Goal: Task Accomplishment & Management: Use online tool/utility

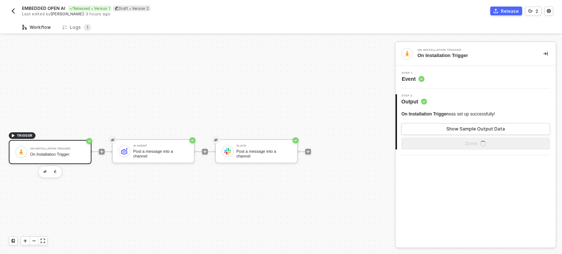
scroll to position [13, 0]
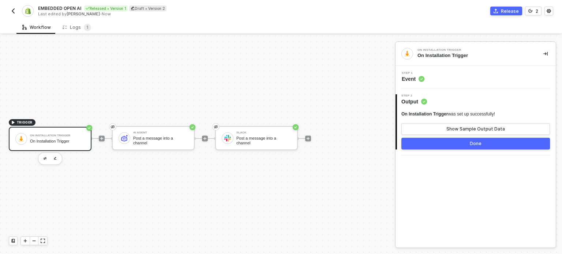
click at [11, 13] on img "button" at bounding box center [13, 11] width 6 height 6
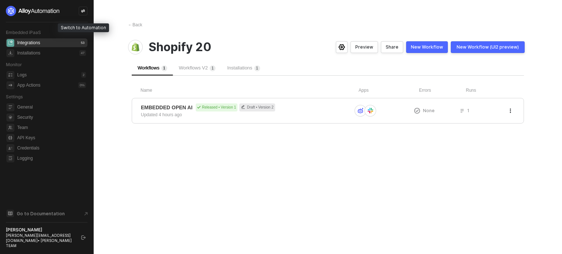
click at [83, 10] on icon "icon-swap" at bounding box center [83, 11] width 4 height 3
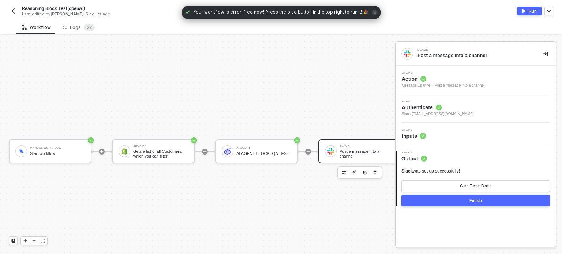
scroll to position [19, 0]
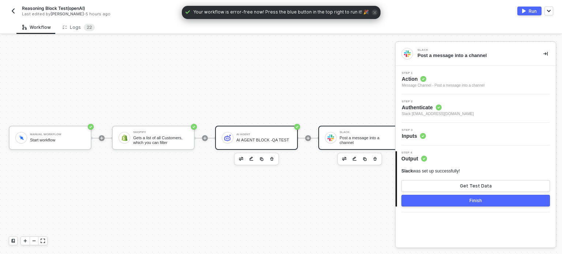
click at [261, 133] on div "AI Agent" at bounding box center [263, 134] width 55 height 3
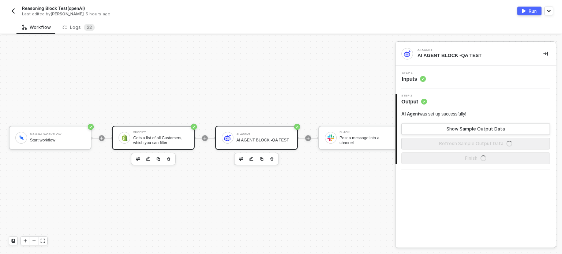
click at [178, 136] on div "Gets a list of all Customers, which you can filter" at bounding box center [160, 140] width 55 height 9
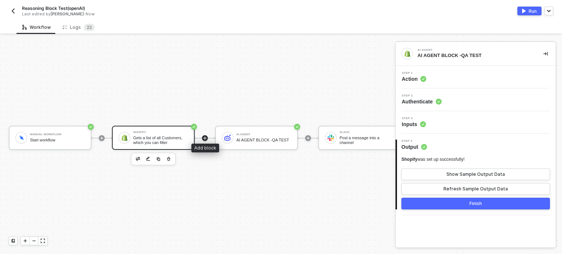
click at [206, 136] on icon "icon-play" at bounding box center [205, 138] width 4 height 4
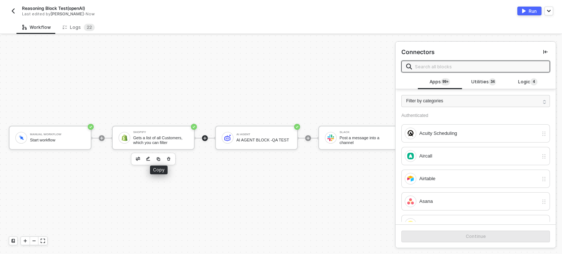
click at [158, 157] on img "button" at bounding box center [158, 159] width 4 height 4
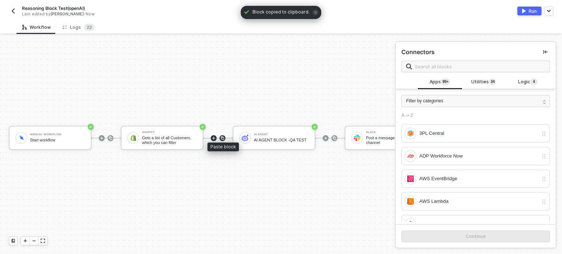
click at [222, 136] on img at bounding box center [222, 138] width 4 height 4
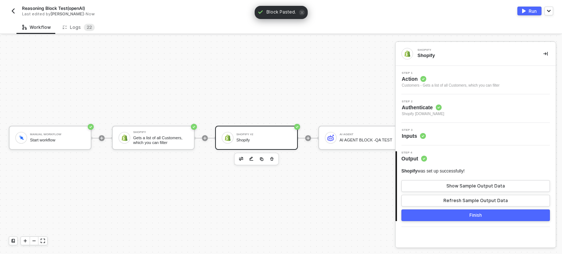
click at [419, 77] on span "Action" at bounding box center [450, 78] width 98 height 7
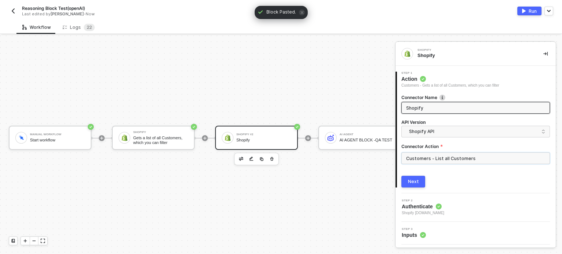
click at [427, 162] on input "Customers - List all Customers" at bounding box center [475, 158] width 148 height 12
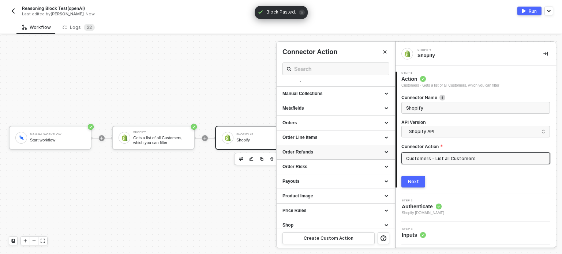
scroll to position [443, 0]
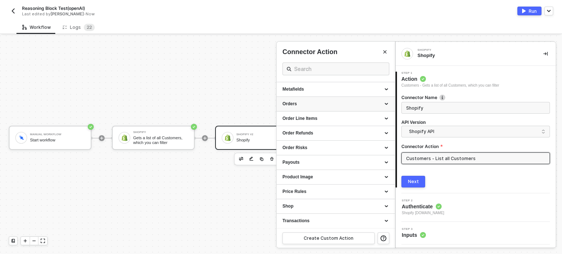
click at [317, 104] on div "Orders" at bounding box center [335, 104] width 106 height 6
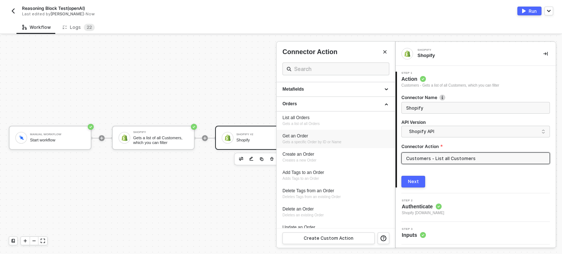
click at [299, 135] on div "Get an Order" at bounding box center [335, 136] width 106 height 6
type input "Gets a specific Order by ID or Name"
type input "Orders - Get an Order"
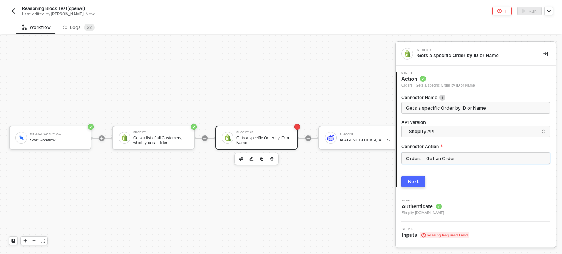
click at [418, 160] on input "Orders - Get an Order" at bounding box center [475, 158] width 148 height 12
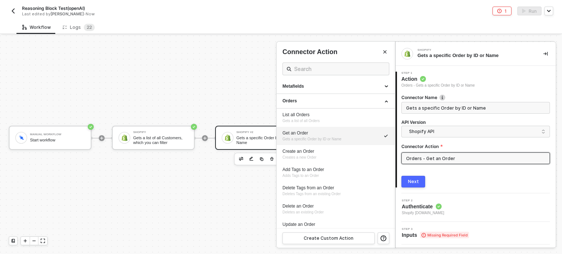
scroll to position [475, 0]
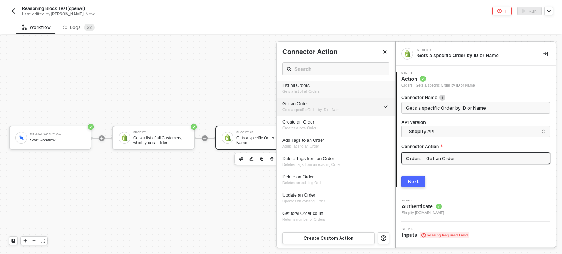
click at [307, 92] on span "Gets a list of all Orders" at bounding box center [300, 92] width 37 height 4
type input "Gets a list of all Orders"
type input "Orders - List all Orders"
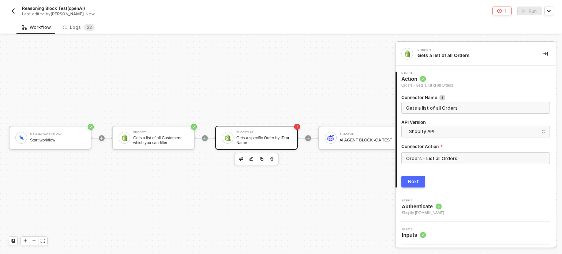
click at [407, 178] on button "Next" at bounding box center [413, 182] width 24 height 12
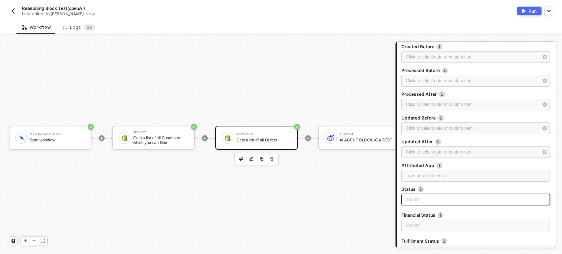
scroll to position [213, 0]
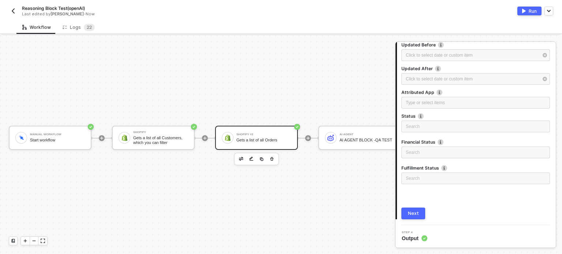
click at [416, 216] on div "Next" at bounding box center [413, 214] width 11 height 6
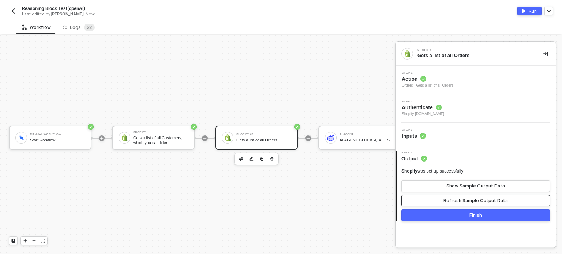
click at [469, 199] on div "Refresh Sample Output Data" at bounding box center [475, 201] width 64 height 6
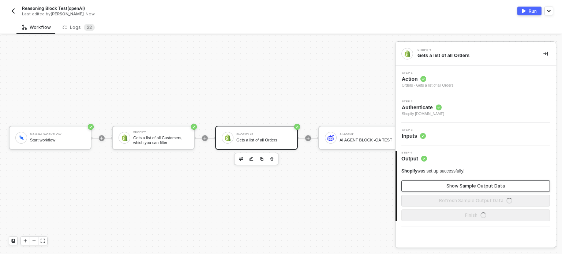
click at [470, 186] on div "Show Sample Output Data" at bounding box center [475, 186] width 58 height 6
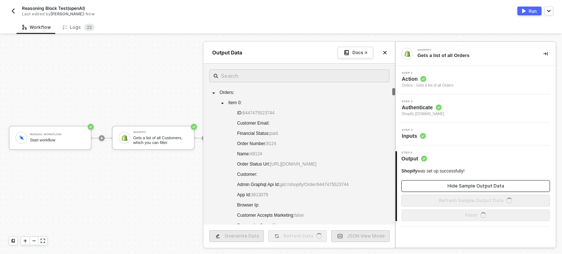
click at [470, 186] on div "Hide Sample Output Data" at bounding box center [475, 186] width 57 height 6
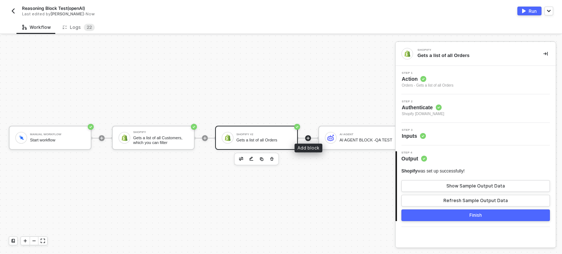
click at [306, 136] on icon "icon-play" at bounding box center [308, 138] width 4 height 4
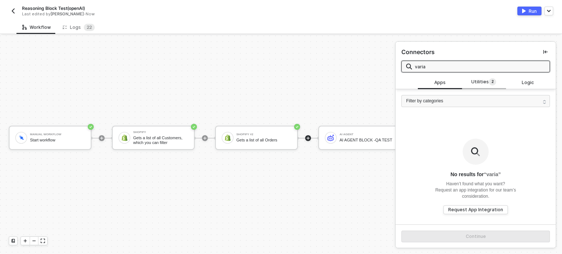
type input "varia"
click at [489, 86] on span "2" at bounding box center [491, 82] width 7 height 8
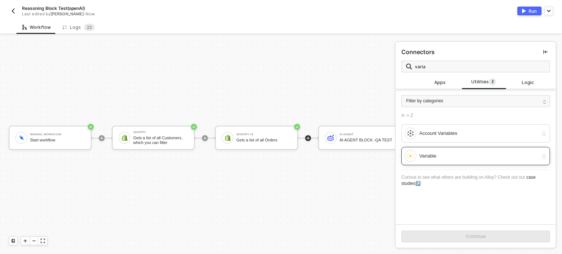
click at [417, 160] on div "Variable" at bounding box center [470, 156] width 133 height 12
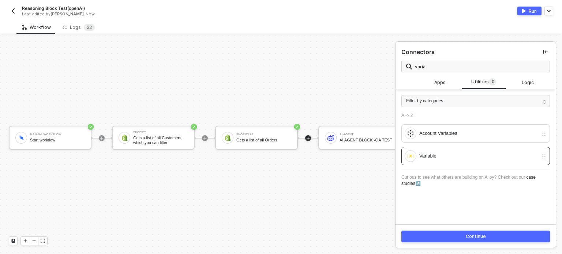
click at [447, 238] on button "Continue" at bounding box center [475, 237] width 148 height 12
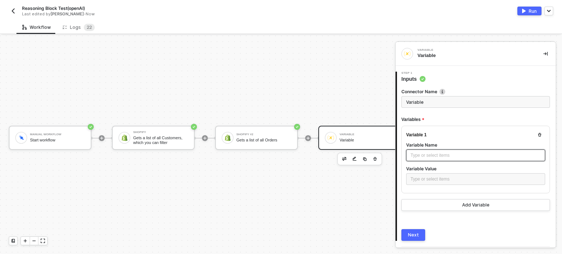
click at [461, 153] on div "Type or select items ﻿" at bounding box center [475, 155] width 130 height 7
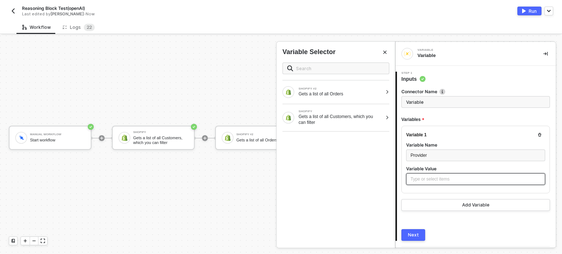
click at [428, 177] on div "Type or select items ﻿" at bounding box center [475, 179] width 130 height 7
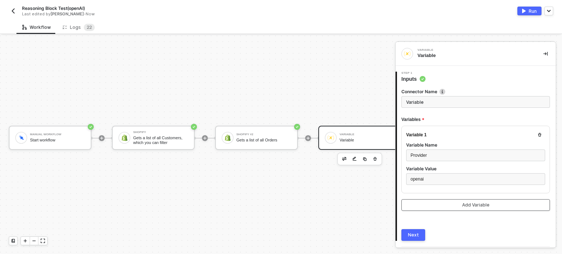
click at [440, 203] on button "Add Variable" at bounding box center [475, 205] width 148 height 12
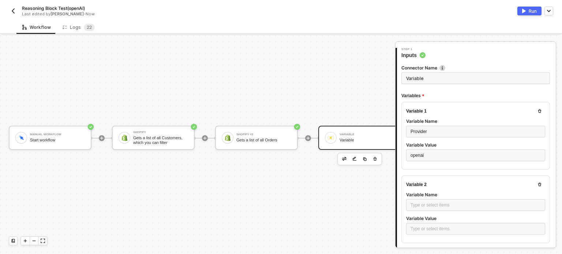
scroll to position [37, 0]
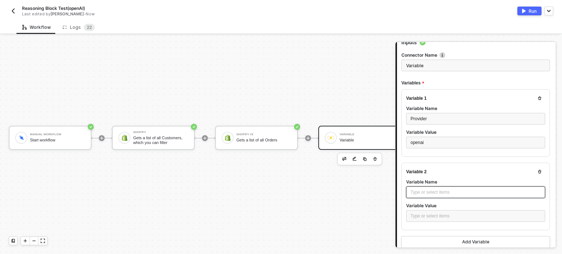
click at [430, 190] on div "Type or select items ﻿" at bounding box center [475, 192] width 130 height 7
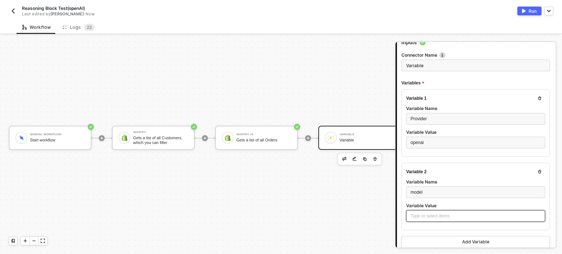
click at [449, 213] on div "Type or select items ﻿" at bounding box center [475, 216] width 130 height 7
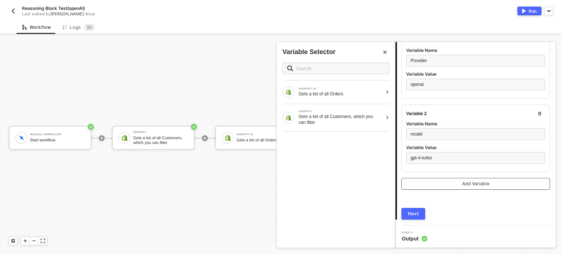
click at [470, 186] on div "Add Variable" at bounding box center [475, 184] width 27 height 6
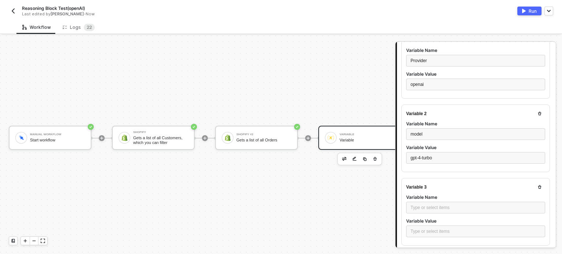
scroll to position [168, 0]
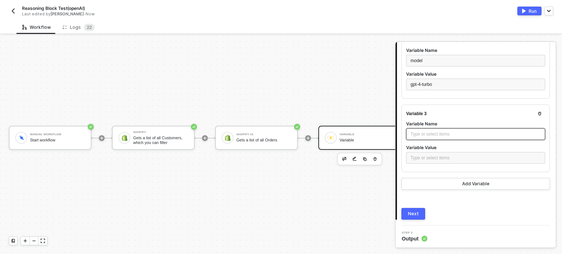
click at [422, 135] on div "Type or select items ﻿" at bounding box center [475, 134] width 130 height 7
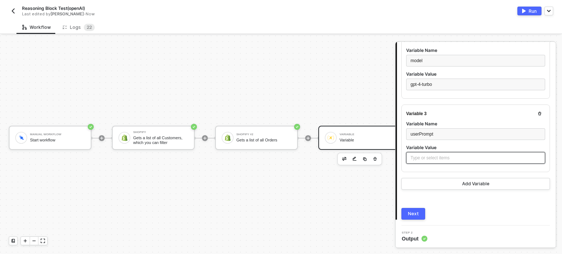
click at [426, 156] on div "Type or select items ﻿" at bounding box center [475, 158] width 130 height 7
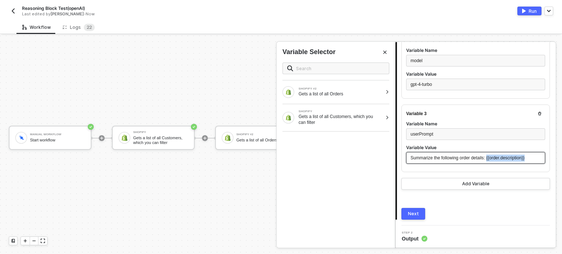
drag, startPoint x: 485, startPoint y: 158, endPoint x: 531, endPoint y: 158, distance: 45.3
click at [531, 158] on div "Summarize the following order details: {{order.description}}" at bounding box center [475, 158] width 130 height 7
click at [380, 89] on div "SHOPIFY #2" at bounding box center [340, 88] width 84 height 3
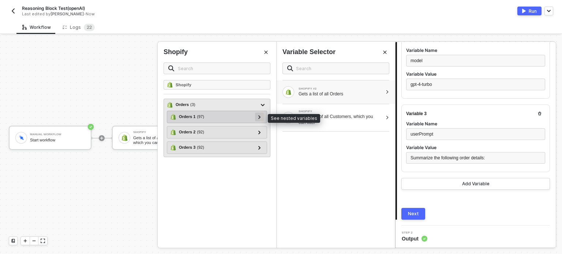
click at [257, 115] on div at bounding box center [259, 117] width 4 height 8
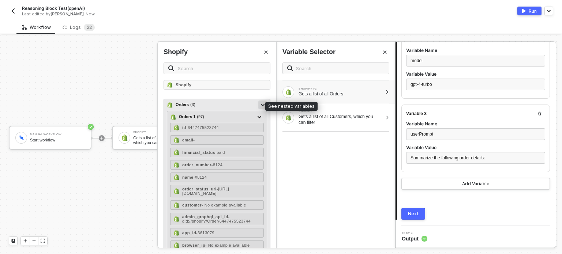
click at [261, 103] on div at bounding box center [263, 105] width 4 height 8
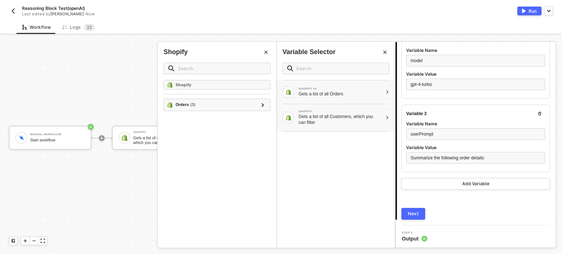
click at [383, 114] on div "SHOPIFY Gets a list of all Customers, which you can filter" at bounding box center [335, 117] width 118 height 27
click at [261, 105] on div at bounding box center [263, 105] width 4 height 8
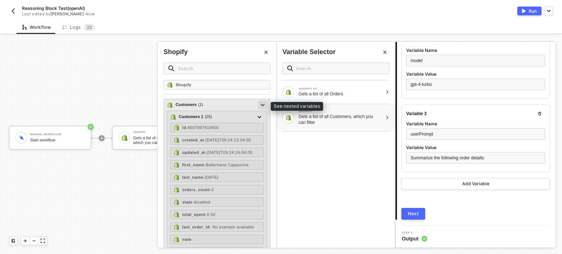
click at [260, 105] on div at bounding box center [262, 105] width 9 height 9
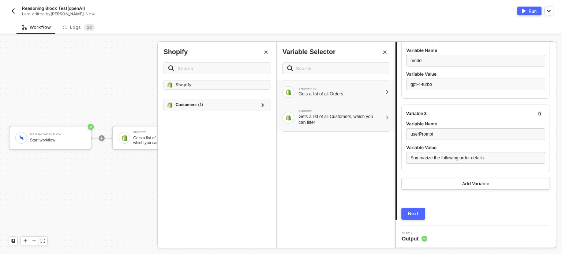
click at [322, 92] on div "Gets a list of all Orders" at bounding box center [340, 94] width 84 height 6
click at [261, 104] on icon at bounding box center [262, 105] width 3 height 4
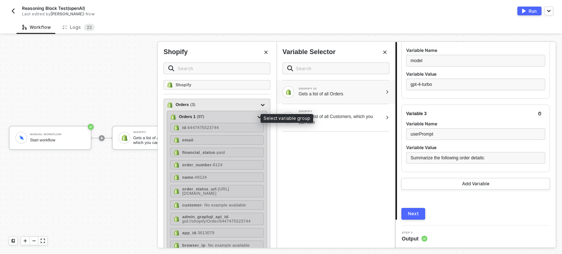
click at [173, 116] on img at bounding box center [173, 117] width 6 height 6
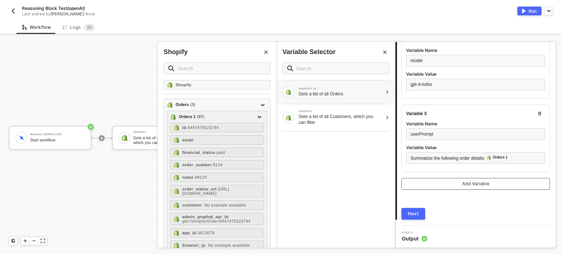
click at [455, 183] on button "Add Variable" at bounding box center [475, 184] width 148 height 12
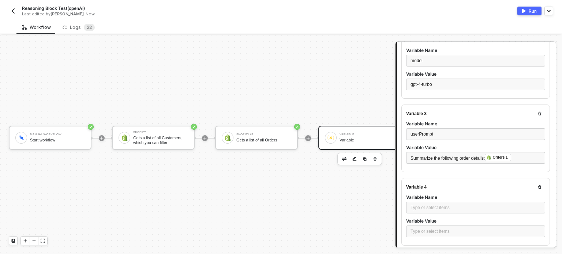
scroll to position [241, 0]
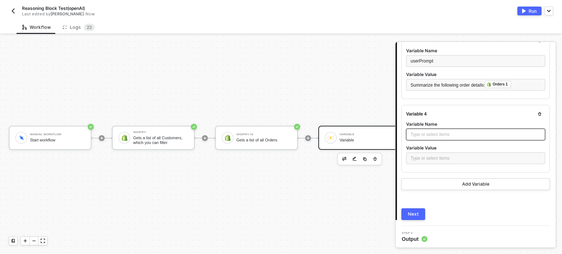
click at [424, 130] on div "Type or select items ﻿" at bounding box center [475, 135] width 139 height 12
click at [430, 153] on div "Type or select items ﻿" at bounding box center [475, 158] width 139 height 12
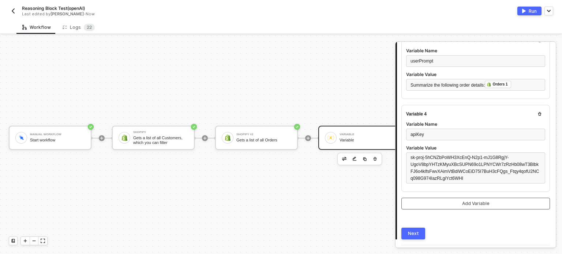
click at [448, 205] on button "Add Variable" at bounding box center [475, 204] width 148 height 12
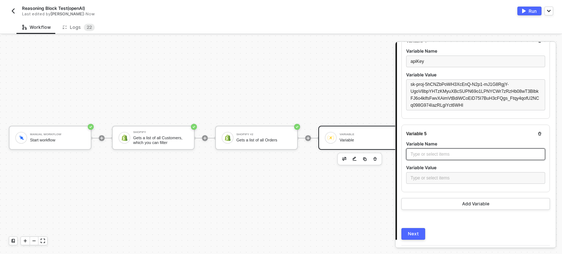
click at [431, 152] on div "Type or select items ﻿" at bounding box center [475, 154] width 130 height 7
click at [427, 175] on div "Type or select items ﻿" at bounding box center [475, 178] width 130 height 7
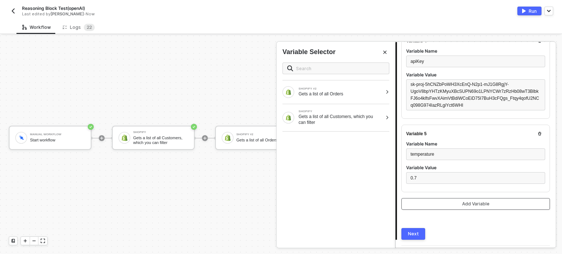
click at [445, 204] on button "Add Variable" at bounding box center [475, 204] width 148 height 12
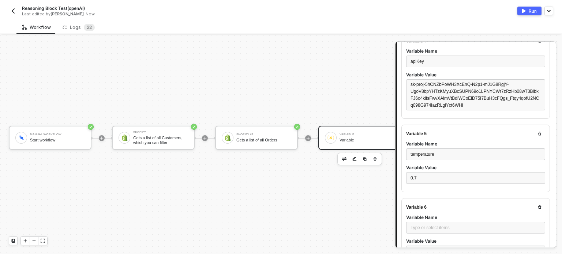
scroll to position [388, 0]
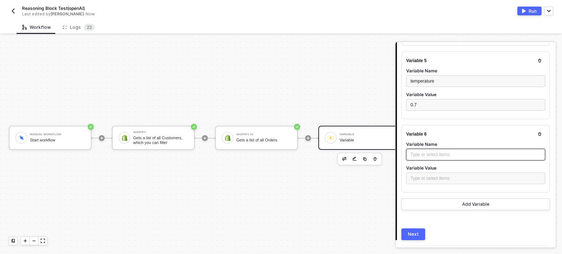
click at [429, 154] on div "Type or select items ﻿" at bounding box center [475, 154] width 130 height 7
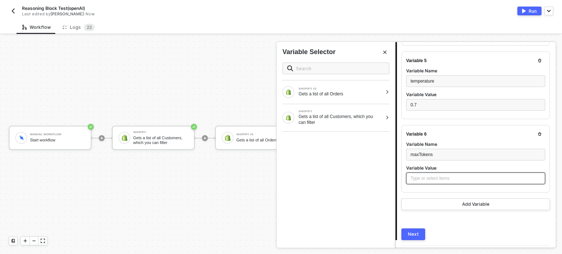
click at [421, 181] on div "Type or select items ﻿" at bounding box center [475, 179] width 139 height 12
drag, startPoint x: 455, startPoint y: 199, endPoint x: 453, endPoint y: 192, distance: 7.8
click at [455, 199] on button "Add Variable" at bounding box center [475, 205] width 148 height 12
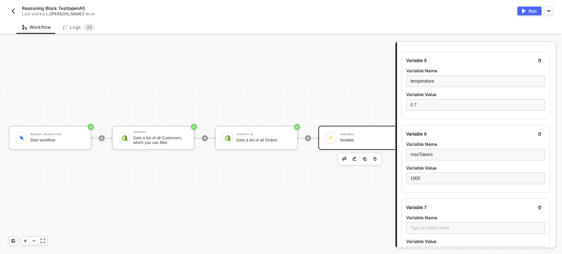
scroll to position [461, 0]
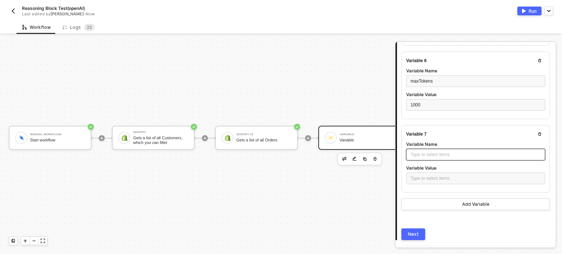
click at [430, 151] on div "Type or select items ﻿" at bounding box center [475, 154] width 130 height 7
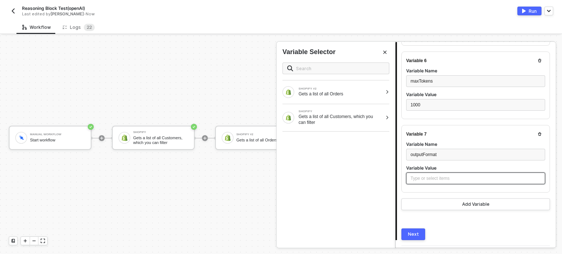
click at [426, 178] on div "Type or select items ﻿" at bounding box center [475, 178] width 130 height 7
click at [447, 203] on button "Add Variable" at bounding box center [475, 205] width 148 height 12
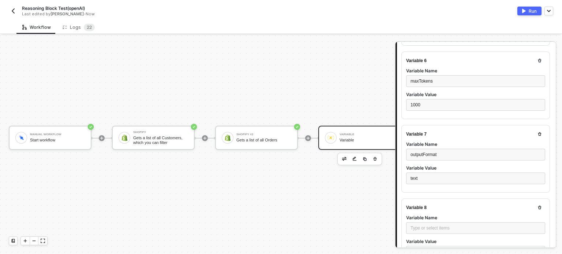
scroll to position [534, 0]
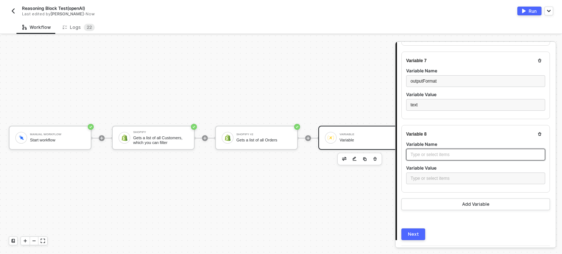
click at [436, 151] on div "Type or select items ﻿" at bounding box center [475, 154] width 130 height 7
click at [423, 169] on label "Variable Value" at bounding box center [475, 168] width 139 height 6
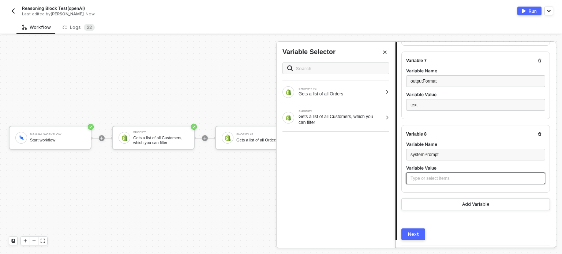
click at [423, 176] on div "Type or select items ﻿" at bounding box center [475, 178] width 130 height 7
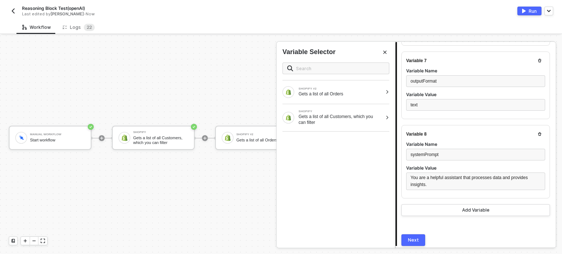
click at [412, 239] on div "Next" at bounding box center [413, 240] width 11 height 6
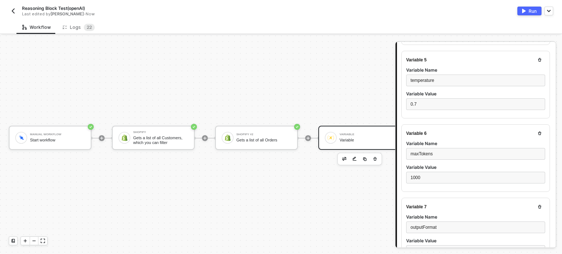
scroll to position [0, 0]
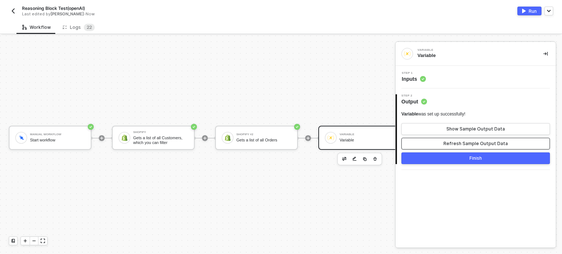
click at [458, 147] on button "Refresh Sample Output Data" at bounding box center [475, 144] width 148 height 12
click at [411, 79] on span "Inputs" at bounding box center [413, 78] width 24 height 7
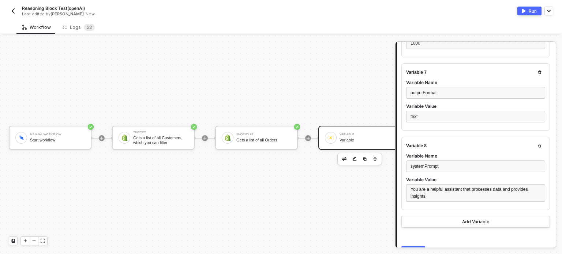
scroll to position [560, 0]
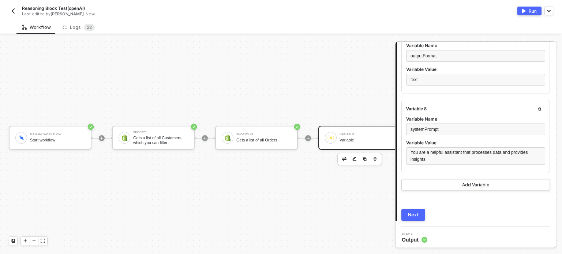
click at [419, 213] on button "Next" at bounding box center [413, 215] width 24 height 12
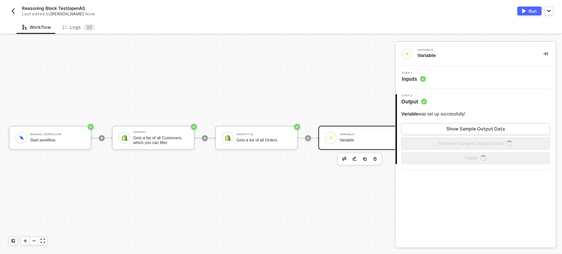
scroll to position [0, 0]
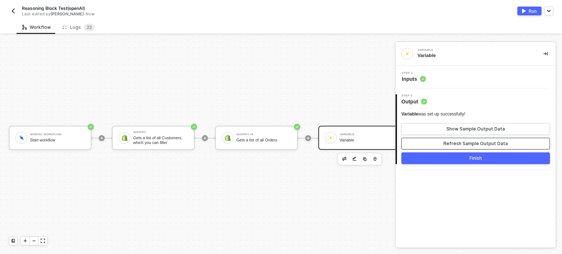
click at [458, 143] on div "Refresh Sample Output Data" at bounding box center [475, 144] width 64 height 6
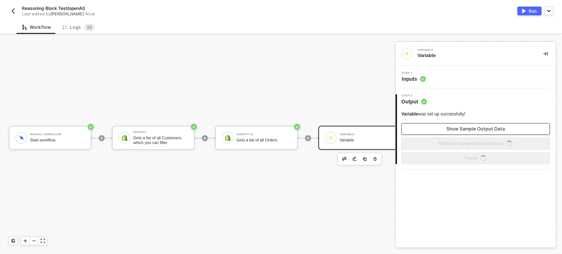
click at [468, 126] on div "Show Sample Output Data" at bounding box center [475, 129] width 58 height 6
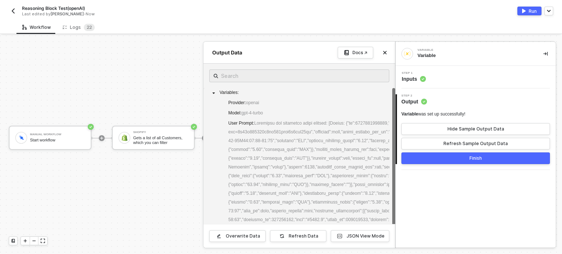
click at [159, 172] on div at bounding box center [281, 144] width 562 height 219
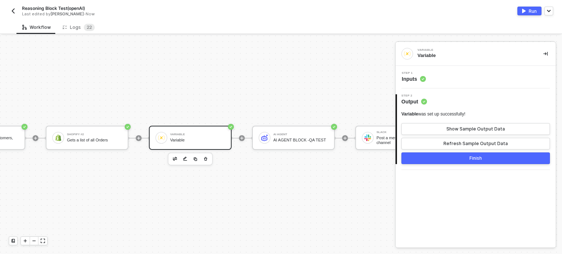
scroll to position [19, 174]
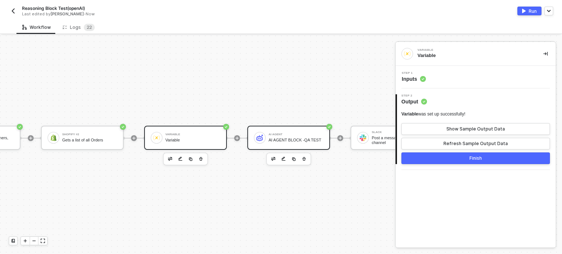
click at [287, 133] on div "AI Agent" at bounding box center [295, 134] width 55 height 3
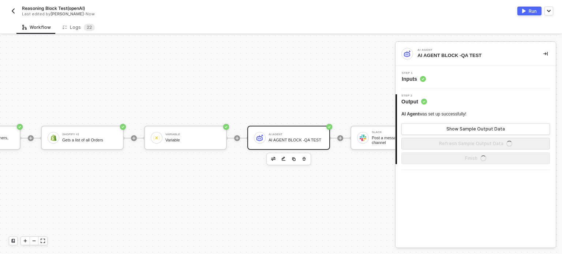
click at [422, 76] on circle at bounding box center [423, 79] width 6 height 6
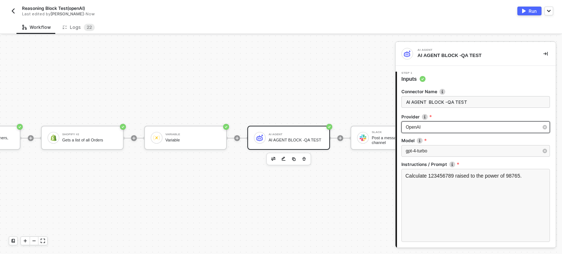
click at [448, 128] on div "OpenAI" at bounding box center [471, 127] width 132 height 7
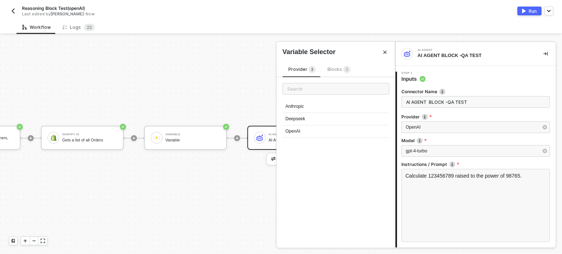
click at [336, 67] on span "Blocks 3" at bounding box center [338, 69] width 23 height 5
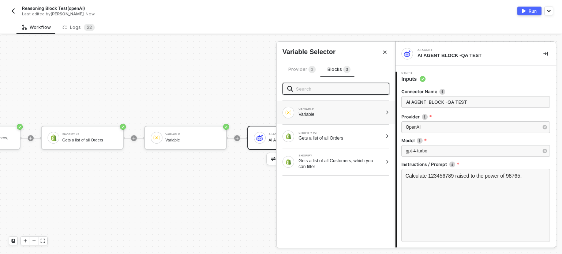
click at [371, 116] on div "Variable" at bounding box center [340, 114] width 84 height 6
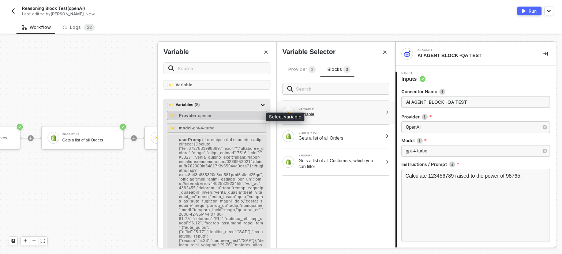
click at [196, 117] on span "- openai" at bounding box center [203, 115] width 15 height 4
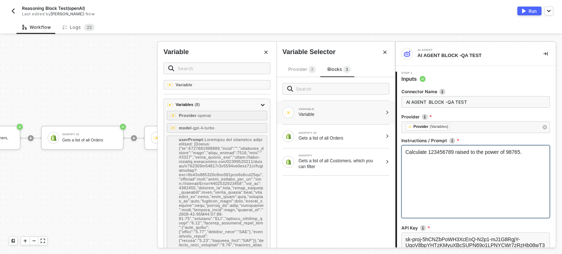
click at [480, 166] on div "Calculate 123456789 raised to the power of 98765." at bounding box center [475, 181] width 148 height 73
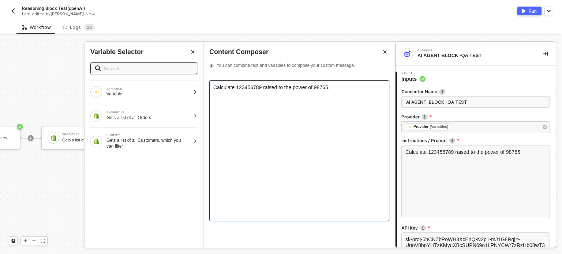
click at [345, 90] on div "Calculate 123456789 raised to the power of 98765." at bounding box center [299, 87] width 172 height 6
drag, startPoint x: 345, startPoint y: 94, endPoint x: 197, endPoint y: 92, distance: 147.7
click at [395, 92] on div "AI Agent AI AGENT BLOCK -QA TEST 1 Step 1 Inputs Connector Name AI AGENT BLOCK …" at bounding box center [478, 144] width 167 height 219
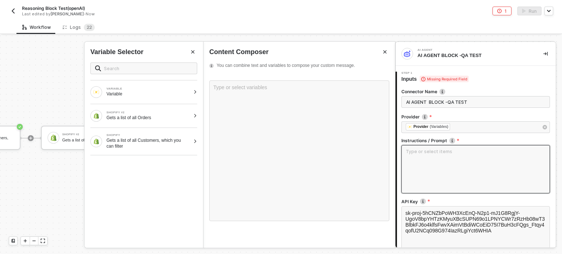
click at [434, 165] on textarea at bounding box center [475, 169] width 148 height 48
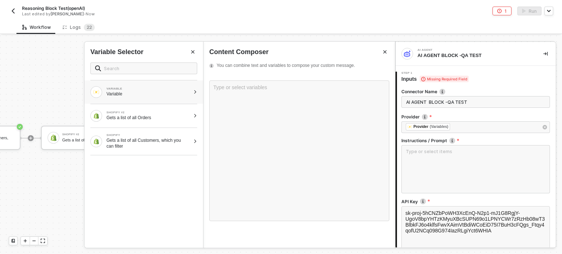
click at [161, 99] on div "VARIABLE Variable" at bounding box center [143, 91] width 118 height 23
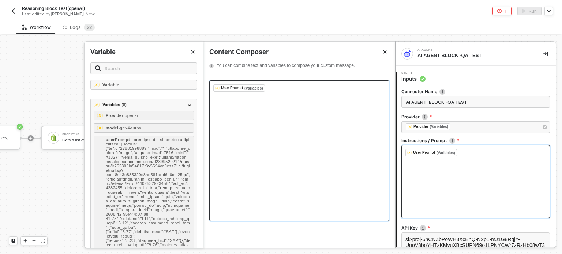
scroll to position [73, 0]
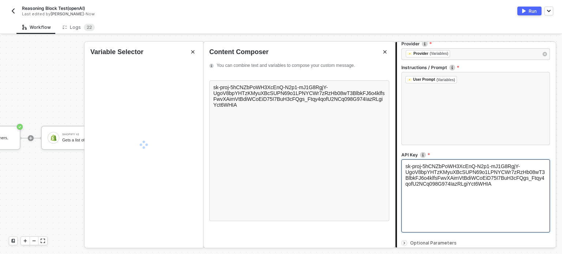
click at [462, 215] on div "sk-proj-5hCNZbPoWH3XcEnQ-N2p1-mJ1G8RgjY-UgoV8bpYHTzKMyuXBcSUPN69o1LPNYCWr7zRzHb…" at bounding box center [475, 195] width 148 height 73
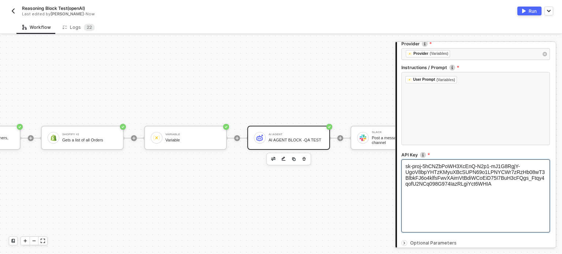
drag, startPoint x: 517, startPoint y: 193, endPoint x: 394, endPoint y: 174, distance: 123.9
click at [394, 174] on div "Manual Workflow Start workflow Shopify Gets a list of all Customers, which you …" at bounding box center [281, 144] width 562 height 219
click at [494, 187] on div "sk-proj-5hCNZbPoWH3XcEnQ-N2p1-mJ1G8RgjY-UgoV8bpYHTzKMyuXBcSUPN69o1LPNYCWr7zRzHb…" at bounding box center [475, 174] width 140 height 23
drag, startPoint x: 494, startPoint y: 188, endPoint x: 436, endPoint y: 174, distance: 60.2
click at [406, 167] on span "sk-proj-5hCNZbPoWH3XcEnQ-N2p1-mJ1G8RgjY-UgoV8bpYHTzKMyuXBcSUPN69o1LPNYCWr7zRzHb…" at bounding box center [474, 174] width 139 height 23
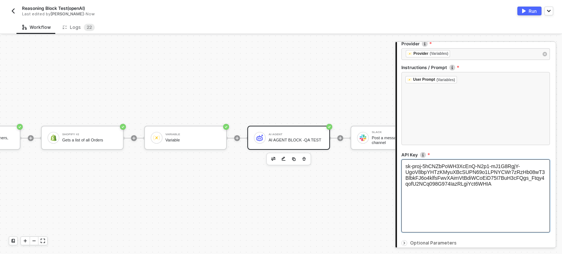
click at [498, 193] on div "sk-proj-5hCNZbPoWH3XcEnQ-N2p1-mJ1G8RgjY-UgoV8bpYHTzKMyuXBcSUPN69o1LPNYCWr7zRzHb…" at bounding box center [475, 195] width 148 height 73
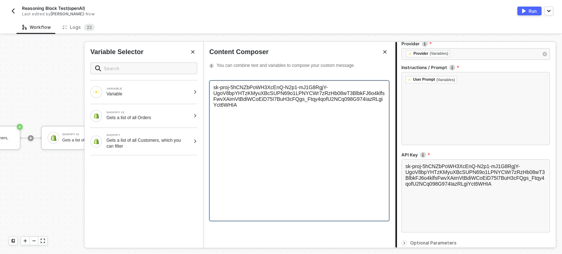
click at [330, 128] on div "sk-proj-5hCNZbPoWH3XcEnQ-N2p1-mJ1G8RgjY-UgoV8bpYHTzKMyuXBcSUPN69o1LPNYCWr7zRzHb…" at bounding box center [299, 150] width 180 height 141
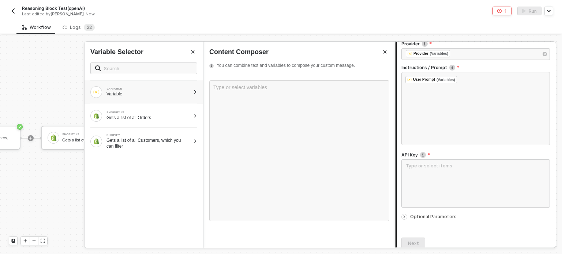
click at [142, 91] on div "Variable" at bounding box center [148, 94] width 84 height 6
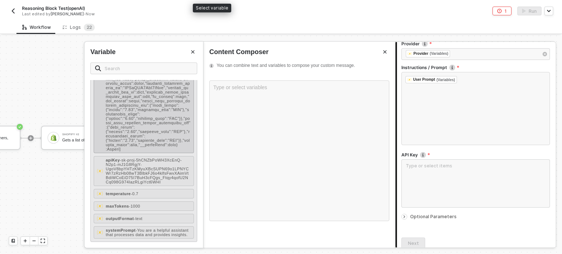
scroll to position [1976, 0]
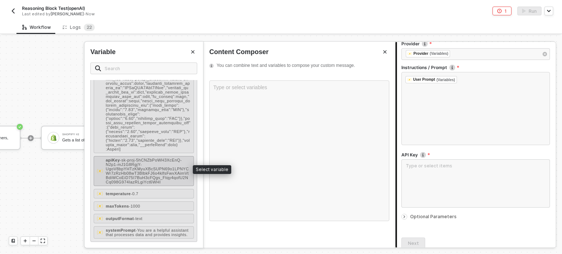
click at [153, 167] on span "- sk-proj-5hCNZbPoWH3XcEnQ-N2p1-mJ1G8RgjY-UgoV8bpYHTzKMyuXBcSUPN69o1LPNYCWr7zRz…" at bounding box center [147, 171] width 83 height 26
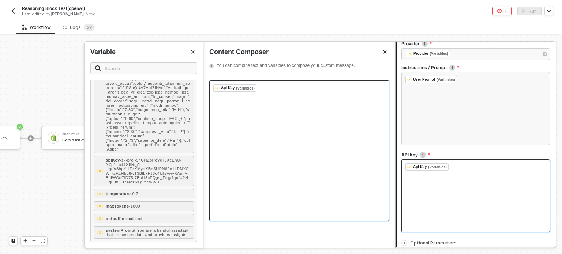
scroll to position [129, 0]
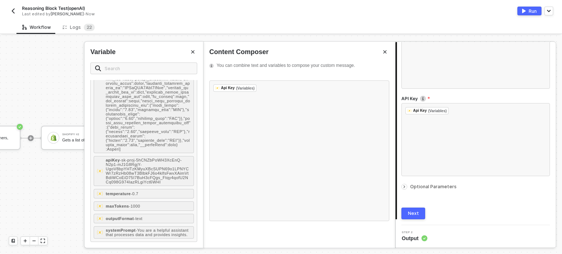
click at [441, 185] on span "Optional Parameters" at bounding box center [433, 186] width 46 height 5
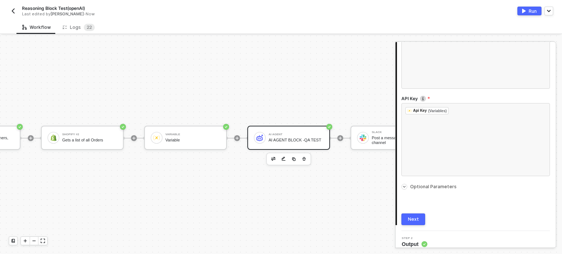
scroll to position [207, 0]
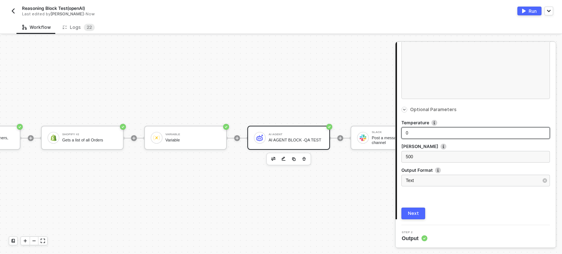
click at [430, 132] on div "0" at bounding box center [475, 133] width 140 height 7
click at [423, 133] on div "Type or select items ﻿" at bounding box center [475, 133] width 140 height 7
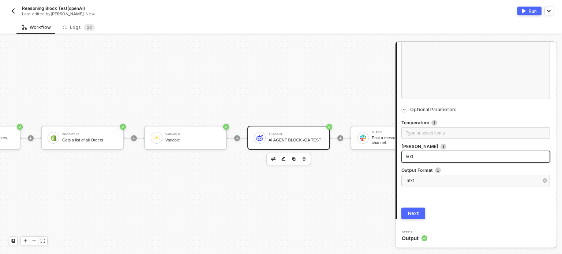
click at [424, 159] on div "500" at bounding box center [475, 157] width 140 height 7
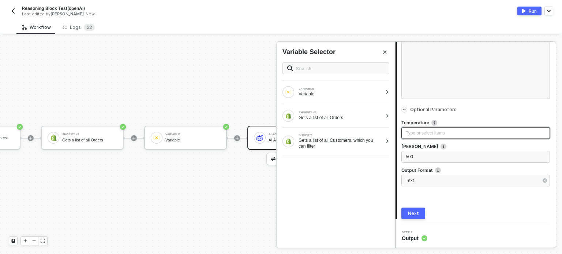
click at [424, 134] on div "Type or select items ﻿" at bounding box center [475, 133] width 140 height 7
click at [356, 90] on div "VARIABLE" at bounding box center [340, 88] width 84 height 3
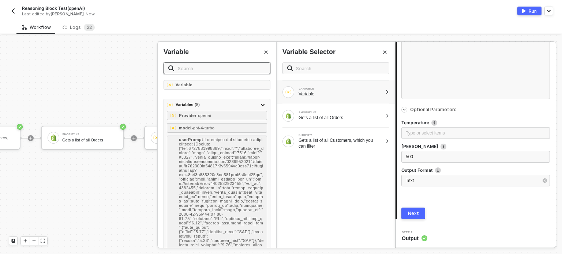
click at [213, 69] on input "text" at bounding box center [222, 68] width 88 height 8
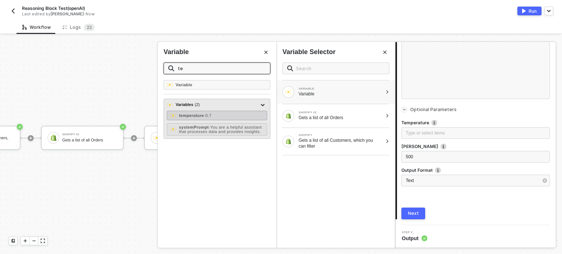
type input "te"
click at [211, 115] on span "- 0.7" at bounding box center [208, 115] width 8 height 4
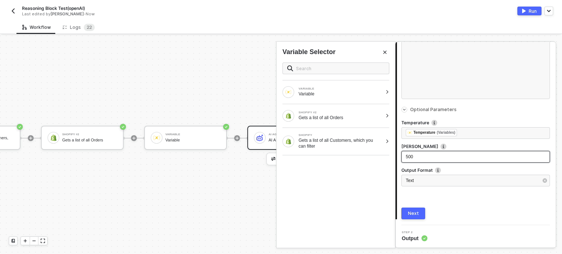
click at [419, 155] on div "500" at bounding box center [475, 157] width 140 height 7
click at [341, 91] on div "Variable" at bounding box center [340, 94] width 84 height 6
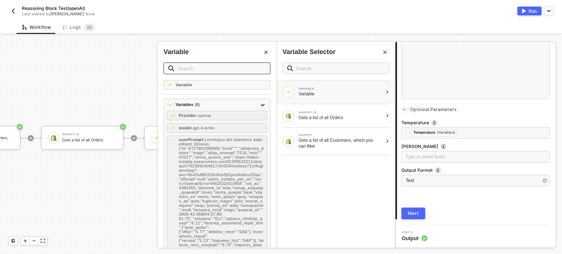
click at [210, 66] on input "text" at bounding box center [222, 68] width 88 height 8
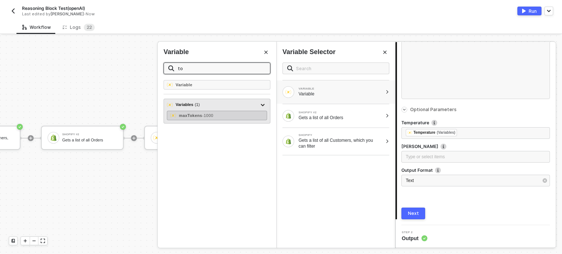
type input "to"
click at [212, 114] on span "- 1000" at bounding box center [207, 115] width 11 height 4
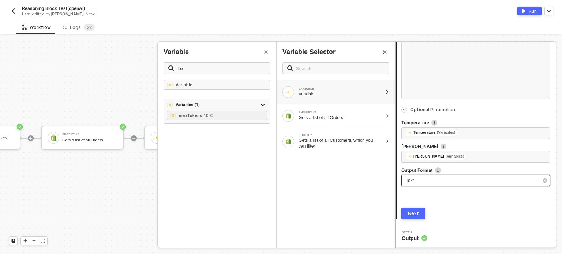
click at [447, 185] on div "Text" at bounding box center [475, 181] width 148 height 12
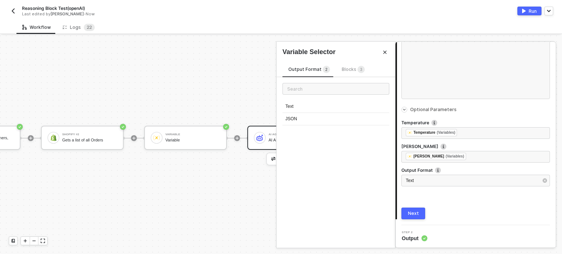
click at [360, 68] on span "3" at bounding box center [361, 70] width 2 height 4
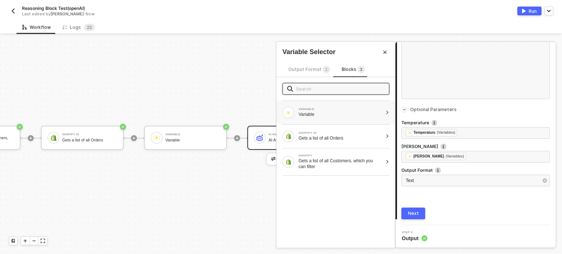
click at [328, 105] on div "VARIABLE Variable" at bounding box center [335, 112] width 118 height 23
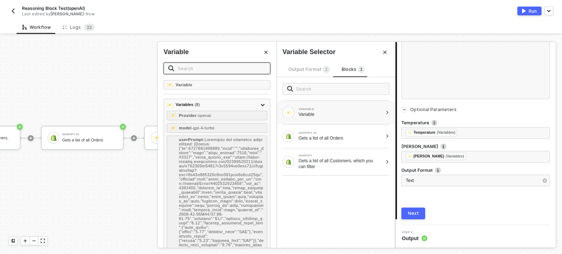
click at [201, 68] on input "text" at bounding box center [222, 68] width 88 height 8
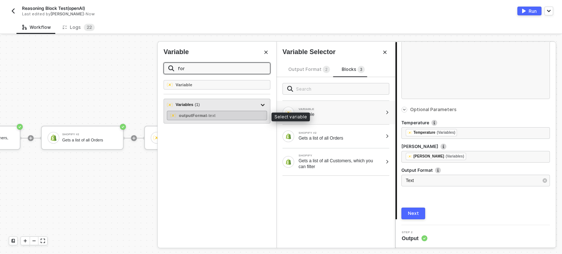
type input "for"
drag, startPoint x: 216, startPoint y: 115, endPoint x: 223, endPoint y: 112, distance: 8.2
click at [216, 115] on span "- text" at bounding box center [211, 115] width 9 height 4
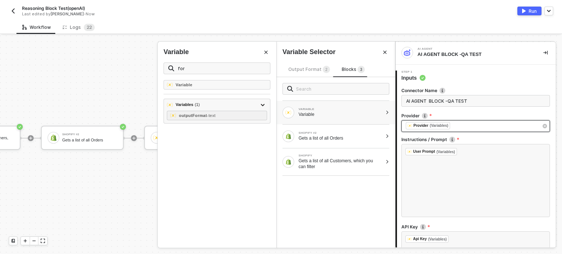
scroll to position [0, 0]
click at [464, 129] on div "﻿ ﻿ Provider (Variables) ﻿" at bounding box center [471, 127] width 132 height 8
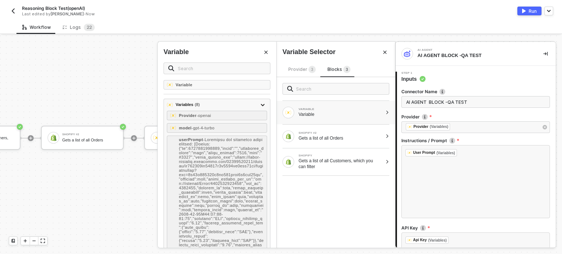
click at [298, 73] on div "Provider 3" at bounding box center [301, 70] width 27 height 8
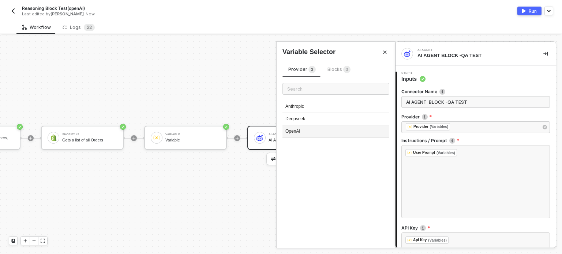
click at [298, 133] on div "OpenAI" at bounding box center [335, 131] width 107 height 12
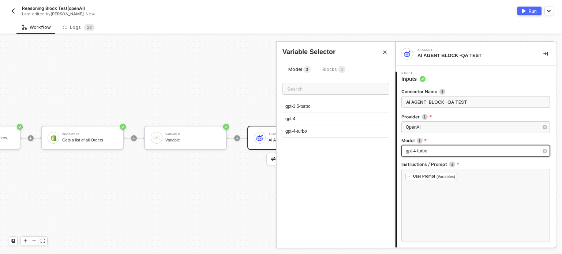
click at [446, 147] on div "gpt-4-turbo" at bounding box center [475, 151] width 148 height 12
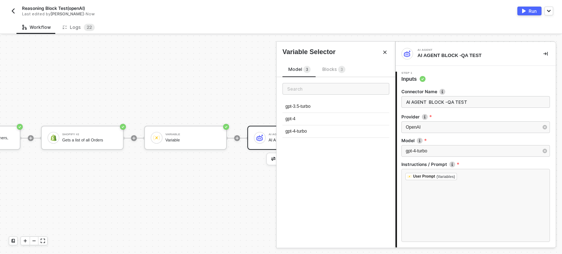
click at [336, 65] on div "Blocks 3" at bounding box center [333, 69] width 35 height 9
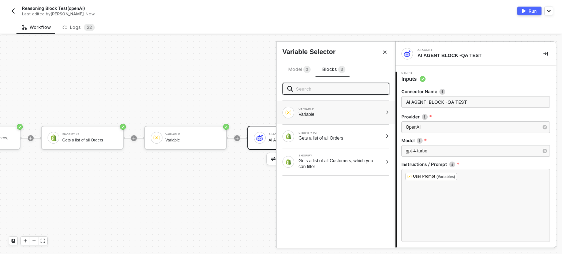
click at [323, 117] on div "Variable" at bounding box center [340, 114] width 84 height 6
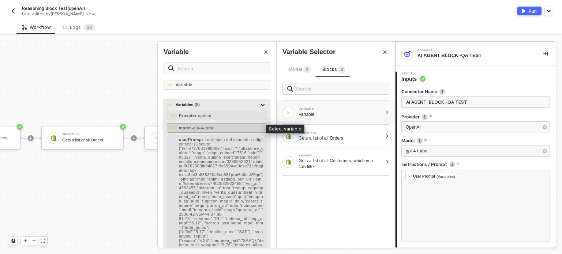
click at [221, 130] on div "model - gpt-4-turbo" at bounding box center [217, 128] width 100 height 10
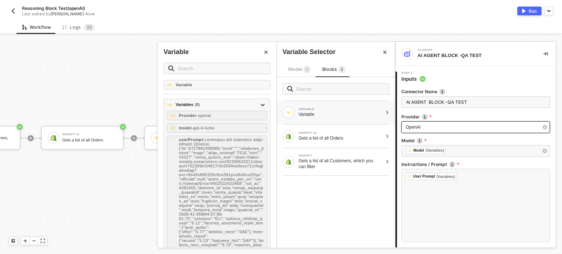
click at [444, 128] on div "OpenAI" at bounding box center [471, 127] width 132 height 7
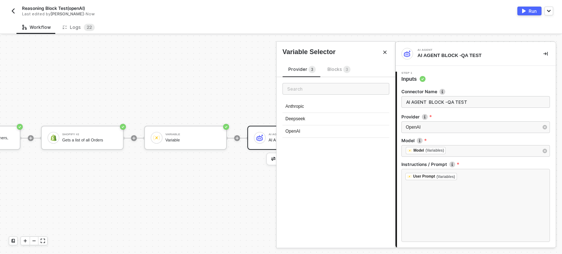
click at [345, 72] on span "3" at bounding box center [346, 70] width 2 height 7
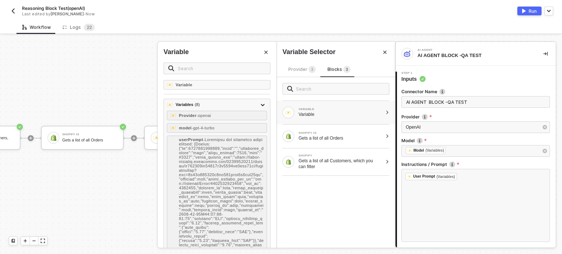
click at [323, 114] on div "Variable" at bounding box center [340, 114] width 84 height 6
click at [335, 112] on div "Variable" at bounding box center [340, 114] width 84 height 6
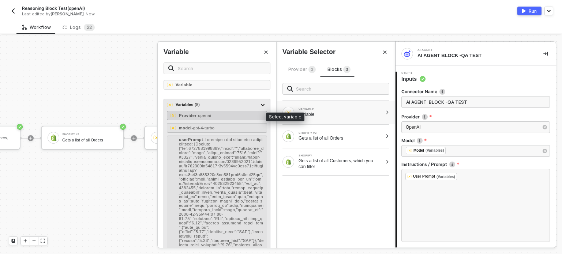
click at [221, 118] on div "Provider - openai" at bounding box center [217, 116] width 100 height 10
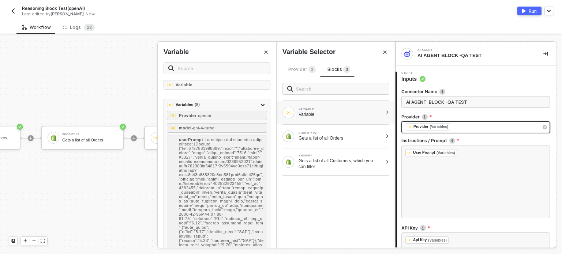
click at [518, 126] on div "﻿ ﻿ Provider (Variables) ﻿" at bounding box center [471, 127] width 132 height 8
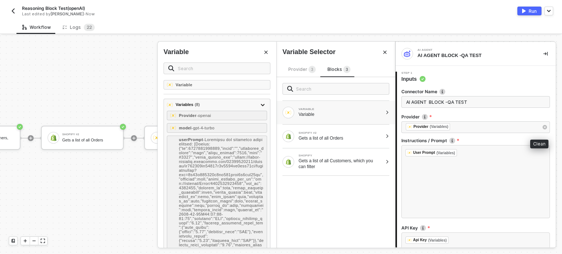
click at [541, 126] on button "button" at bounding box center [544, 127] width 8 height 8
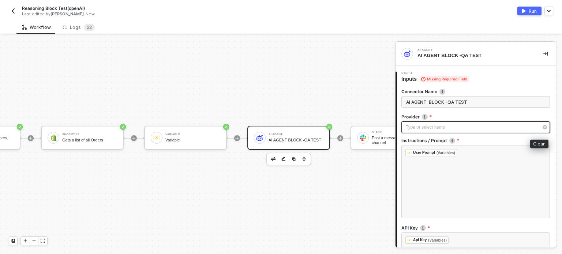
click at [506, 128] on div "Type or select items ﻿" at bounding box center [471, 127] width 132 height 7
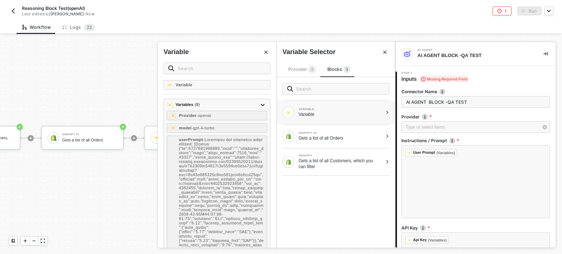
click at [304, 71] on span "Provider 3" at bounding box center [301, 69] width 27 height 5
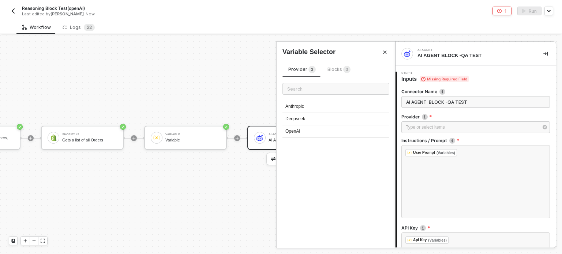
drag, startPoint x: 303, startPoint y: 134, endPoint x: 370, endPoint y: 132, distance: 66.9
click at [303, 134] on div "OpenAI" at bounding box center [335, 131] width 107 height 12
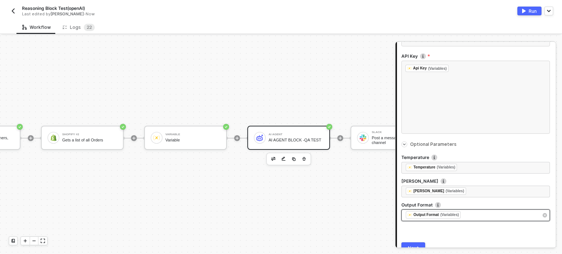
scroll to position [230, 0]
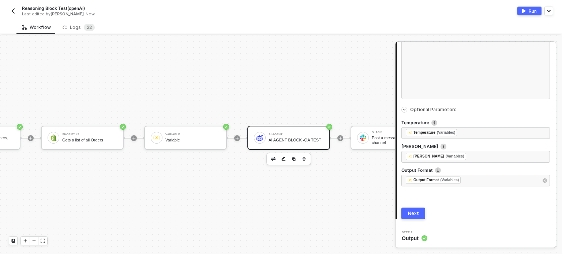
click at [407, 212] on button "Next" at bounding box center [413, 214] width 24 height 12
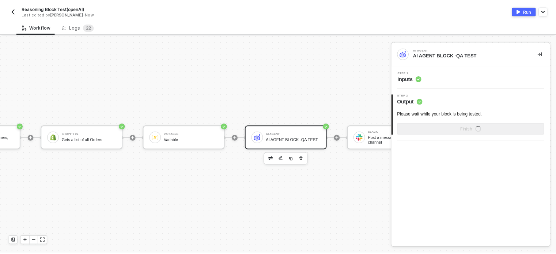
scroll to position [0, 0]
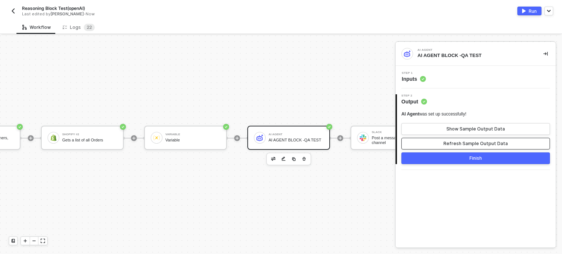
click at [476, 144] on div "Refresh Sample Output Data" at bounding box center [475, 144] width 64 height 6
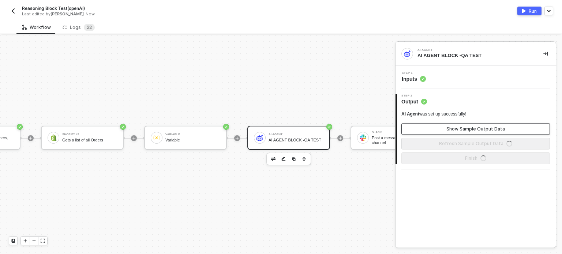
click at [477, 131] on div "Show Sample Output Data" at bounding box center [475, 129] width 58 height 6
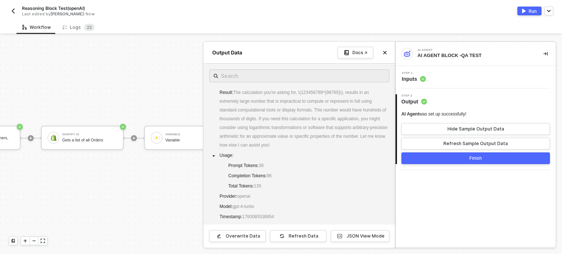
click at [531, 8] on div "Run" at bounding box center [532, 11] width 8 height 6
click at [112, 73] on div at bounding box center [281, 144] width 562 height 219
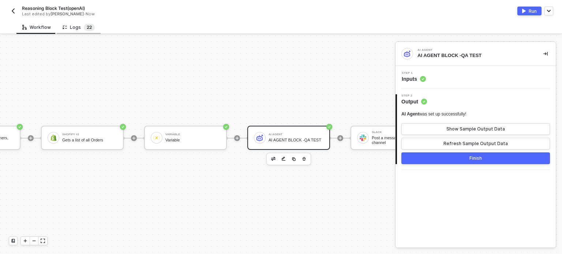
click at [89, 26] on span "2" at bounding box center [90, 26] width 3 height 5
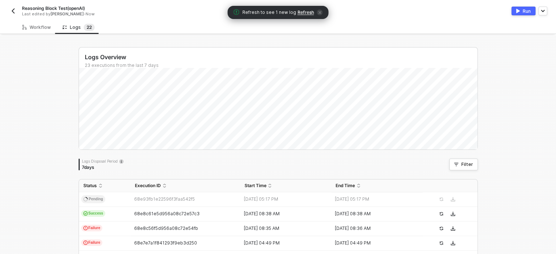
click at [306, 10] on span "Refresh" at bounding box center [306, 13] width 16 height 6
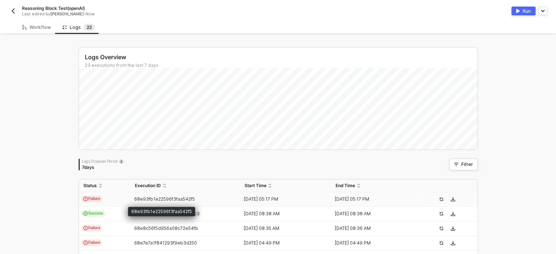
click at [139, 198] on span "68e93fb1e22596f3faa542f5" at bounding box center [164, 198] width 61 height 5
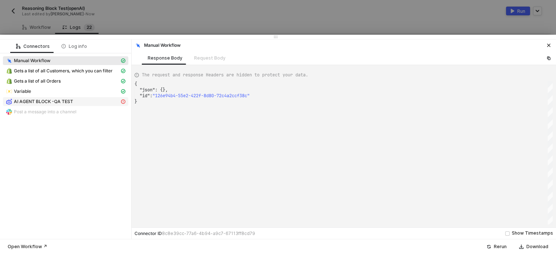
click at [60, 101] on span "AI AGENT BLOCK -QA TEST" at bounding box center [43, 102] width 59 height 6
type textarea "**********"
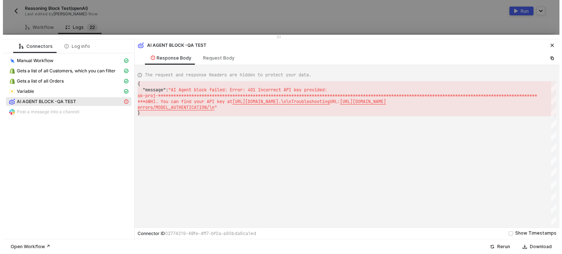
scroll to position [0, 2]
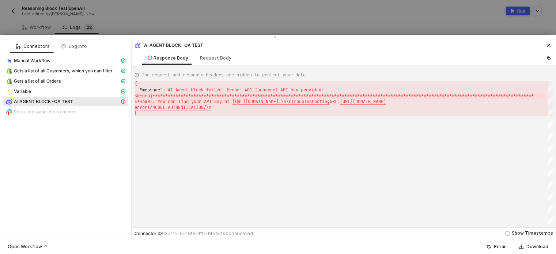
drag, startPoint x: 137, startPoint y: 96, endPoint x: 237, endPoint y: 103, distance: 99.7
click at [252, 120] on div "**********" at bounding box center [344, 152] width 418 height 143
drag, startPoint x: 238, startPoint y: 112, endPoint x: 170, endPoint y: 101, distance: 68.8
drag, startPoint x: 140, startPoint y: 96, endPoint x: 504, endPoint y: 96, distance: 364.8
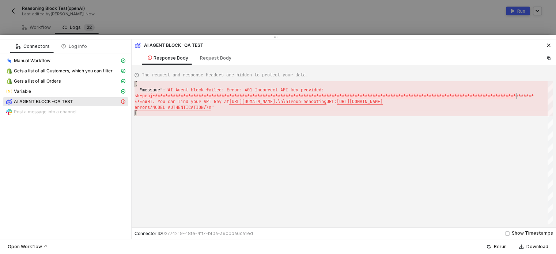
click at [548, 46] on icon "icon-close" at bounding box center [548, 45] width 3 height 3
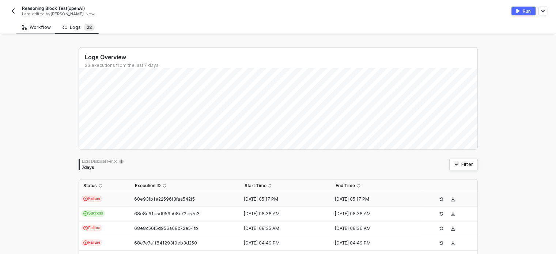
click at [45, 32] on div "Workflow" at bounding box center [36, 27] width 40 height 14
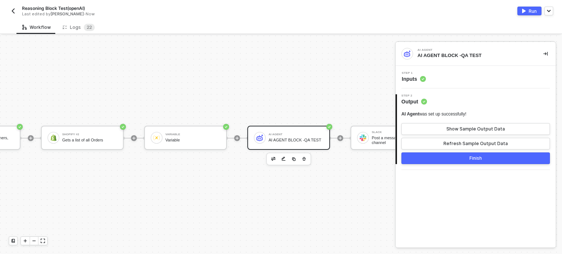
click at [420, 82] on icon at bounding box center [423, 79] width 6 height 6
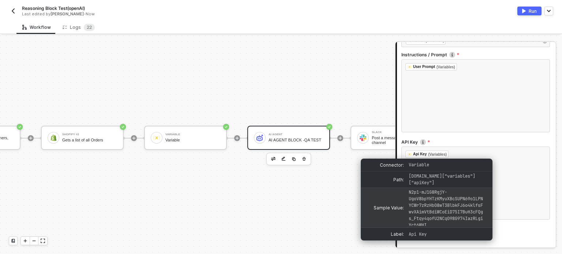
scroll to position [9, 0]
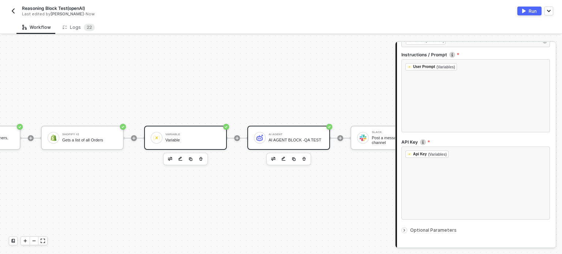
click at [190, 133] on div "Variable" at bounding box center [192, 134] width 55 height 3
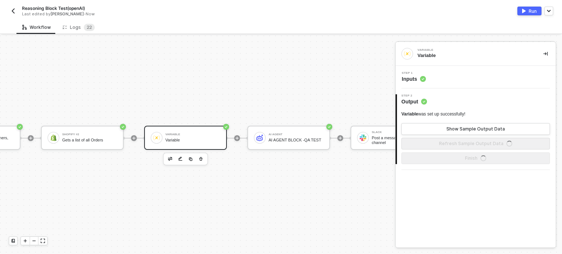
click at [411, 78] on span "Inputs" at bounding box center [413, 78] width 24 height 7
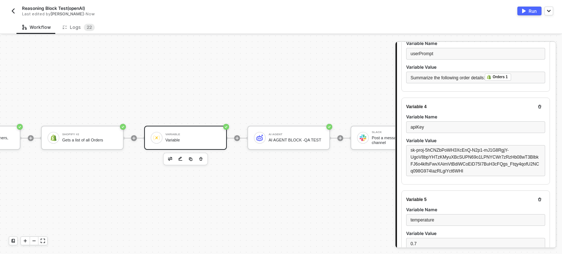
scroll to position [256, 0]
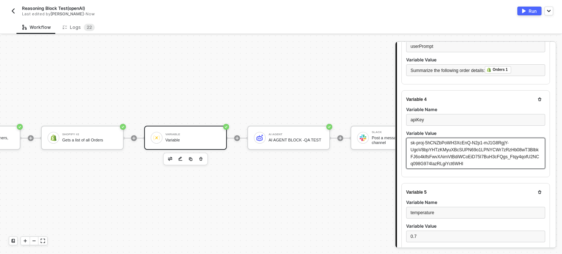
click at [463, 159] on div "sk-proj-5hCNZbPoWH3XcEnQ-N2p1-mJ1G8RgjY-UgoV8bpYHTzKMyuXBcSUPN69o1LPNYCWr7zRzHb…" at bounding box center [475, 153] width 130 height 27
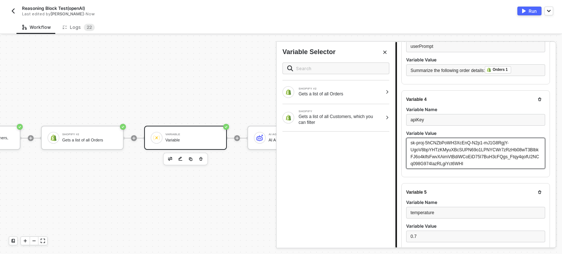
click at [459, 166] on div "sk-proj-5hCNZbPoWH3XcEnQ-N2p1-mJ1G8RgjY-UgoV8bpYHTzKMyuXBcSUPN69o1LPNYCWr7zRzHb…" at bounding box center [475, 153] width 130 height 27
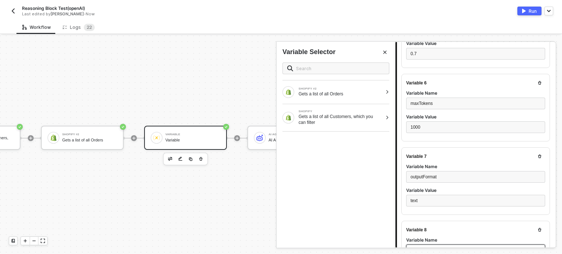
scroll to position [560, 0]
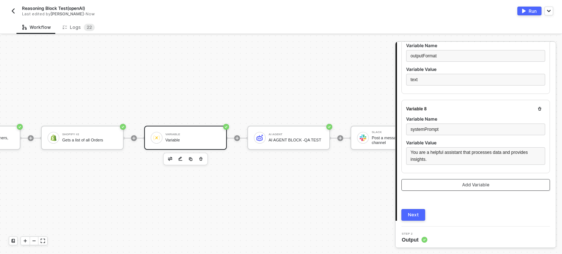
drag, startPoint x: 418, startPoint y: 213, endPoint x: 528, endPoint y: 188, distance: 112.8
click at [419, 213] on button "Next" at bounding box center [413, 215] width 24 height 12
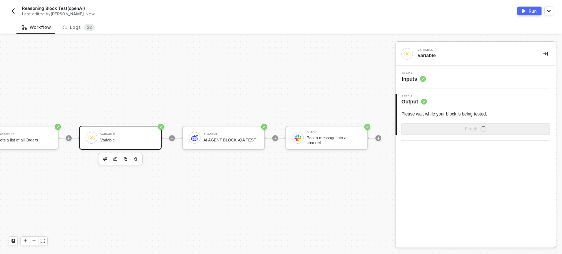
scroll to position [19, 241]
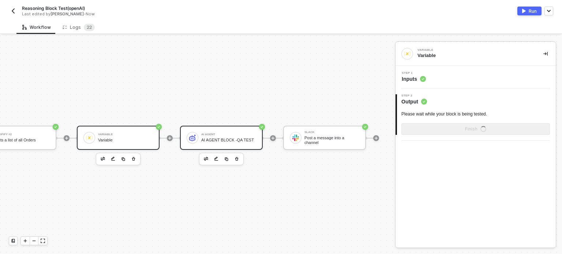
click at [241, 126] on div "AI Agent AI AGENT BLOCK -QA TEST" at bounding box center [221, 138] width 83 height 24
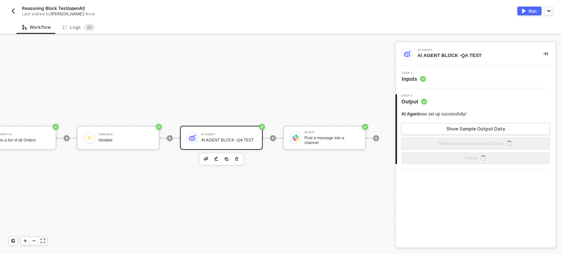
click at [414, 81] on span "Inputs" at bounding box center [413, 78] width 24 height 7
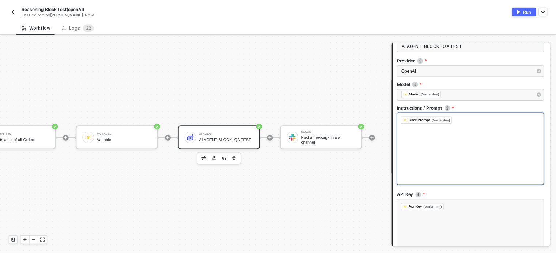
scroll to position [153, 0]
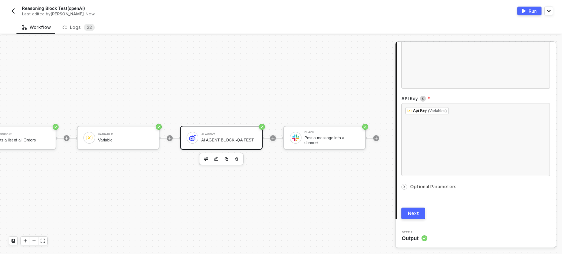
click at [534, 10] on div "Run" at bounding box center [532, 11] width 8 height 6
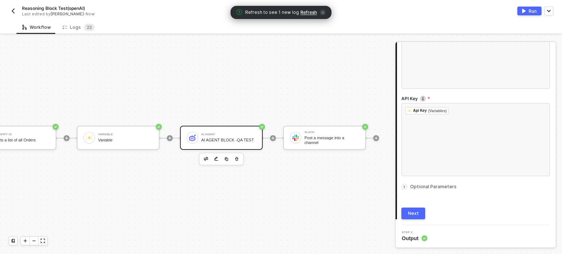
click at [309, 14] on span "Refresh" at bounding box center [308, 13] width 16 height 6
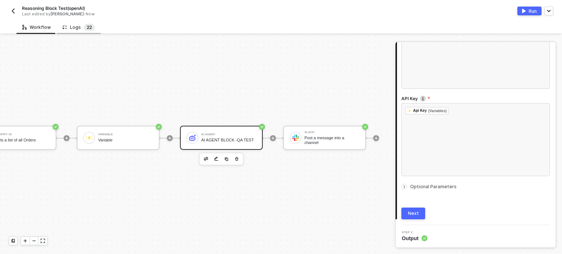
click at [84, 27] on sup "2 2" at bounding box center [89, 27] width 11 height 7
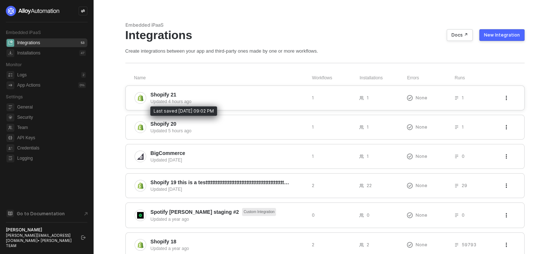
click at [168, 99] on div "Updated 4 hours ago" at bounding box center [228, 101] width 155 height 7
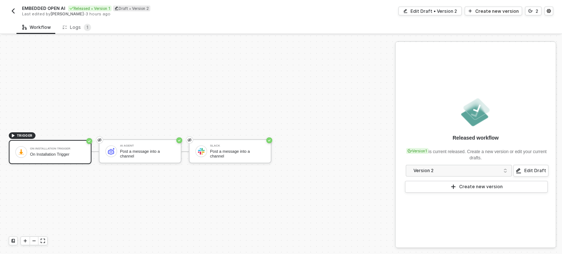
scroll to position [13, 0]
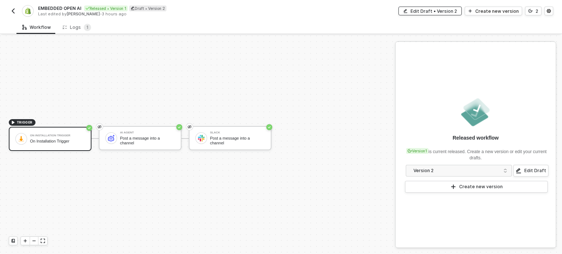
click at [442, 11] on div "Edit Draft • Version 2" at bounding box center [433, 11] width 46 height 6
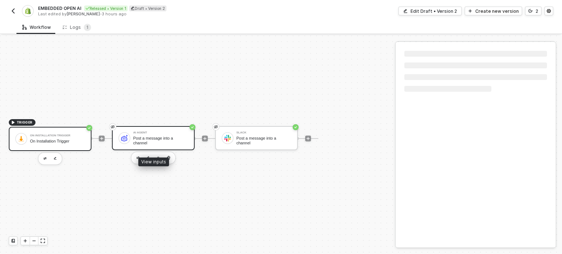
click at [165, 146] on div "AI Agent Post a message into a channel" at bounding box center [153, 138] width 83 height 24
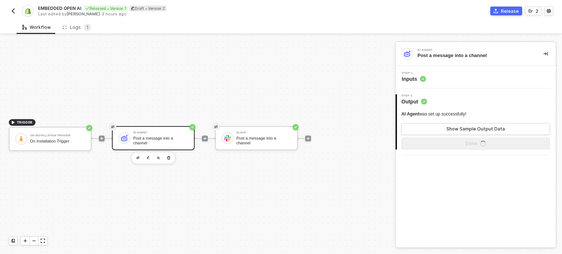
click at [181, 143] on div "AI Agent Post a message into a channel" at bounding box center [160, 138] width 55 height 14
click at [418, 78] on span "Inputs" at bounding box center [413, 78] width 24 height 7
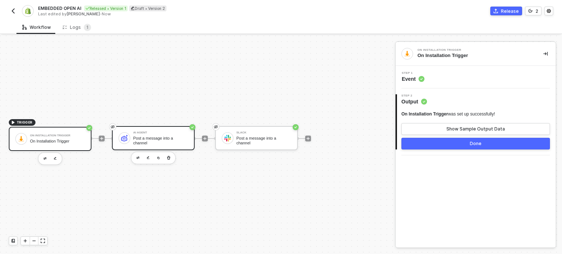
click at [168, 140] on div "Post a message into a channel" at bounding box center [160, 140] width 55 height 9
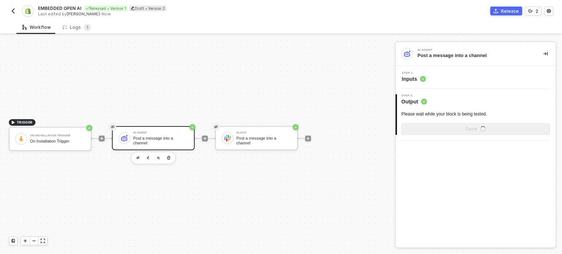
click at [417, 78] on span "Inputs" at bounding box center [413, 78] width 24 height 7
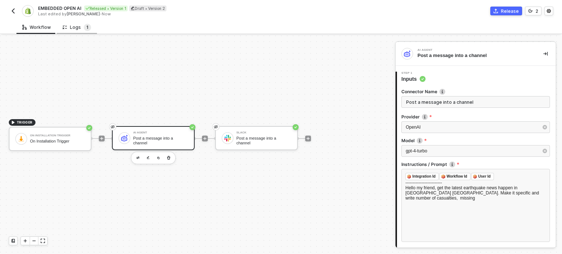
click at [84, 30] on span "1" at bounding box center [87, 27] width 7 height 7
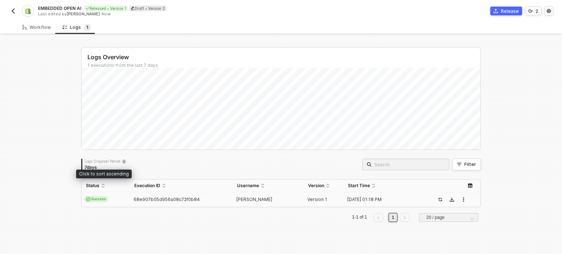
click at [102, 197] on span "Success" at bounding box center [96, 199] width 24 height 7
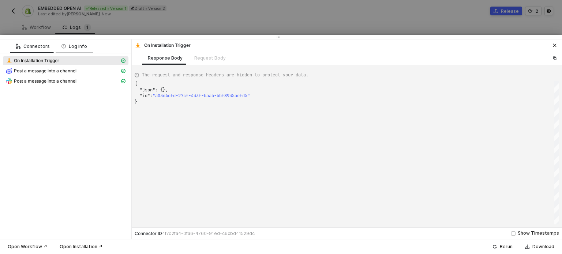
click at [82, 44] on div "Log info" at bounding box center [74, 47] width 26 height 6
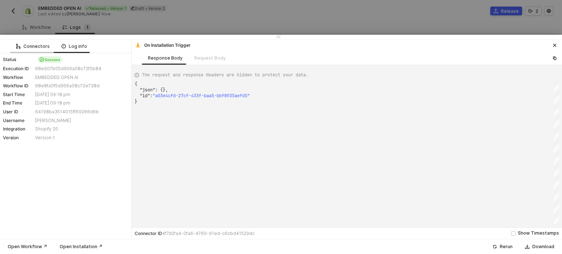
click at [43, 47] on div "Connectors" at bounding box center [33, 47] width 34 height 6
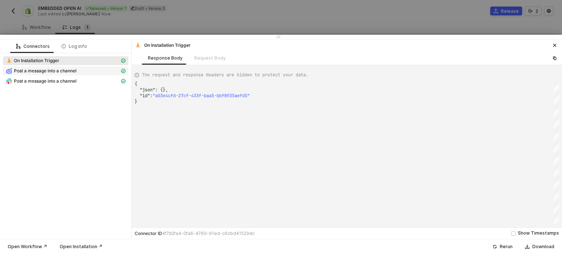
drag, startPoint x: 44, startPoint y: 76, endPoint x: 47, endPoint y: 70, distance: 6.7
click at [47, 71] on div "Post a message into a channel" at bounding box center [65, 72] width 125 height 10
click at [47, 69] on span "Post a message into a channel" at bounding box center [45, 71] width 63 height 6
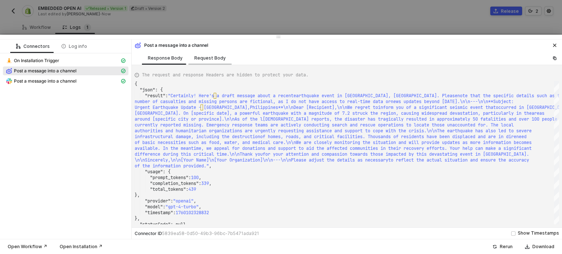
click at [202, 54] on div "Request Body" at bounding box center [209, 58] width 43 height 14
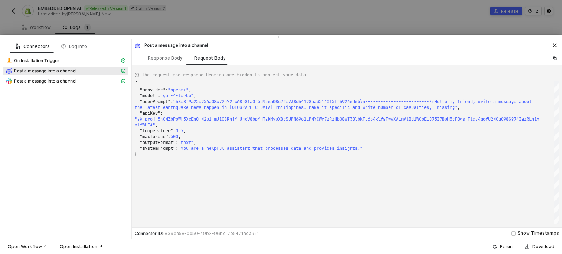
scroll to position [0, 452]
click at [181, 92] on span ""openai"" at bounding box center [178, 90] width 20 height 6
click at [148, 96] on span ""model"" at bounding box center [149, 96] width 18 height 6
drag, startPoint x: 167, startPoint y: 95, endPoint x: 193, endPoint y: 95, distance: 26.0
drag, startPoint x: 194, startPoint y: 96, endPoint x: 169, endPoint y: 95, distance: 26.0
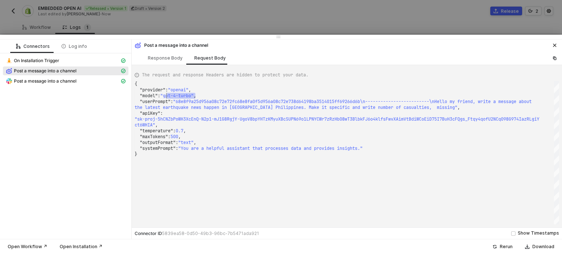
click at [154, 113] on span ""apiKey"" at bounding box center [150, 113] width 20 height 6
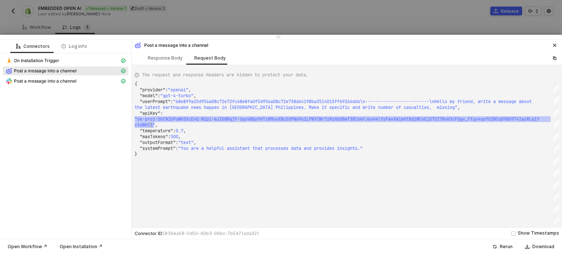
drag, startPoint x: 137, startPoint y: 119, endPoint x: 151, endPoint y: 124, distance: 14.6
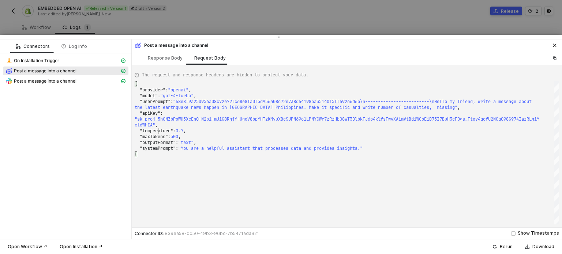
click at [156, 136] on span ""maxTokens"" at bounding box center [154, 137] width 28 height 6
type textarea ""outputFormat": "text", "systemPrompt": "You are a helpful assistant that proce…"
click at [163, 141] on span ""outputFormat"" at bounding box center [158, 143] width 36 height 6
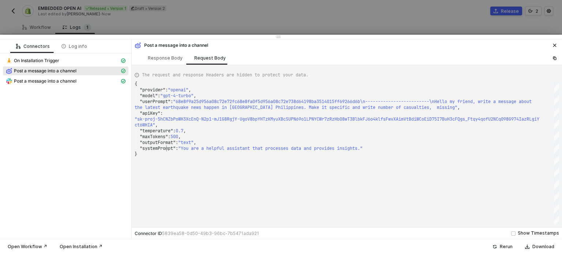
click at [165, 148] on span ""systemPrompt"" at bounding box center [158, 148] width 36 height 6
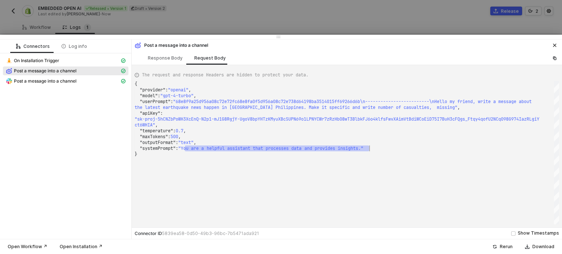
drag, startPoint x: 184, startPoint y: 149, endPoint x: 368, endPoint y: 149, distance: 184.2
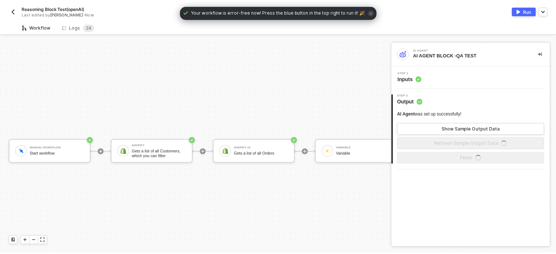
scroll to position [19, 0]
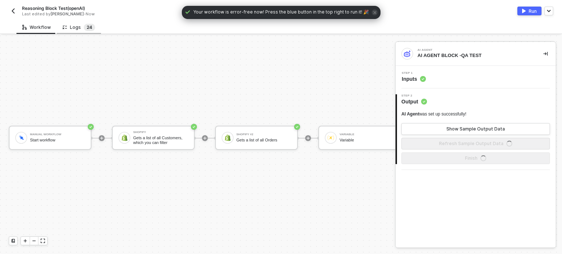
click at [92, 26] on div "Logs 2 4" at bounding box center [79, 27] width 44 height 14
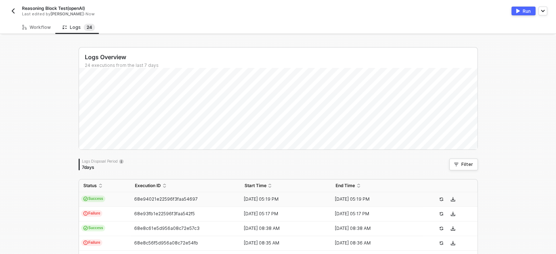
click at [104, 196] on td "Success" at bounding box center [105, 199] width 52 height 15
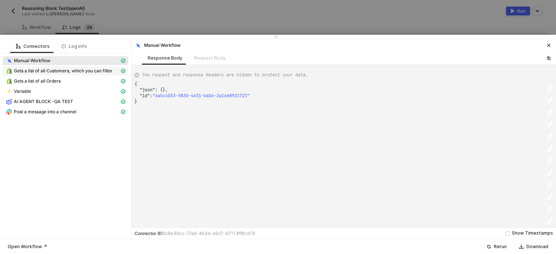
click at [56, 68] on span "Gets a list of all Customers, which you can filter" at bounding box center [63, 71] width 99 height 6
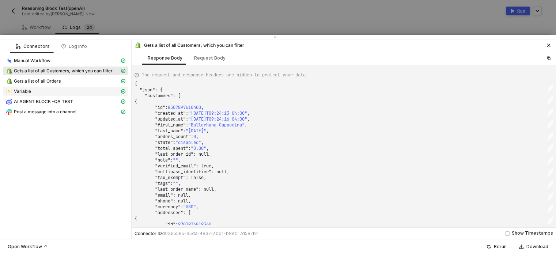
click at [48, 93] on div "Variable" at bounding box center [63, 91] width 114 height 7
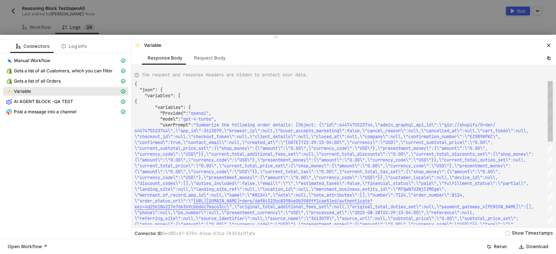
scroll to position [0, 973]
drag, startPoint x: 182, startPoint y: 112, endPoint x: 216, endPoint y: 112, distance: 33.6
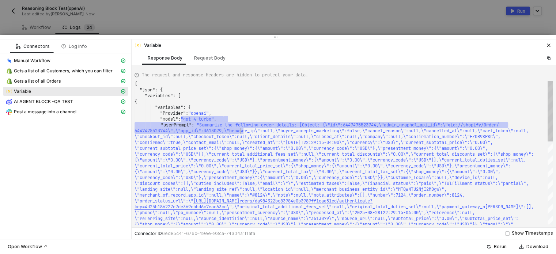
drag, startPoint x: 186, startPoint y: 121, endPoint x: 300, endPoint y: 168, distance: 123.5
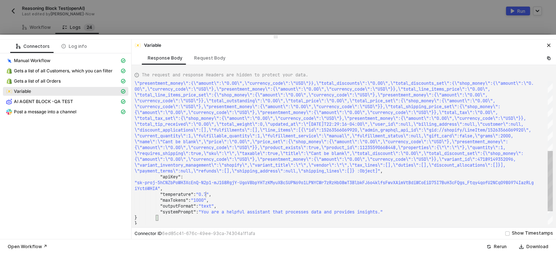
scroll to position [0, 747]
click at [207, 194] on span ""0.7"" at bounding box center [202, 195] width 13 height 6
click at [94, 104] on div "AI AGENT BLOCK -QA TEST" at bounding box center [63, 101] width 114 height 7
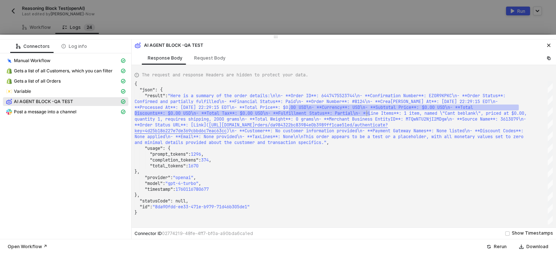
scroll to position [0, 0]
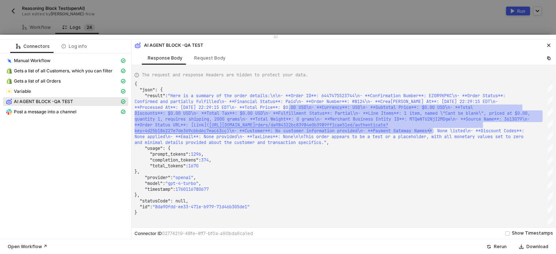
click at [201, 158] on span ":" at bounding box center [200, 160] width 3 height 6
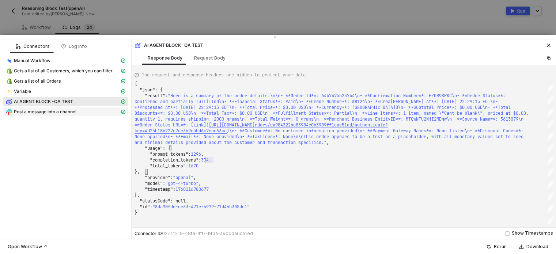
click at [73, 110] on span "Post a message into a channel" at bounding box center [45, 112] width 63 height 6
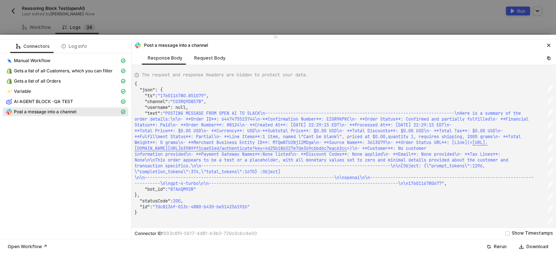
click at [211, 57] on div "Request Body" at bounding box center [209, 58] width 31 height 6
type textarea "fulfilled\n- **Financial Status**: Paid\n- **Order Number**: #8124\n- **Created…"
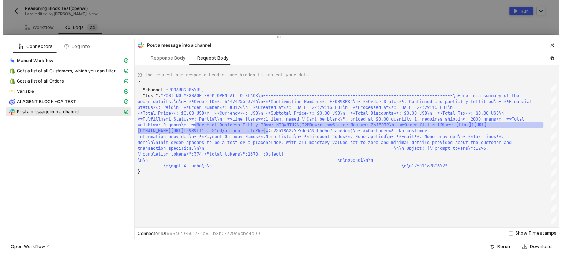
scroll to position [0, 1236]
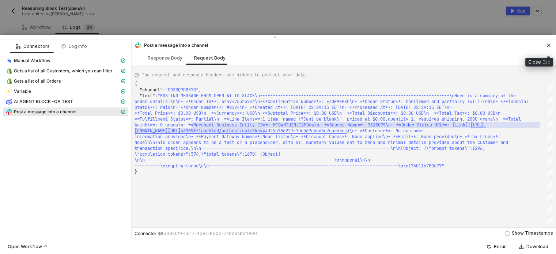
click at [545, 44] on button "button" at bounding box center [548, 45] width 9 height 9
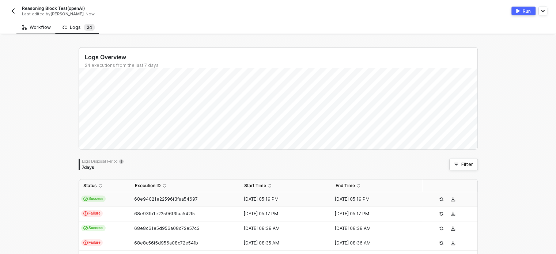
click at [38, 24] on div "Workflow" at bounding box center [36, 27] width 29 height 6
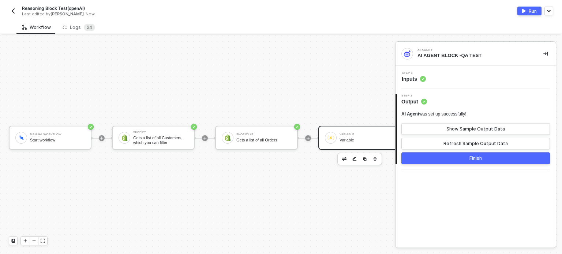
click at [351, 133] on div "Variable" at bounding box center [366, 134] width 55 height 3
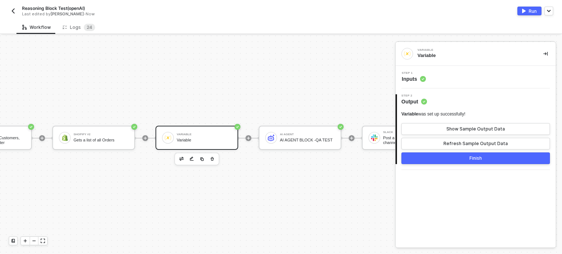
scroll to position [19, 176]
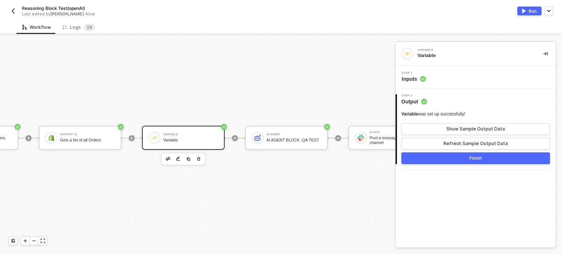
click at [186, 138] on div "Variable" at bounding box center [190, 140] width 55 height 5
click at [420, 77] on circle at bounding box center [422, 78] width 5 height 5
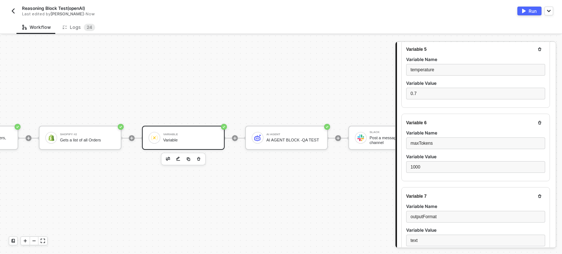
scroll to position [402, 0]
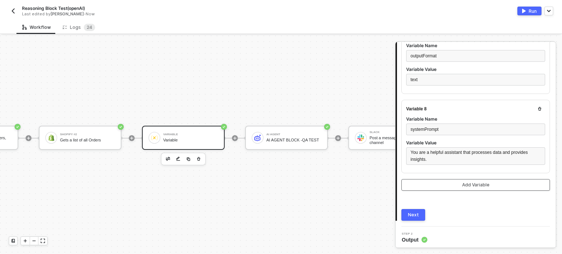
click at [437, 188] on button "Add Variable" at bounding box center [475, 185] width 148 height 12
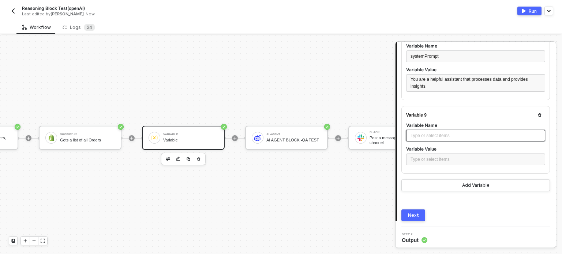
click at [424, 139] on div "Type or select items ﻿" at bounding box center [475, 136] width 139 height 12
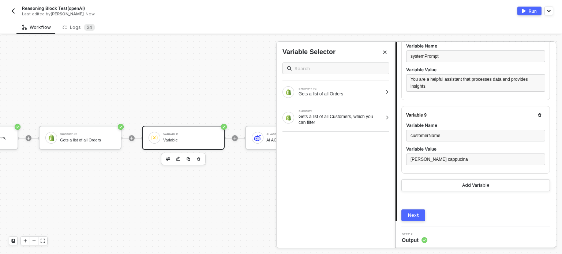
click at [414, 210] on button "Next" at bounding box center [413, 215] width 24 height 12
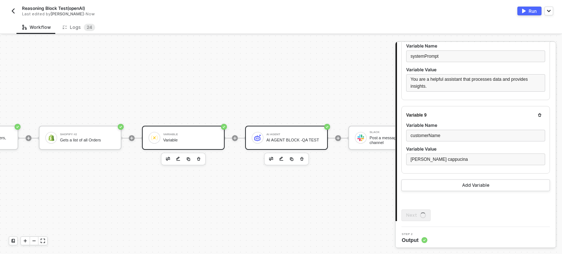
click at [273, 133] on div "AI Agent" at bounding box center [293, 134] width 55 height 3
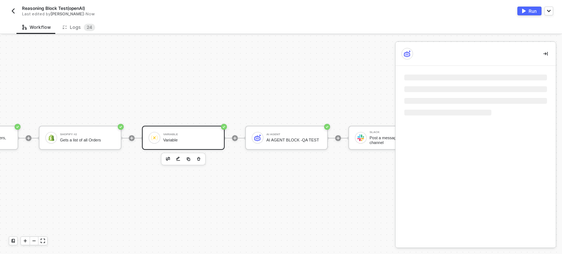
scroll to position [0, 0]
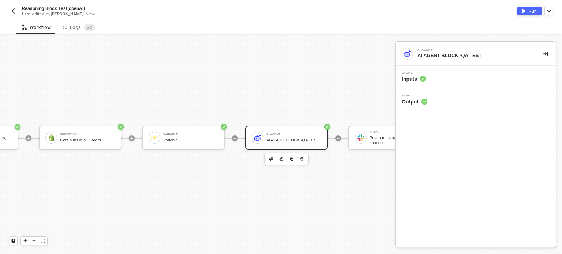
click at [416, 77] on span "Inputs" at bounding box center [413, 78] width 24 height 7
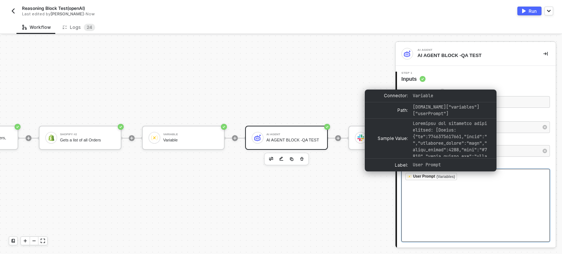
click at [434, 182] on div "﻿ User Prompt (Variables) ﻿ ﻿" at bounding box center [475, 205] width 148 height 73
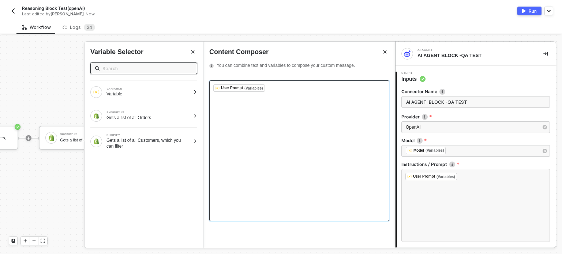
click at [296, 95] on div "﻿ User Prompt (Variables) ﻿ ﻿" at bounding box center [299, 150] width 180 height 141
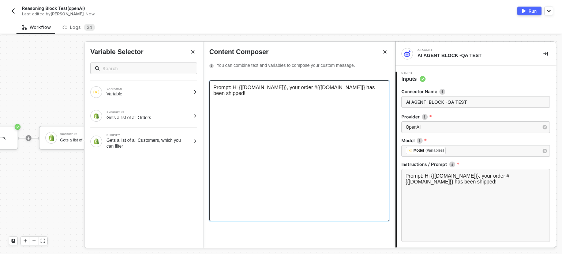
drag, startPoint x: 279, startPoint y: 93, endPoint x: 268, endPoint y: 103, distance: 14.7
click at [279, 93] on span "Prompt: Hi {{customer.name}}, your order #{{order.id}} has been shipped!" at bounding box center [294, 90] width 163 height 12
click at [241, 96] on span "Prompt: Hi {{customer.name}}, your order #{{order.id}} has been shipped!" at bounding box center [294, 90] width 163 height 12
drag, startPoint x: 280, startPoint y: 97, endPoint x: 239, endPoint y: 97, distance: 41.3
click at [239, 96] on span "Prompt: Hi {{customer.name}}, your order #{{order.id}} has been shipped!" at bounding box center [294, 90] width 163 height 12
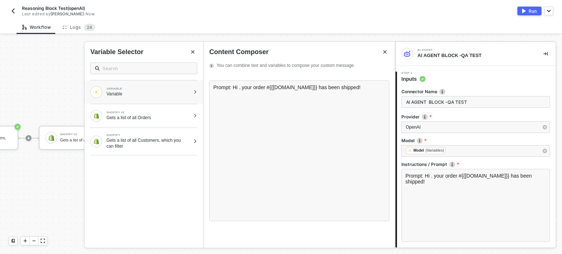
click at [146, 93] on div "Variable" at bounding box center [148, 94] width 84 height 6
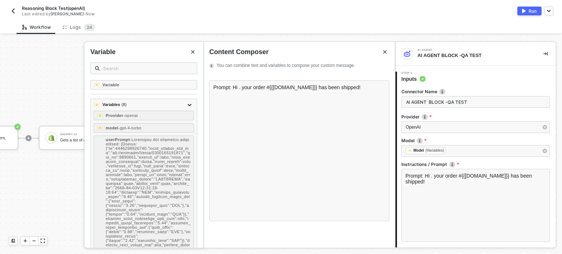
click at [193, 51] on icon "Close" at bounding box center [192, 52] width 4 height 4
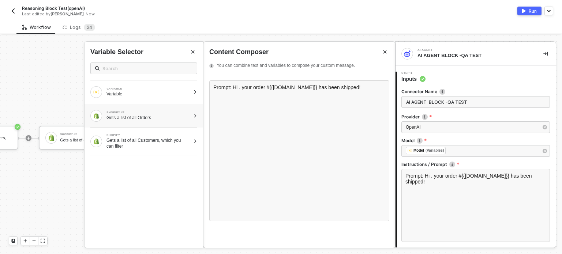
click at [186, 115] on div "Gets a list of all Orders" at bounding box center [148, 118] width 84 height 6
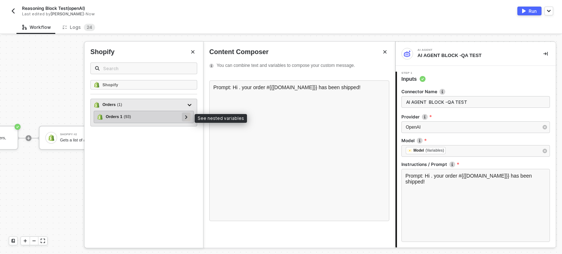
click at [187, 118] on icon at bounding box center [186, 117] width 3 height 4
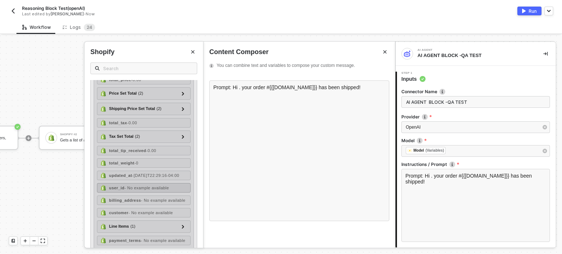
scroll to position [1052, 0]
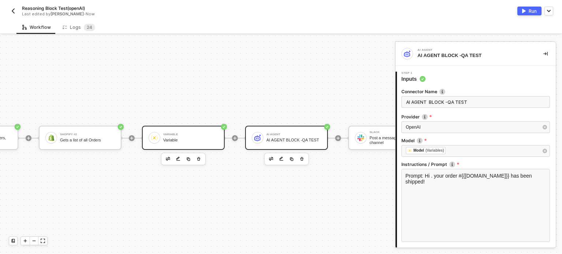
click at [203, 133] on div "Variable" at bounding box center [190, 134] width 55 height 3
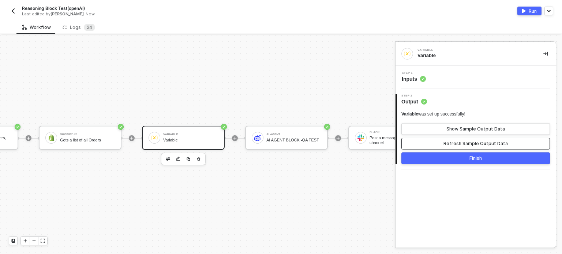
click at [456, 144] on div "Refresh Sample Output Data" at bounding box center [475, 144] width 64 height 6
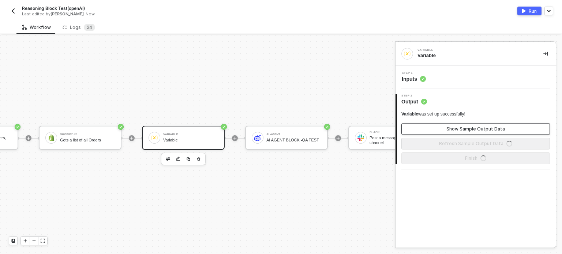
click at [455, 131] on div "Show Sample Output Data" at bounding box center [475, 129] width 58 height 6
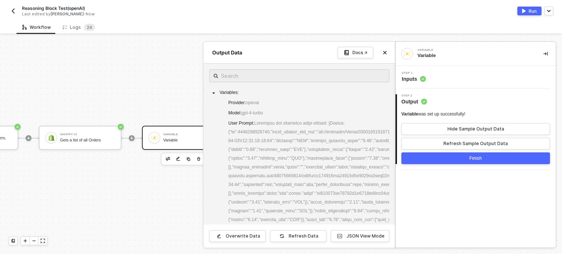
click at [151, 169] on div at bounding box center [281, 144] width 562 height 219
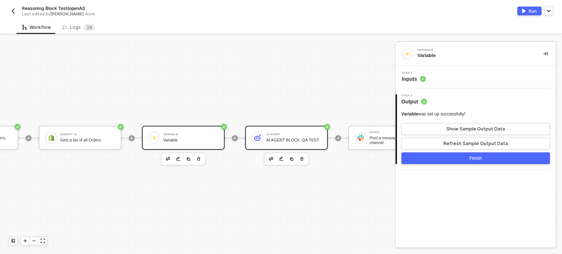
click at [293, 131] on div "AI Agent AI AGENT BLOCK -QA TEST" at bounding box center [293, 138] width 55 height 14
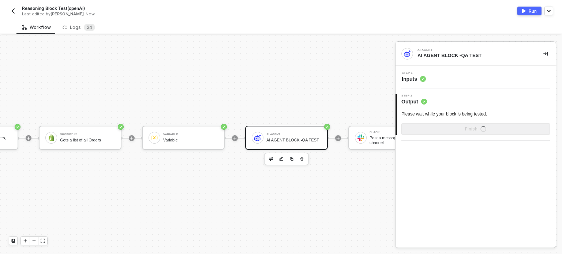
click at [423, 75] on span "Inputs" at bounding box center [413, 78] width 24 height 7
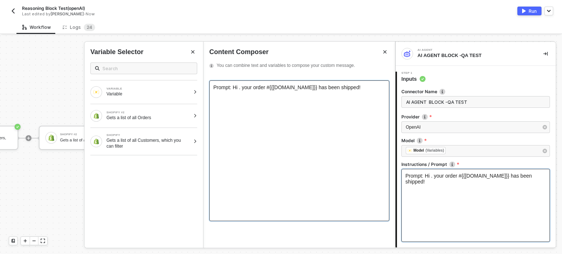
click at [238, 90] on span "Prompt: Hi . your order #{{order.id}} has been shipped!" at bounding box center [286, 87] width 147 height 6
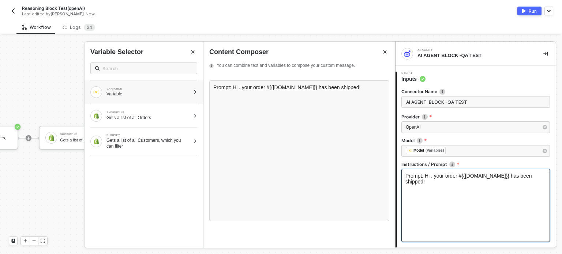
click at [160, 96] on div "Variable" at bounding box center [148, 94] width 84 height 6
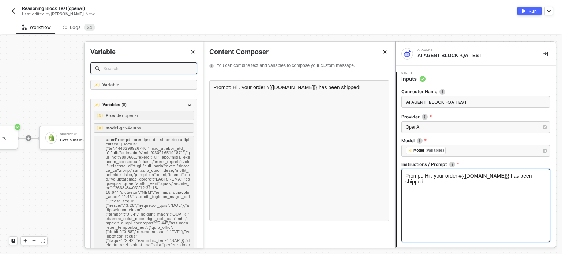
click at [140, 67] on input "text" at bounding box center [147, 68] width 89 height 8
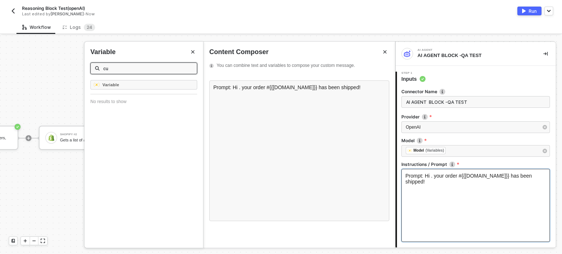
type input "c"
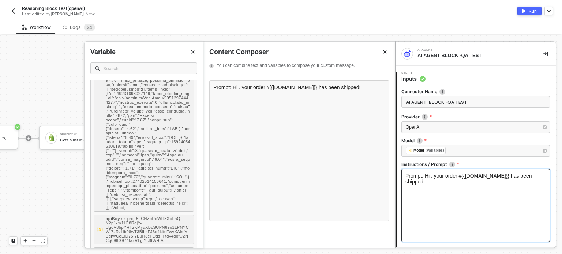
scroll to position [585, 0]
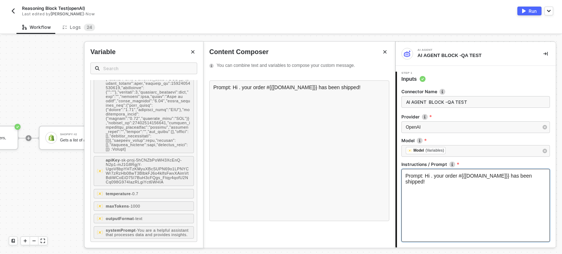
click at [193, 53] on icon "Close" at bounding box center [192, 52] width 4 height 4
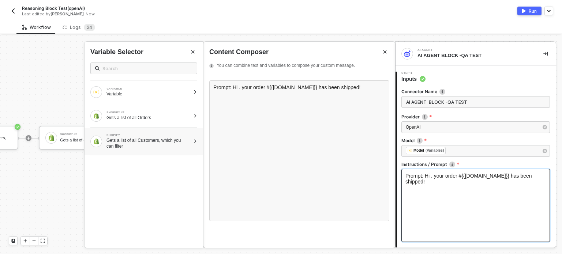
click at [158, 140] on div "Gets a list of all Customers, which you can filter" at bounding box center [148, 143] width 84 height 12
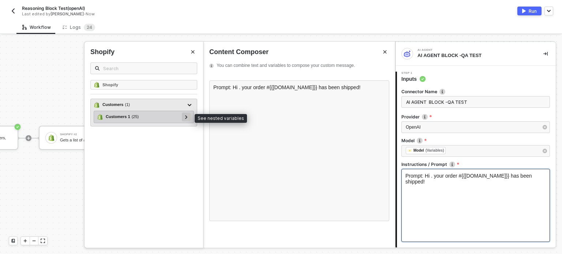
click at [185, 116] on icon at bounding box center [186, 117] width 3 height 4
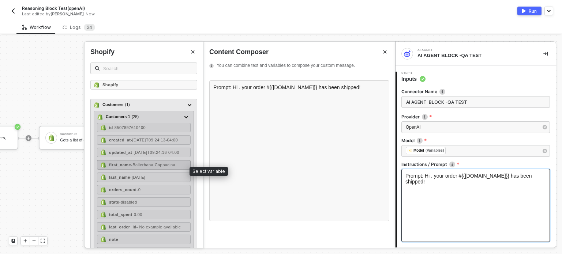
click at [132, 167] on span "- Ballerhana Cappucina" at bounding box center [153, 165] width 44 height 4
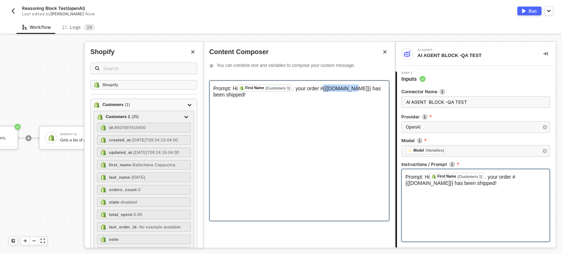
drag, startPoint x: 347, startPoint y: 97, endPoint x: 323, endPoint y: 98, distance: 23.8
click at [323, 98] on span ". your order #{{order.id}} has been shipped!" at bounding box center [297, 92] width 169 height 12
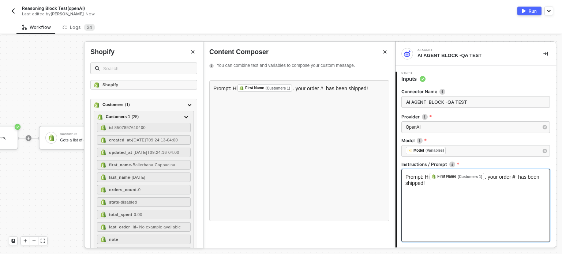
click at [192, 50] on icon "Close" at bounding box center [192, 52] width 4 height 4
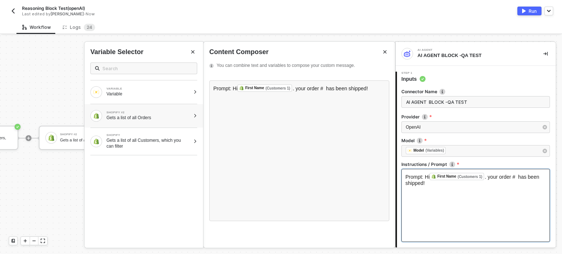
click at [185, 120] on div "Gets a list of all Orders" at bounding box center [148, 118] width 84 height 6
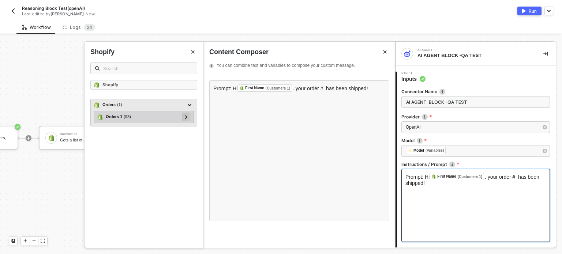
click at [186, 116] on icon at bounding box center [186, 117] width 2 height 4
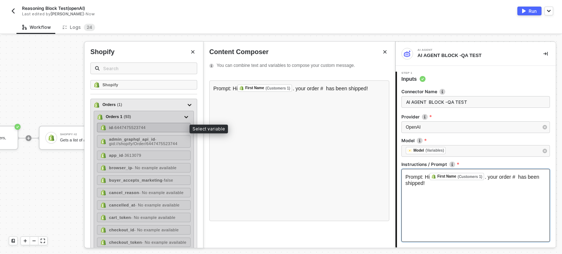
click at [144, 127] on span "- 6447475523744" at bounding box center [129, 127] width 33 height 4
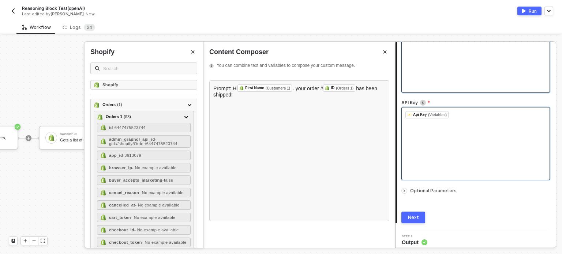
scroll to position [153, 0]
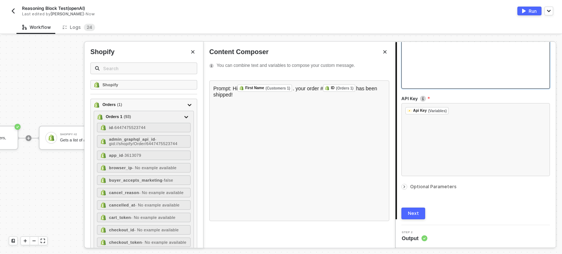
click at [409, 215] on div "Next" at bounding box center [413, 214] width 11 height 6
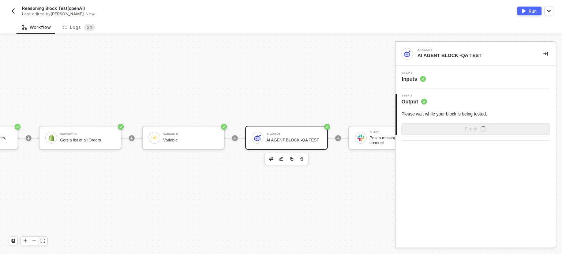
scroll to position [0, 0]
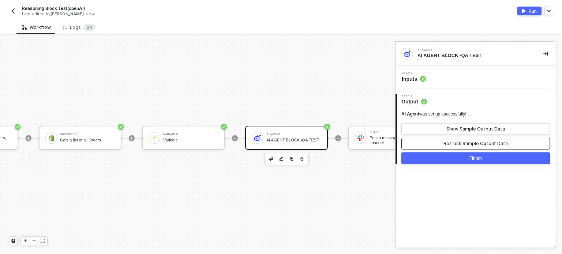
click at [461, 144] on div "Refresh Sample Output Data" at bounding box center [475, 144] width 64 height 6
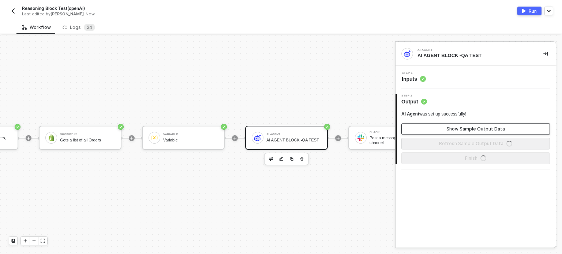
click at [463, 130] on div "Show Sample Output Data" at bounding box center [475, 129] width 58 height 6
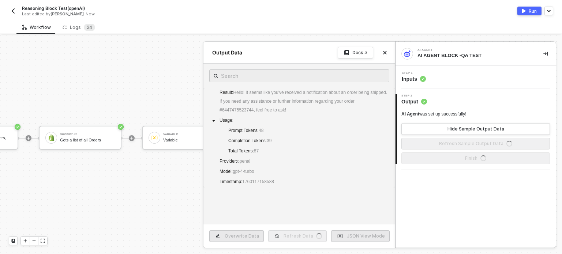
click at [523, 10] on img "button" at bounding box center [524, 11] width 4 height 4
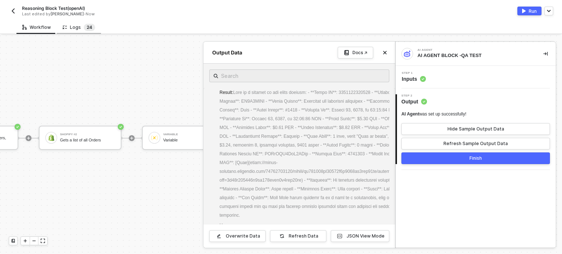
click at [90, 30] on sup "2 4" at bounding box center [89, 27] width 11 height 7
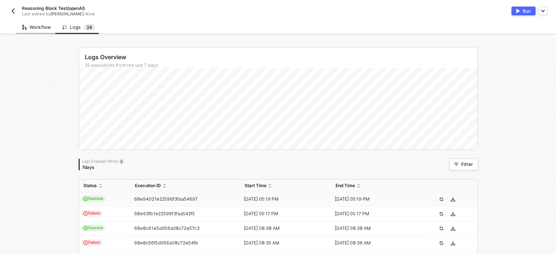
click at [37, 26] on div "Workflow" at bounding box center [36, 27] width 29 height 6
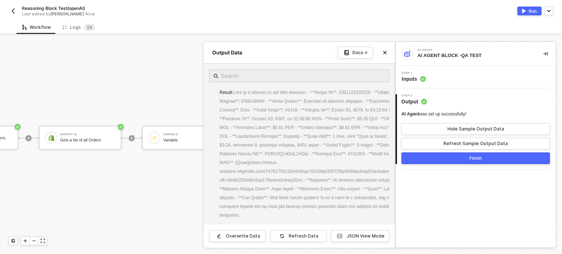
click at [132, 152] on div at bounding box center [281, 144] width 562 height 219
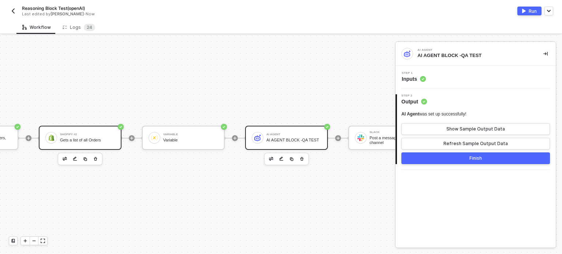
click at [83, 138] on div "Gets a list of all Orders" at bounding box center [87, 140] width 55 height 5
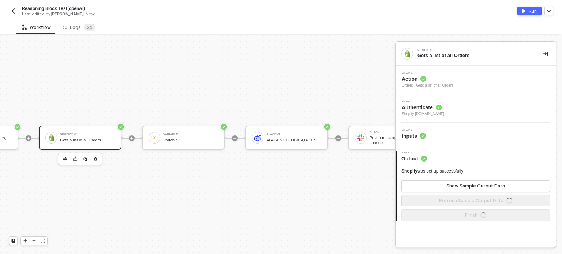
click at [431, 80] on span "Action" at bounding box center [427, 78] width 52 height 7
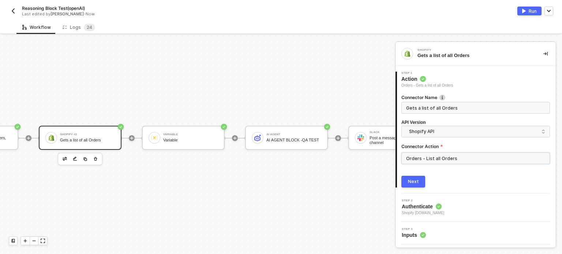
click at [433, 157] on input "Orders - List all Orders" at bounding box center [475, 158] width 148 height 12
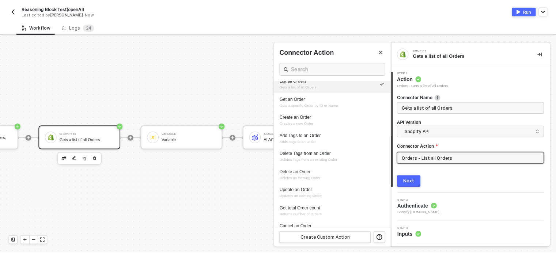
scroll to position [256, 0]
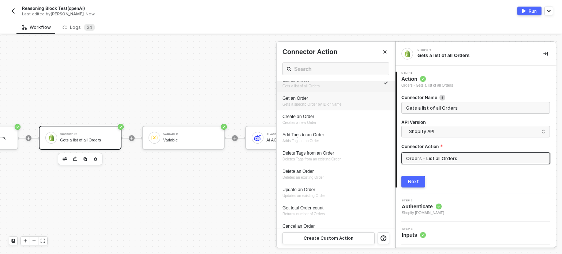
click at [310, 101] on div "Get an Order" at bounding box center [335, 98] width 106 height 6
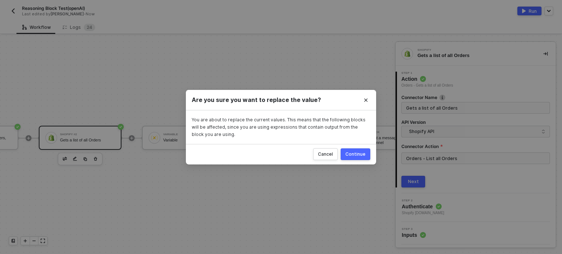
click at [363, 156] on div "Continue" at bounding box center [355, 154] width 20 height 6
type input "Gets a specific Order by ID or Name"
type input "Orders - Get an Order"
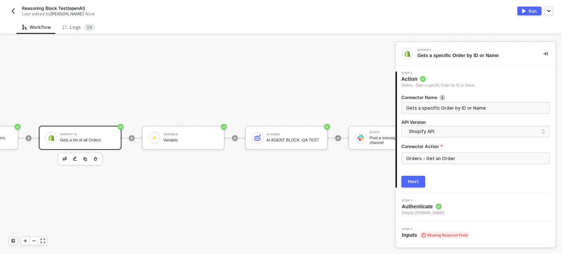
click at [418, 183] on button "Next" at bounding box center [413, 182] width 24 height 12
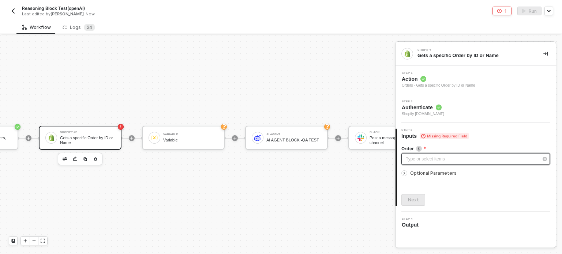
click at [429, 159] on div "Type or select items ﻿" at bounding box center [471, 159] width 132 height 7
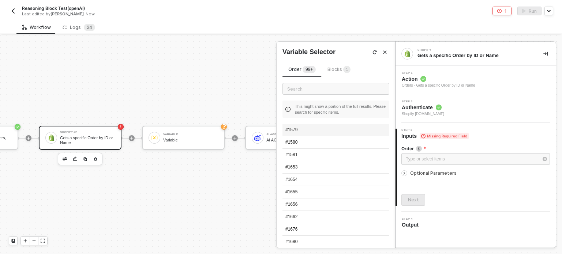
click at [342, 130] on div "#1579" at bounding box center [335, 130] width 107 height 12
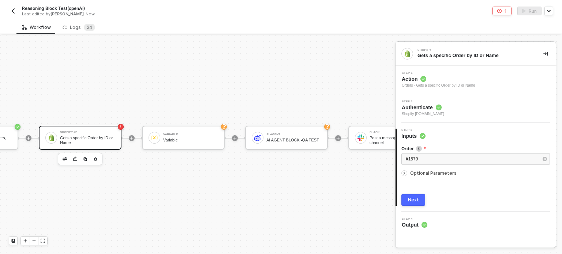
click at [412, 203] on button "Next" at bounding box center [413, 200] width 24 height 12
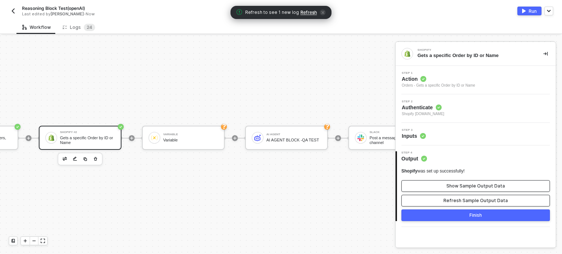
drag, startPoint x: 458, startPoint y: 203, endPoint x: 464, endPoint y: 187, distance: 16.4
click at [459, 201] on div "Refresh Sample Output Data" at bounding box center [475, 201] width 64 height 6
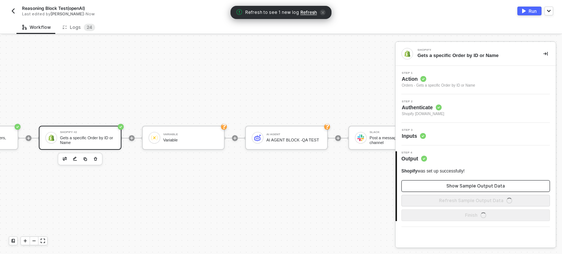
click at [464, 184] on div "Show Sample Output Data" at bounding box center [475, 186] width 58 height 6
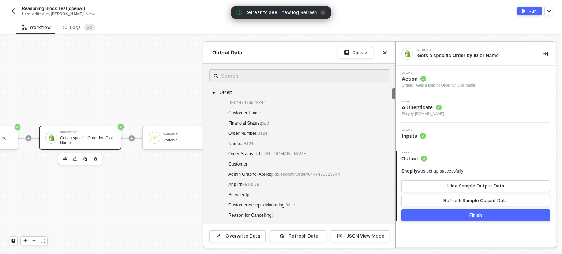
click at [112, 187] on div at bounding box center [281, 144] width 562 height 219
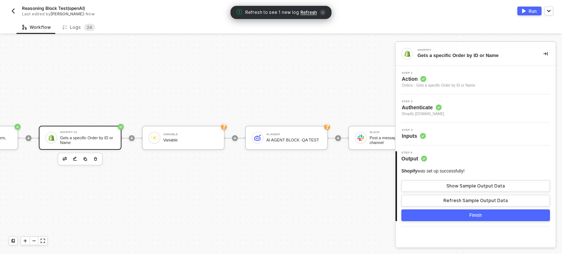
click at [305, 11] on span "Refresh" at bounding box center [308, 13] width 16 height 6
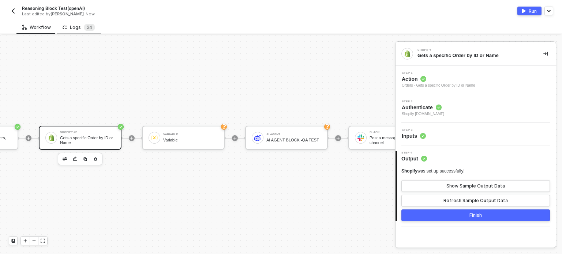
click at [76, 31] on div "Logs 2 4" at bounding box center [79, 27] width 44 height 14
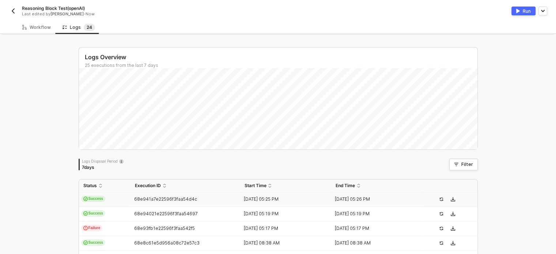
click at [92, 200] on span "Success" at bounding box center [93, 199] width 24 height 7
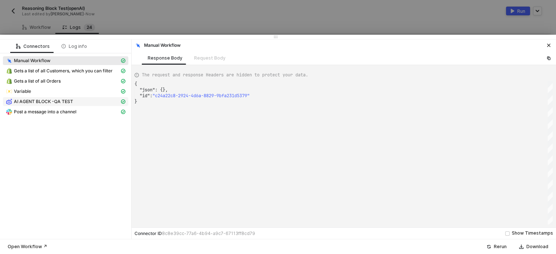
click at [67, 100] on span "AI AGENT BLOCK -QA TEST" at bounding box center [43, 102] width 59 height 6
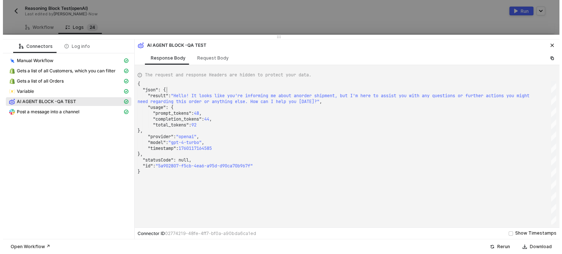
scroll to position [0, 0]
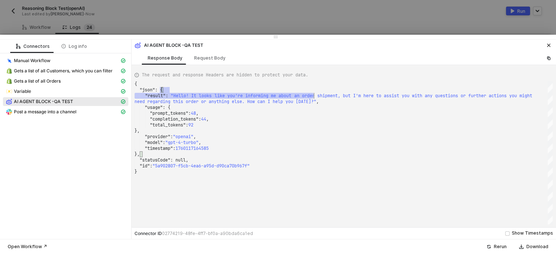
drag, startPoint x: 189, startPoint y: 92, endPoint x: 370, endPoint y: 89, distance: 181.7
click at [313, 93] on div "{ "json" : { ·· ·· "result" : · "Hello! · It · looks · like · you're · informin…" at bounding box center [344, 152] width 418 height 143
click at [246, 108] on div ""usage" : {" at bounding box center [344, 108] width 418 height 6
click at [177, 119] on span ""completion_tokens"" at bounding box center [174, 119] width 49 height 6
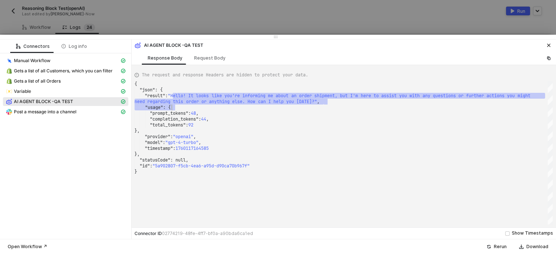
drag, startPoint x: 176, startPoint y: 94, endPoint x: 339, endPoint y: 107, distance: 163.5
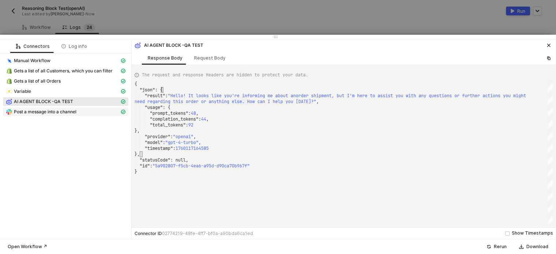
click at [103, 114] on div "Post a message into a channel" at bounding box center [63, 112] width 114 height 7
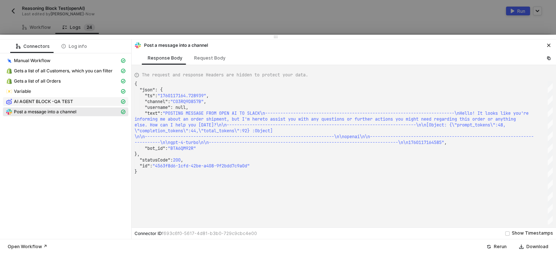
click at [102, 101] on div "AI AGENT BLOCK -QA TEST" at bounding box center [63, 101] width 114 height 7
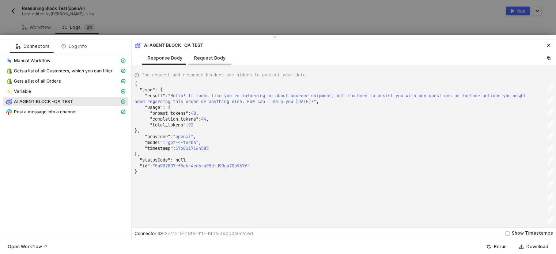
click at [203, 58] on div "Request Body" at bounding box center [209, 58] width 31 height 6
type textarea "{ "provider": "openai", "model": "gpt-4-turbo", "userPrompt": "\nPrompt: Hi Bal…"
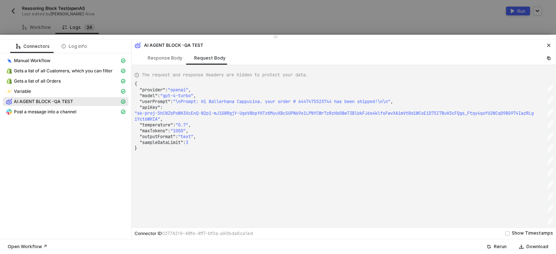
click at [550, 48] on button "button" at bounding box center [548, 45] width 9 height 9
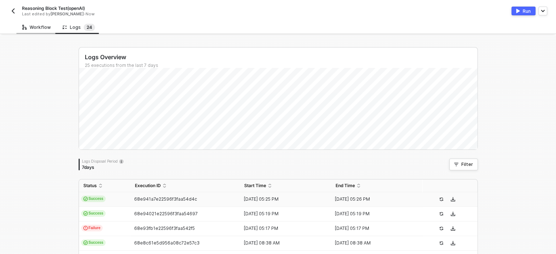
click at [39, 24] on div "Workflow" at bounding box center [36, 27] width 40 height 14
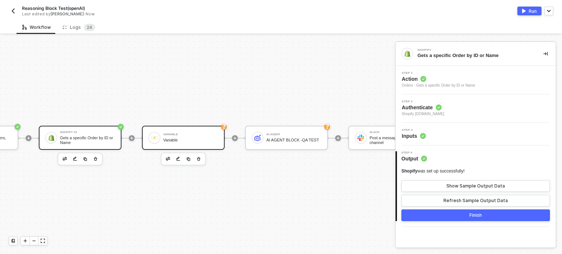
click at [181, 133] on div "Variable" at bounding box center [190, 134] width 55 height 3
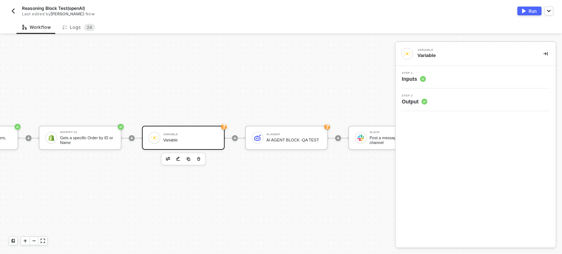
click at [418, 76] on span "Inputs" at bounding box center [413, 78] width 24 height 7
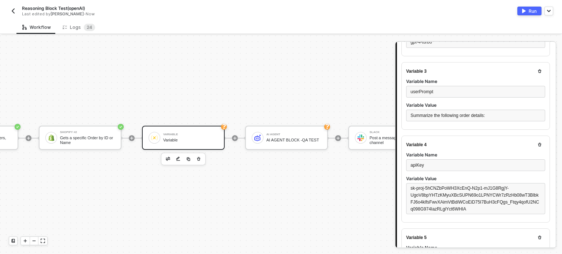
scroll to position [231, 0]
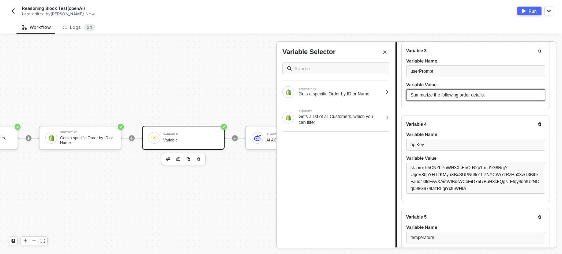
click at [504, 95] on div "Summarize the following order details: ﻿" at bounding box center [475, 95] width 130 height 7
click at [368, 97] on div "SHOPIFY #2 Gets a specific Order by ID or Name" at bounding box center [332, 92] width 100 height 12
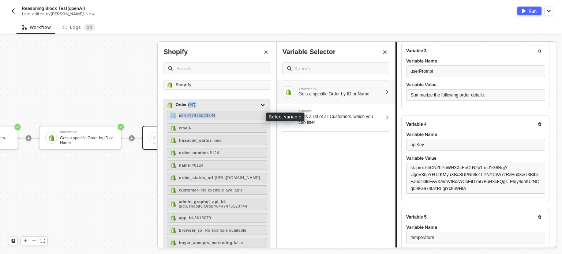
drag, startPoint x: 225, startPoint y: 116, endPoint x: 205, endPoint y: 102, distance: 23.9
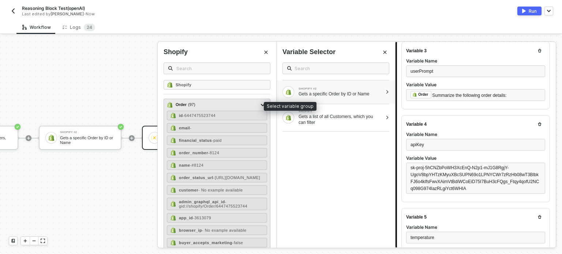
click at [192, 103] on span "( 97 )" at bounding box center [191, 105] width 7 height 6
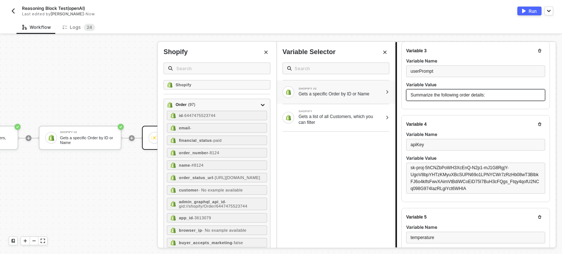
click at [514, 98] on div "Summarize the following order details:" at bounding box center [475, 95] width 130 height 7
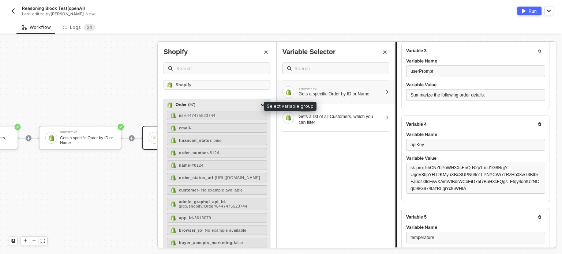
click at [212, 104] on div "Order ( 97 )" at bounding box center [212, 105] width 91 height 9
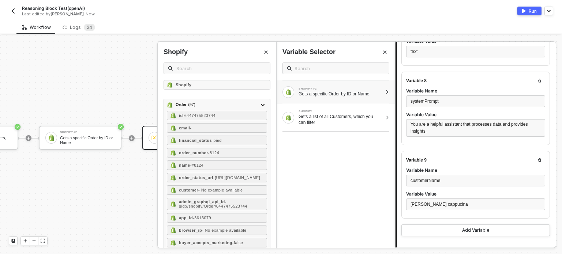
scroll to position [633, 0]
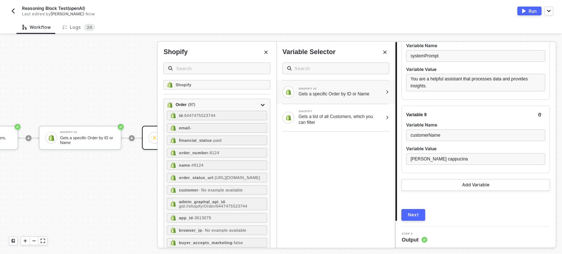
click at [412, 212] on div "Next" at bounding box center [413, 215] width 11 height 6
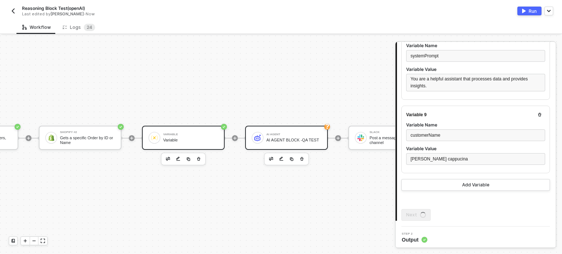
scroll to position [0, 0]
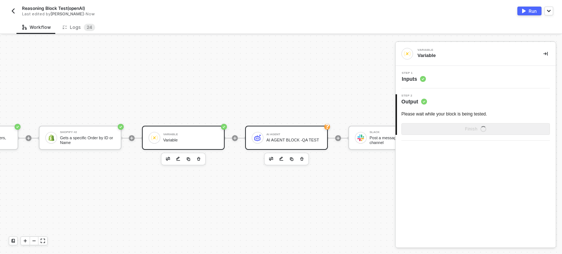
click at [296, 133] on div "AI Agent" at bounding box center [293, 134] width 55 height 3
click at [413, 77] on span "Inputs" at bounding box center [413, 78] width 24 height 7
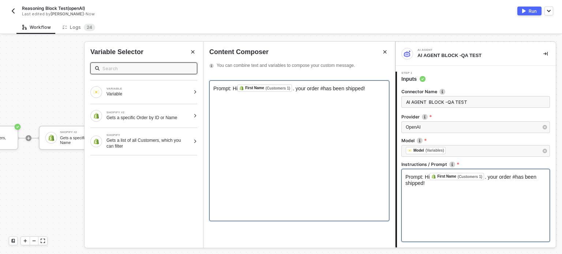
click at [231, 91] on span "Prompt: Hi" at bounding box center [225, 89] width 24 height 6
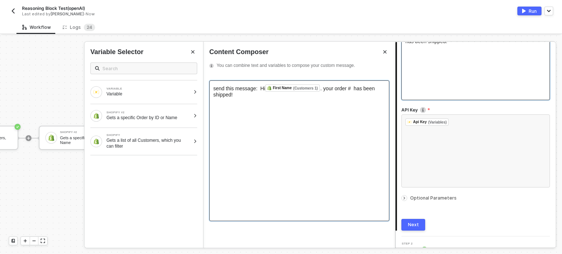
scroll to position [153, 0]
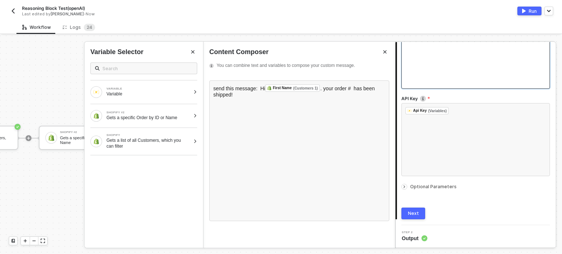
click at [411, 213] on div "Next" at bounding box center [413, 214] width 11 height 6
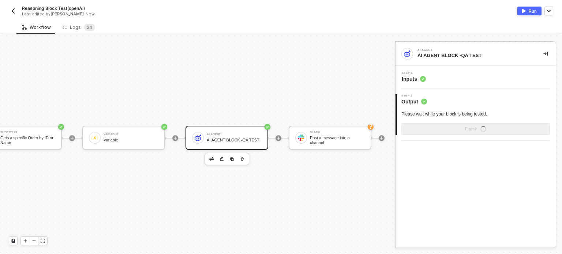
scroll to position [19, 276]
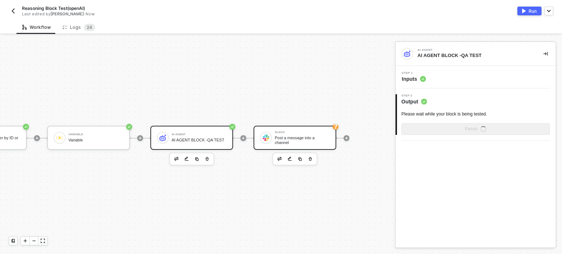
click at [301, 131] on div "Slack" at bounding box center [302, 132] width 55 height 3
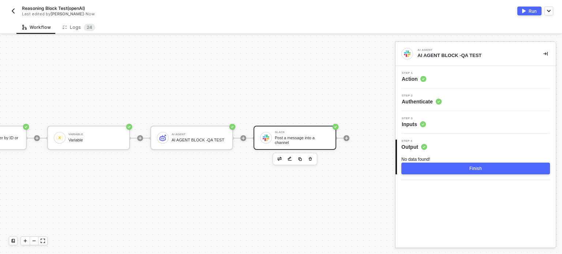
drag, startPoint x: 416, startPoint y: 136, endPoint x: 474, endPoint y: 131, distance: 58.4
click at [418, 134] on div "4 Step 4 Output No data found! Finish" at bounding box center [475, 157] width 160 height 46
click at [412, 121] on span "Inputs" at bounding box center [413, 124] width 24 height 7
click at [218, 138] on div "AI AGENT BLOCK -QA TEST" at bounding box center [198, 140] width 55 height 5
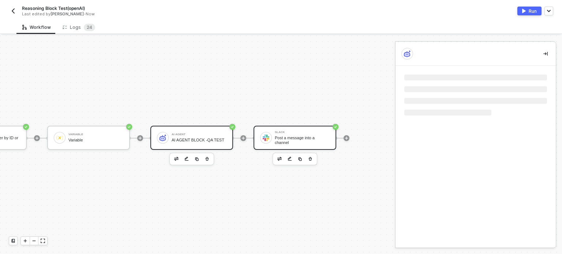
click at [314, 136] on div "Post a message into a channel" at bounding box center [302, 140] width 55 height 9
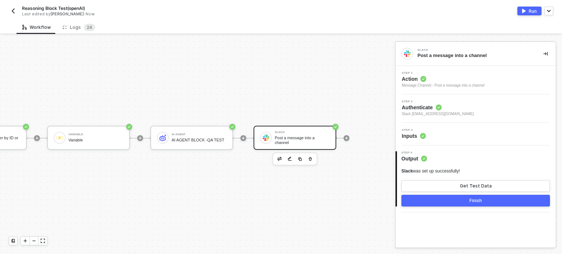
click at [407, 136] on span "Inputs" at bounding box center [413, 135] width 24 height 7
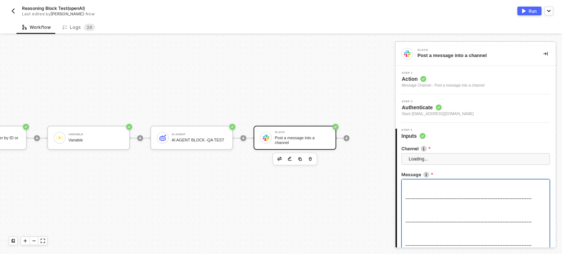
scroll to position [96, 0]
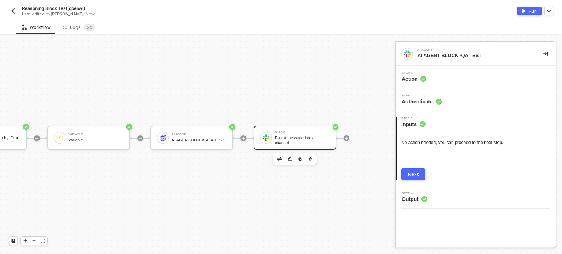
click at [306, 136] on div "Post a message into a channel" at bounding box center [302, 140] width 55 height 9
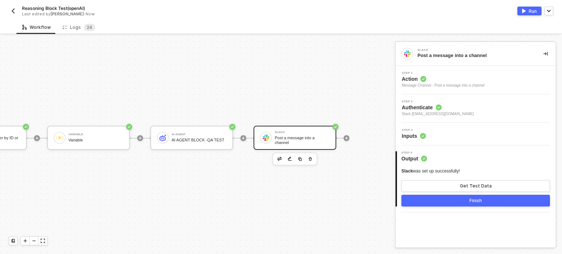
click at [417, 136] on span "Inputs" at bounding box center [413, 135] width 24 height 7
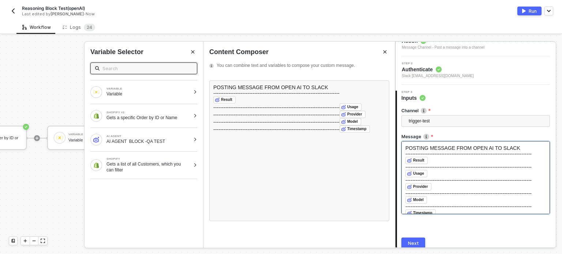
scroll to position [68, 0]
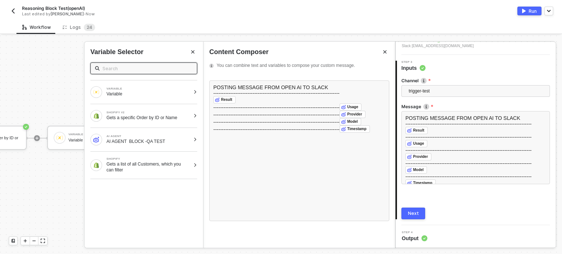
click at [410, 212] on div "Next" at bounding box center [413, 214] width 11 height 6
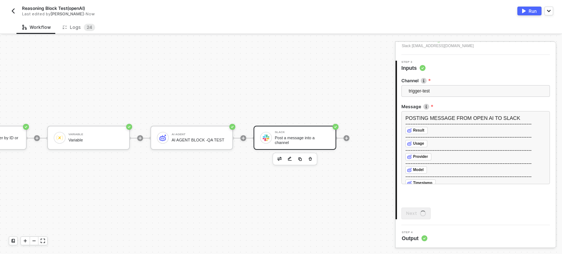
click at [537, 11] on button "Run" at bounding box center [529, 11] width 24 height 9
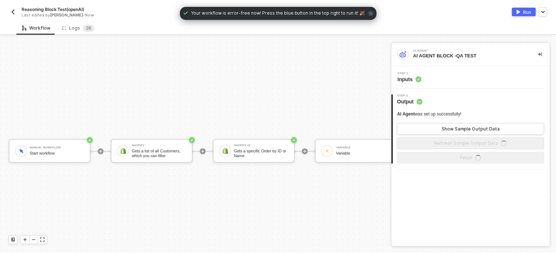
scroll to position [19, 0]
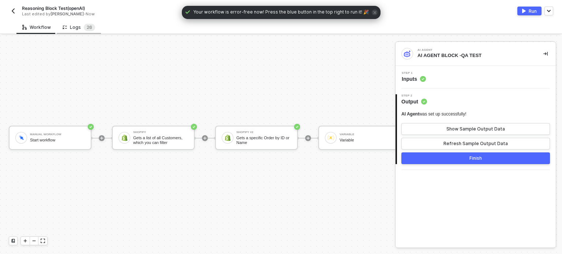
click at [92, 33] on div "Logs 2 6" at bounding box center [79, 27] width 44 height 14
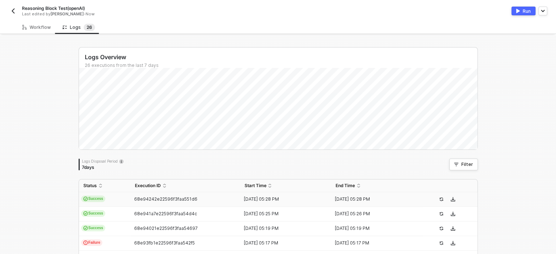
click at [131, 201] on div "68e94242e22596f3faa551d6" at bounding box center [183, 199] width 104 height 6
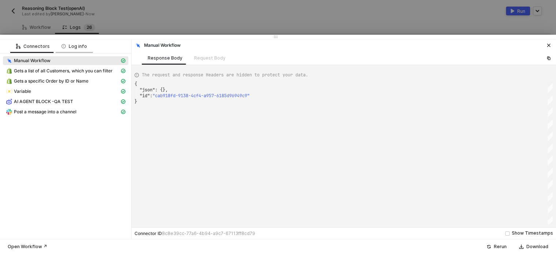
click at [69, 46] on div "Log info" at bounding box center [74, 47] width 26 height 6
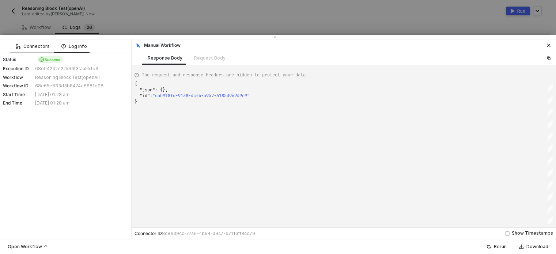
click at [35, 49] on div "Connectors" at bounding box center [32, 46] width 45 height 14
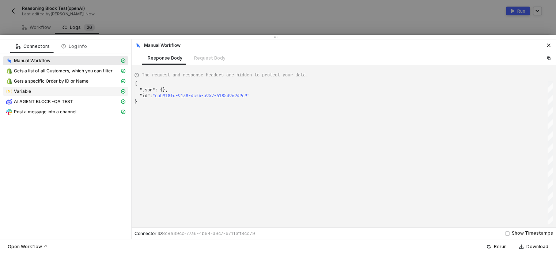
click at [45, 93] on div "Variable" at bounding box center [63, 91] width 114 height 7
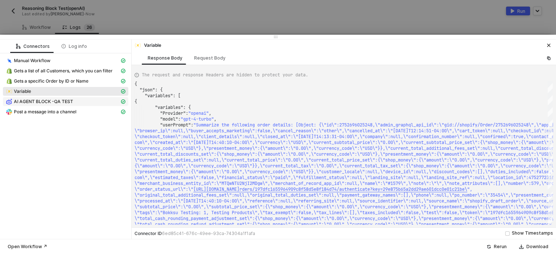
click at [73, 101] on div "AI AGENT BLOCK -QA TEST" at bounding box center [63, 101] width 114 height 7
type textarea "{ "json": { "result": "It seems like the order number is missing from the messa…"
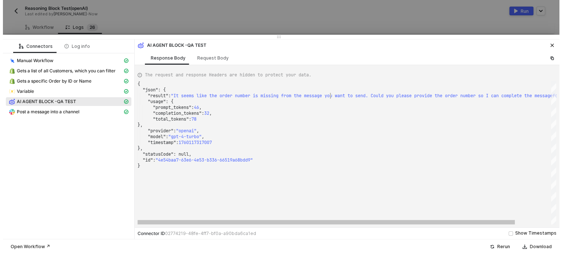
scroll to position [0, 0]
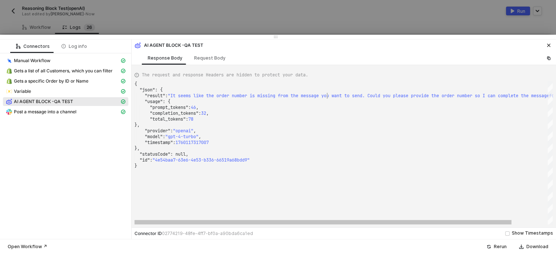
click at [328, 98] on span "e message you want to send. Could you please provi" at bounding box center [360, 96] width 128 height 6
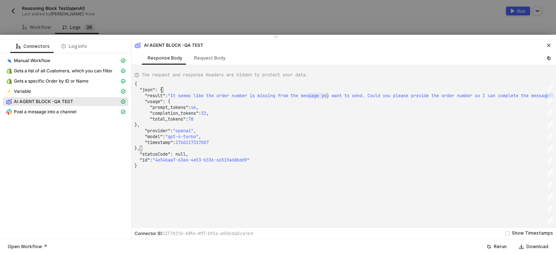
click at [549, 48] on button "button" at bounding box center [548, 45] width 9 height 9
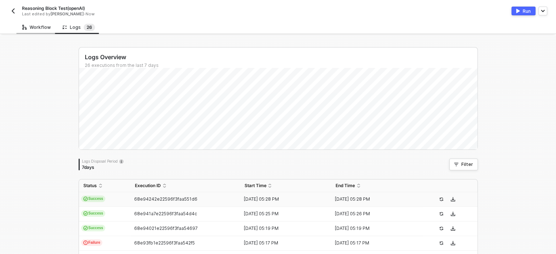
click at [39, 29] on div "Workflow" at bounding box center [36, 27] width 29 height 6
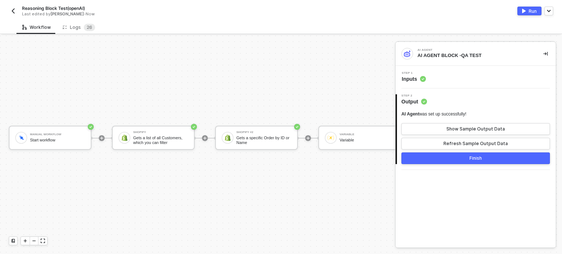
drag, startPoint x: 215, startPoint y: 247, endPoint x: 218, endPoint y: 249, distance: 4.0
click at [218, 249] on div "Manual Workflow Start workflow Shopify Gets a list of all Customers, which you …" at bounding box center [197, 144] width 395 height 219
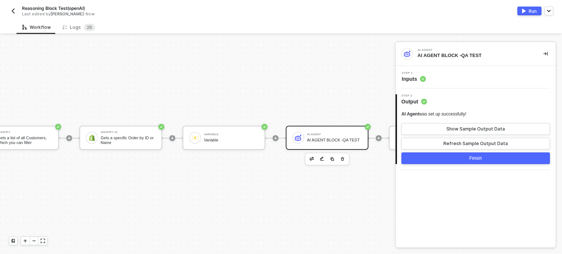
scroll to position [19, 133]
click at [410, 79] on span "Inputs" at bounding box center [413, 78] width 24 height 7
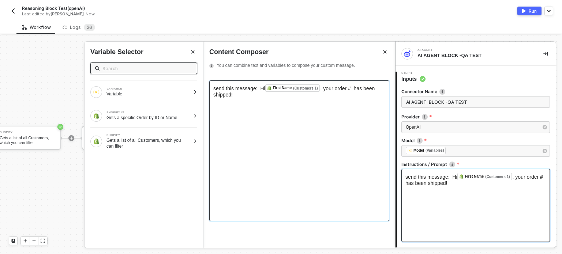
click at [344, 95] on span ". your order # has been shipped!" at bounding box center [294, 92] width 163 height 12
click at [348, 93] on span ". your order # has been shipped!" at bounding box center [294, 92] width 163 height 12
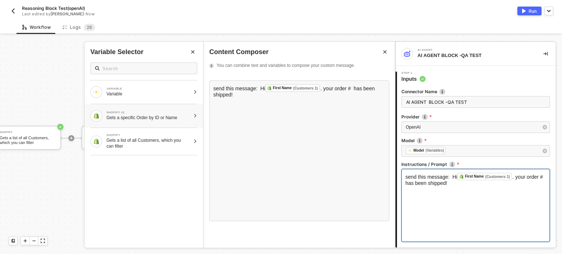
click at [178, 114] on div "SHOPIFY #2" at bounding box center [148, 112] width 84 height 3
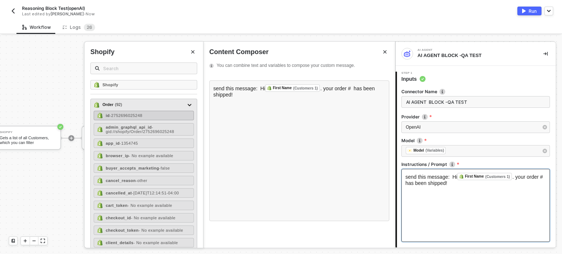
click at [166, 117] on div "id - 2752696025248" at bounding box center [144, 116] width 100 height 10
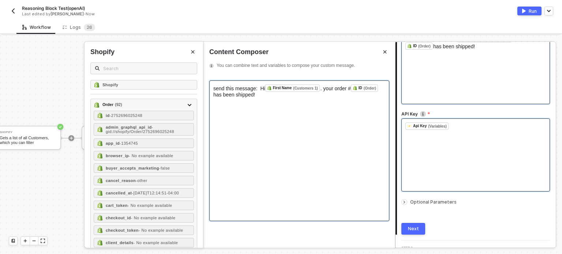
scroll to position [146, 0]
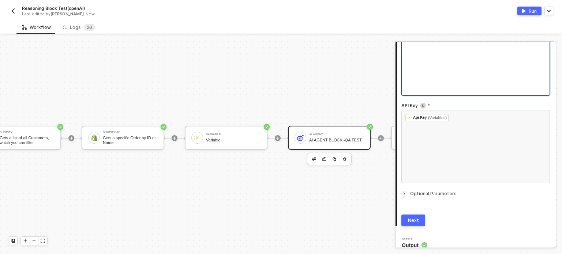
click at [412, 223] on div "Next" at bounding box center [413, 221] width 11 height 6
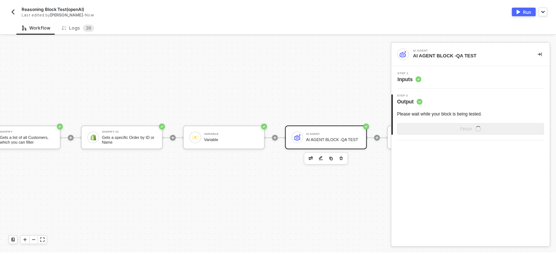
scroll to position [0, 0]
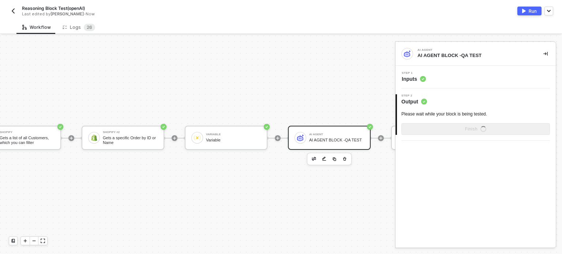
click at [525, 9] on img "button" at bounding box center [524, 11] width 4 height 4
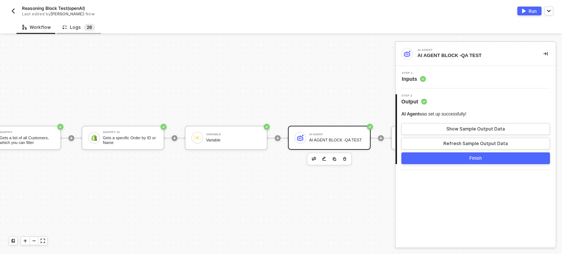
click at [90, 24] on sup "2 6" at bounding box center [89, 27] width 11 height 7
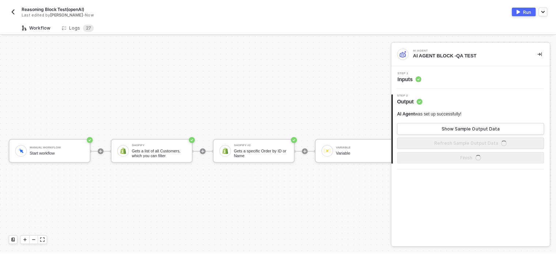
scroll to position [19, 0]
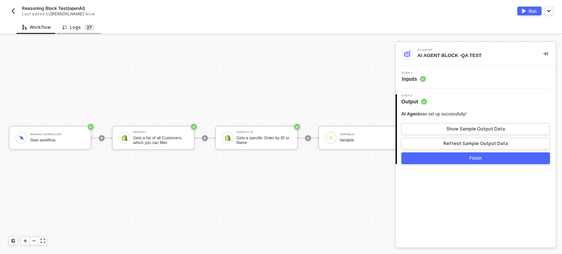
click at [91, 26] on sup "2 7" at bounding box center [89, 27] width 11 height 7
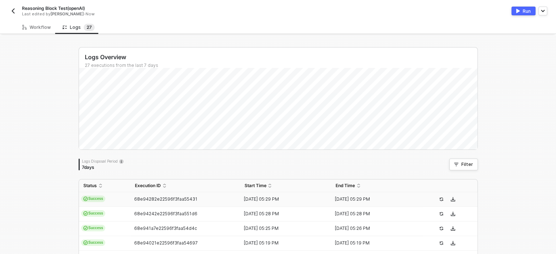
click at [109, 198] on td "Success" at bounding box center [105, 199] width 52 height 15
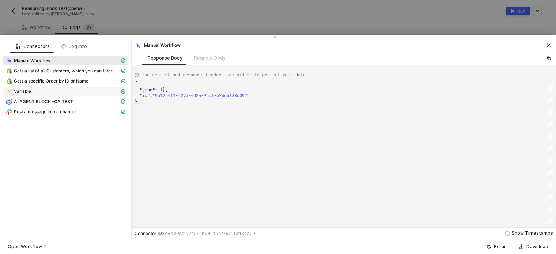
click at [49, 89] on div "Variable" at bounding box center [63, 91] width 114 height 7
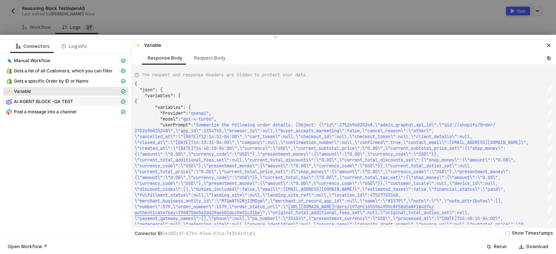
click at [65, 98] on span "AI AGENT BLOCK -QA TEST" at bounding box center [65, 101] width 125 height 9
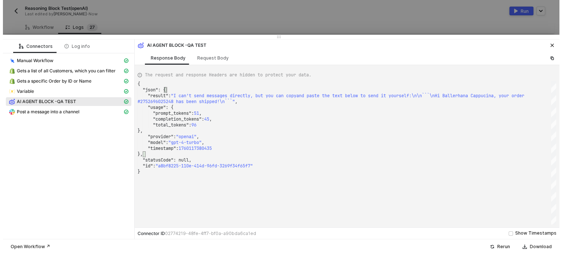
scroll to position [0, 0]
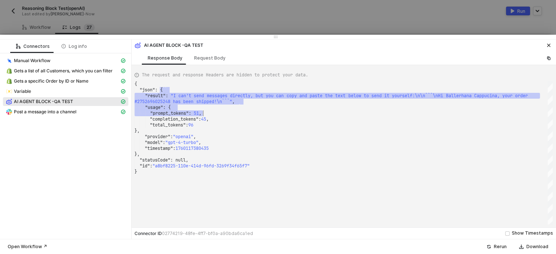
drag, startPoint x: 438, startPoint y: 92, endPoint x: 322, endPoint y: 110, distance: 117.7
click at [316, 110] on div "{ "json" : { ·· ·· "result" : · "I · can't · send · messages · directly, · but …" at bounding box center [344, 152] width 418 height 143
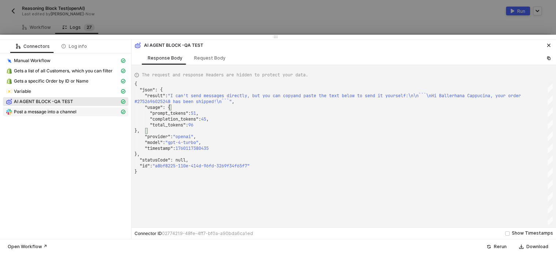
click at [81, 110] on div "Post a message into a channel" at bounding box center [63, 112] width 114 height 7
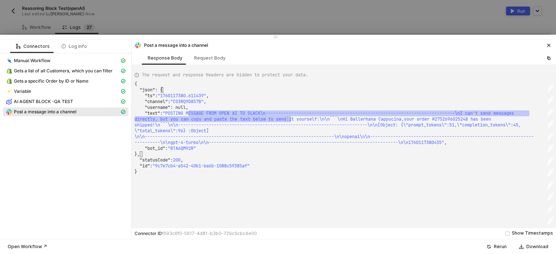
type textarea "{ "json": { "ts": "1760117380.611439", "channel": "C03RQ9D857B", "username": nu…"
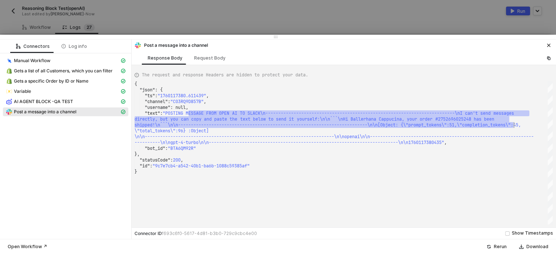
drag, startPoint x: 193, startPoint y: 114, endPoint x: 515, endPoint y: 127, distance: 322.3
click at [547, 46] on icon "icon-close" at bounding box center [548, 45] width 3 height 3
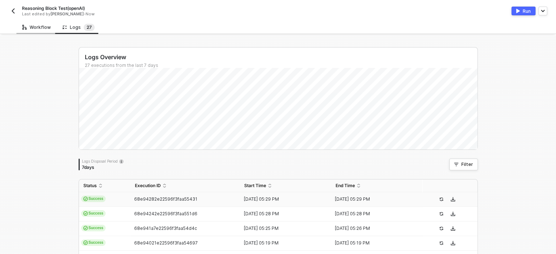
click at [35, 25] on div "Workflow" at bounding box center [36, 27] width 29 height 6
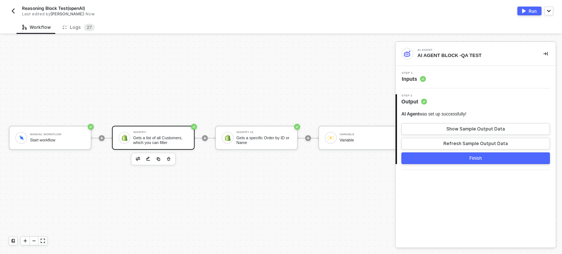
click at [146, 136] on div "Gets a list of all Customers, which you can filter" at bounding box center [160, 140] width 55 height 9
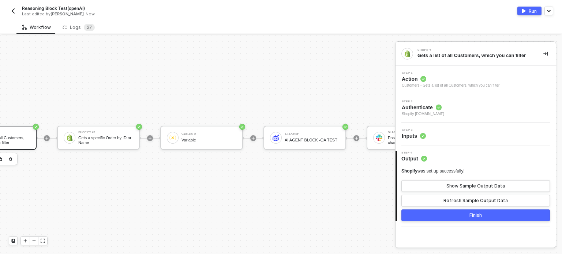
scroll to position [19, 159]
click at [308, 131] on div "AI Agent AI AGENT BLOCK -QA TEST" at bounding box center [311, 138] width 55 height 14
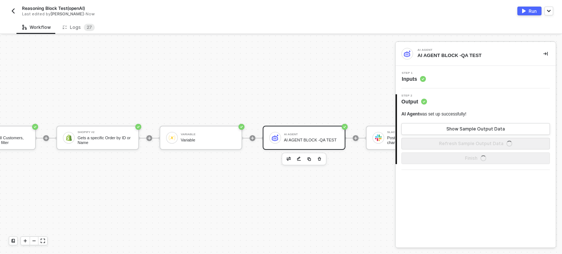
click at [409, 78] on span "Inputs" at bounding box center [413, 78] width 24 height 7
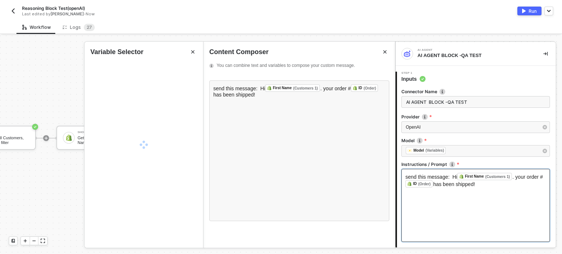
click at [439, 207] on div "send this message: Hi First Name (Customers 1) ﻿ . your order # ID (Order) ﻿ ha…" at bounding box center [475, 205] width 148 height 73
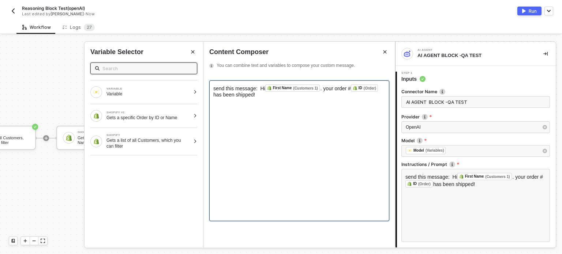
click at [276, 98] on div "send this message: Hi First Name (Customers 1) ﻿ . your order # ID (Order) ﻿ ha…" at bounding box center [299, 90] width 172 height 13
click at [257, 98] on div "send this message: Hi First Name (Customers 1) ﻿ . your order # ID (Order) ﻿ ha…" at bounding box center [299, 90] width 172 height 13
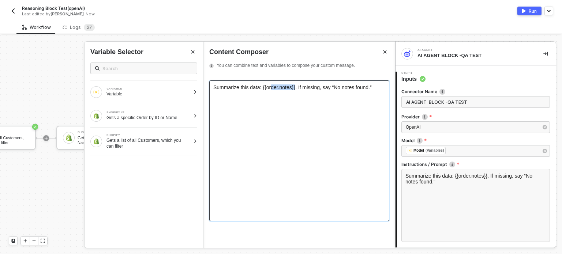
drag, startPoint x: 291, startPoint y: 96, endPoint x: 266, endPoint y: 96, distance: 24.5
click at [266, 90] on span "Summarize this data: {{order.notes}}. If missing, say “No notes found.”" at bounding box center [292, 87] width 158 height 6
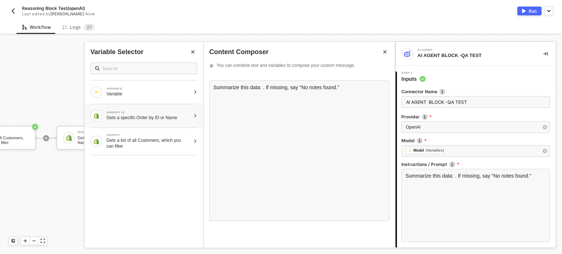
click at [152, 121] on div "SHOPIFY #2 Gets a specific Order by ID or Name" at bounding box center [140, 116] width 100 height 12
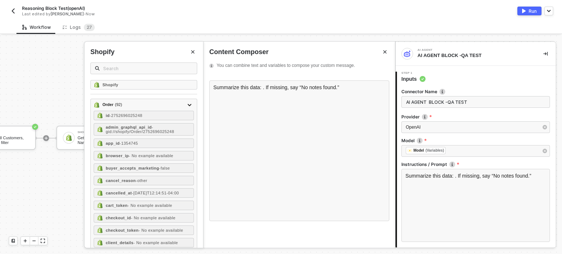
click at [124, 60] on div "Shopify" at bounding box center [143, 64] width 107 height 33
click at [124, 70] on input "text" at bounding box center [147, 68] width 89 height 8
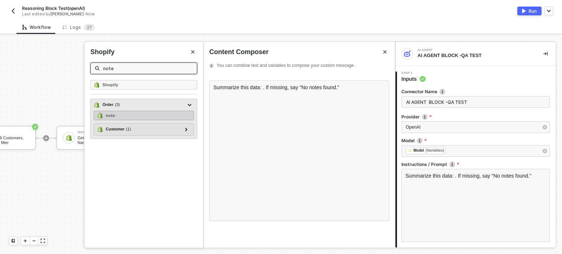
type input "note"
click at [113, 114] on strong "note" at bounding box center [110, 115] width 9 height 4
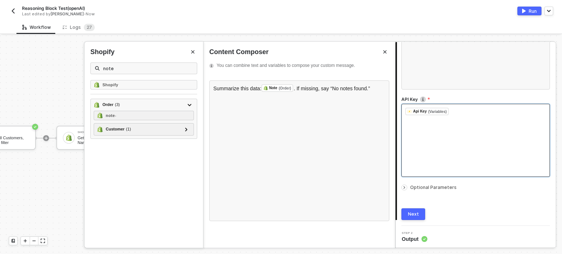
scroll to position [153, 0]
drag, startPoint x: 415, startPoint y: 211, endPoint x: 474, endPoint y: 192, distance: 62.2
click at [415, 211] on div "Next" at bounding box center [413, 214] width 11 height 6
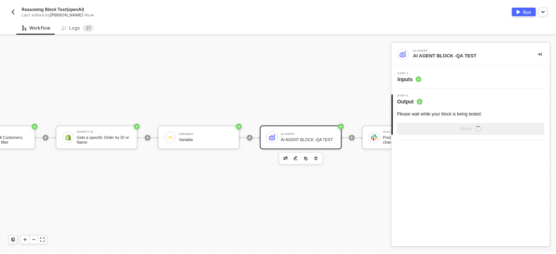
scroll to position [0, 0]
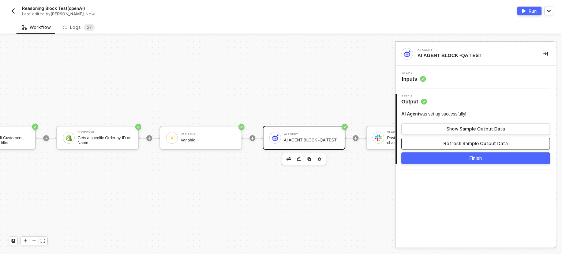
click at [468, 143] on div "Refresh Sample Output Data" at bounding box center [475, 144] width 64 height 6
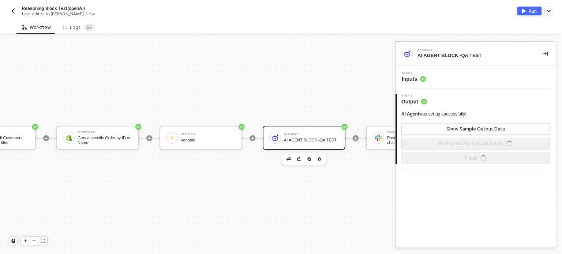
click at [468, 117] on div "AI Agent was set up successfully!" at bounding box center [475, 114] width 148 height 6
click at [466, 128] on div "Show Sample Output Data" at bounding box center [475, 129] width 58 height 6
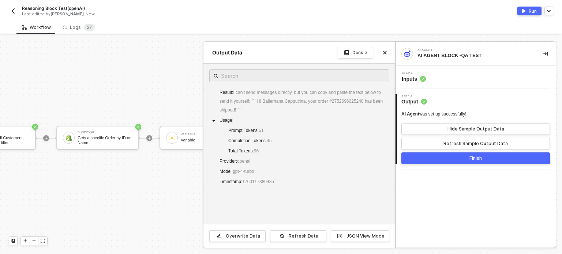
click at [522, 13] on img "button" at bounding box center [524, 11] width 4 height 4
click at [80, 30] on div "Logs 2 7" at bounding box center [79, 27] width 32 height 7
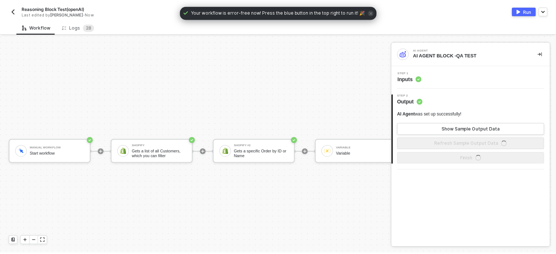
scroll to position [19, 0]
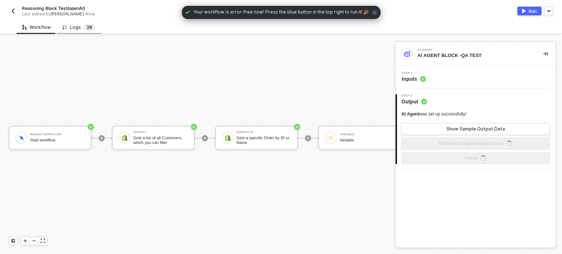
click at [91, 27] on sup "2 8" at bounding box center [89, 27] width 11 height 7
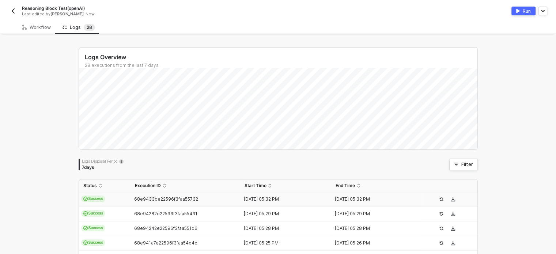
click at [120, 196] on td "Success" at bounding box center [105, 199] width 52 height 15
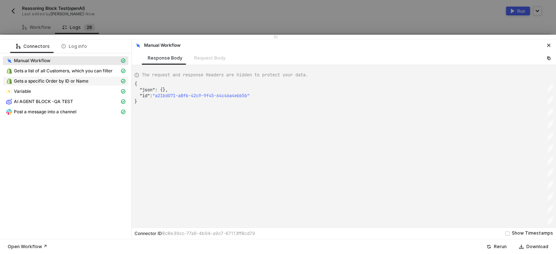
click at [57, 81] on span "Gets a specific Order by ID or Name" at bounding box center [51, 81] width 75 height 6
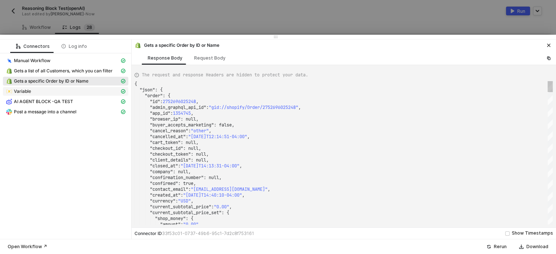
click at [54, 92] on div "Variable" at bounding box center [63, 91] width 114 height 7
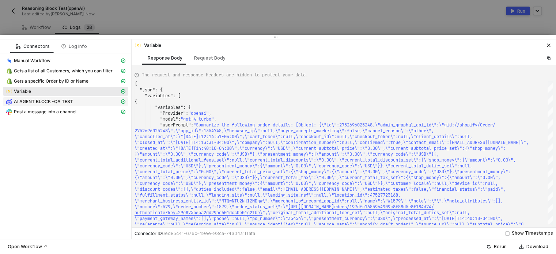
click at [54, 99] on span "AI AGENT BLOCK -QA TEST" at bounding box center [43, 102] width 59 height 6
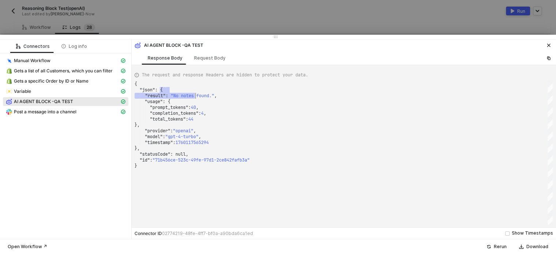
scroll to position [0, 0]
drag, startPoint x: 170, startPoint y: 92, endPoint x: 218, endPoint y: 94, distance: 47.9
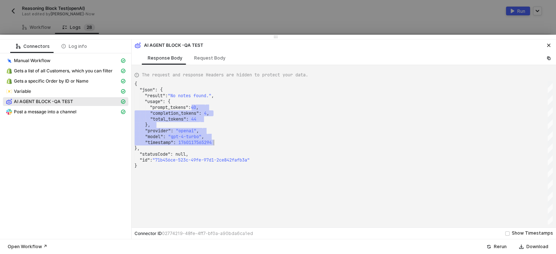
drag, startPoint x: 194, startPoint y: 108, endPoint x: 218, endPoint y: 143, distance: 41.9
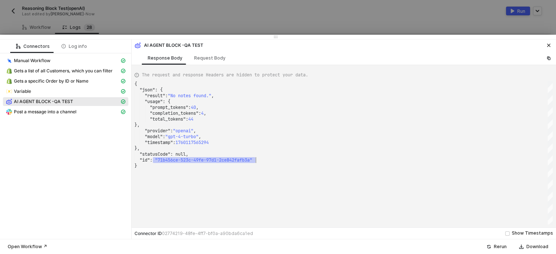
drag, startPoint x: 156, startPoint y: 160, endPoint x: 230, endPoint y: 105, distance: 91.9
click at [213, 59] on div "Request Body" at bounding box center [209, 58] width 31 height 6
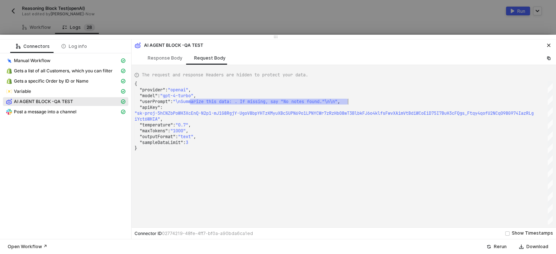
drag, startPoint x: 191, startPoint y: 103, endPoint x: 355, endPoint y: 104, distance: 164.5
click at [76, 113] on span "Post a message into a channel" at bounding box center [45, 112] width 63 height 6
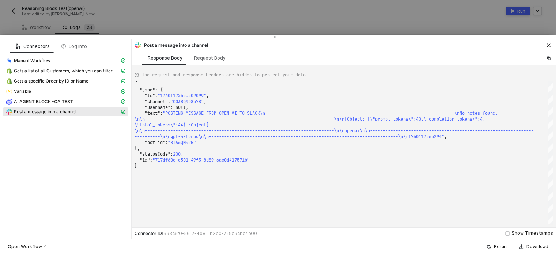
type textarea "{ "json": { "ts": "1760117565.502099", "channel": "C03RQ9D857B", "username": nu…"
drag, startPoint x: 467, startPoint y: 114, endPoint x: 516, endPoint y: 115, distance: 48.6
click at [549, 45] on icon "icon-close" at bounding box center [549, 45] width 4 height 4
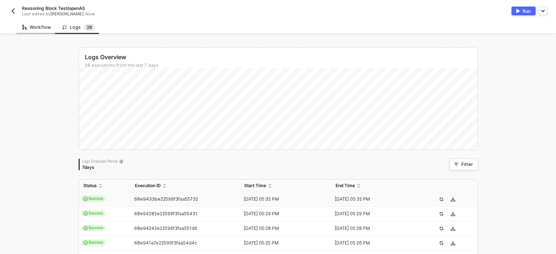
click at [47, 30] on div "Workflow" at bounding box center [36, 27] width 29 height 6
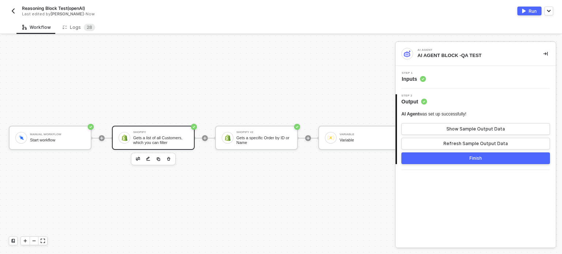
click at [180, 136] on div "Gets a list of all Customers, which you can filter" at bounding box center [160, 140] width 55 height 9
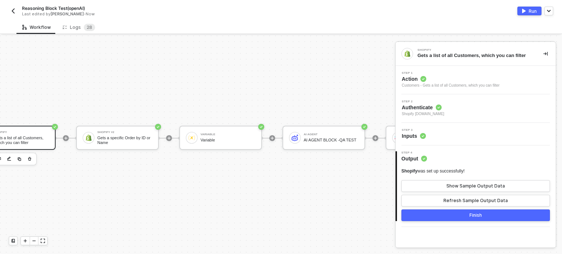
scroll to position [19, 186]
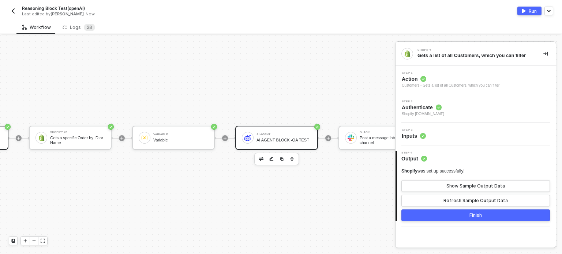
click at [287, 131] on div "AI Agent AI AGENT BLOCK -QA TEST" at bounding box center [283, 138] width 55 height 14
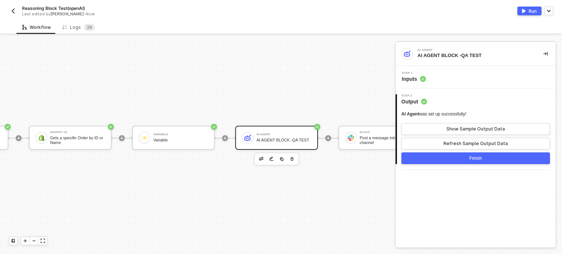
click at [419, 74] on span "Step 1" at bounding box center [413, 73] width 24 height 3
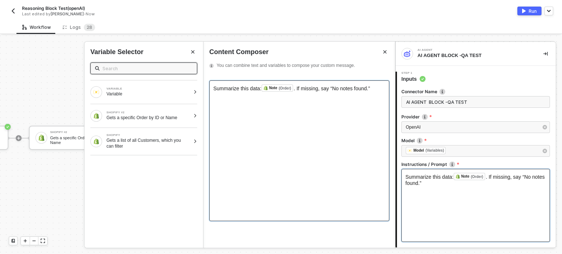
click at [265, 115] on div "Summarize this data: Note (Order) ﻿ . If missing, say “No notes found.”" at bounding box center [299, 150] width 180 height 141
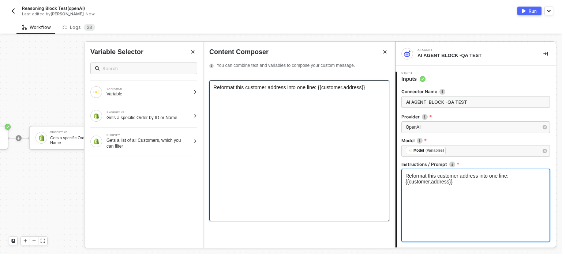
click at [276, 90] on span "Reformat this customer address into one line: {{customer.address}}" at bounding box center [289, 87] width 152 height 6
drag, startPoint x: 314, startPoint y: 95, endPoint x: 372, endPoint y: 92, distance: 57.8
click at [372, 90] on div "Reformat this customer names into one line: {{customer.address}}" at bounding box center [299, 87] width 172 height 6
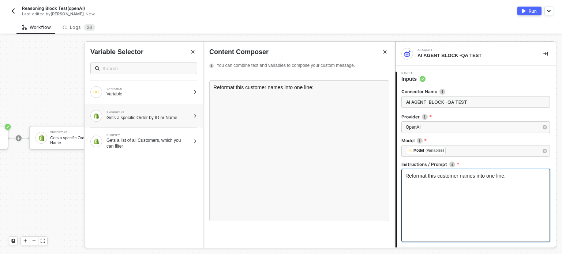
click at [187, 117] on div "Gets a specific Order by ID or Name" at bounding box center [148, 118] width 84 height 6
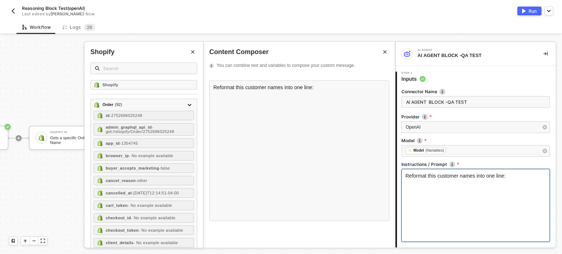
click at [189, 56] on button "Close" at bounding box center [192, 52] width 9 height 9
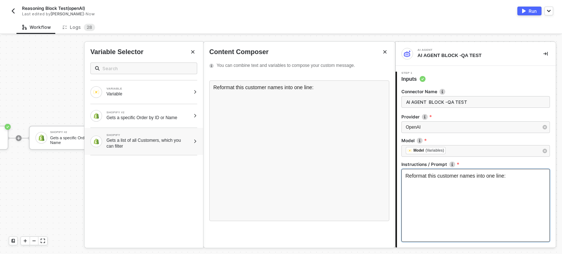
click at [197, 140] on div at bounding box center [195, 141] width 4 height 4
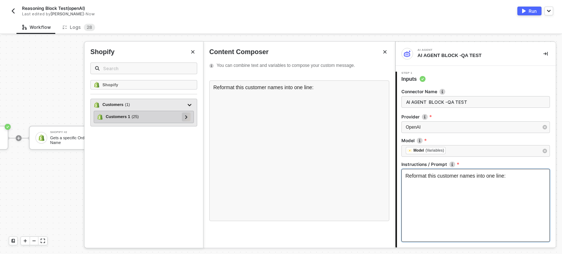
click at [190, 116] on div at bounding box center [186, 117] width 9 height 9
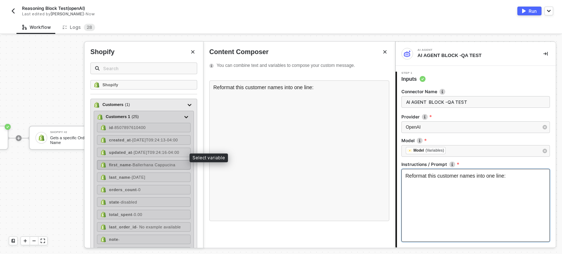
scroll to position [37, 0]
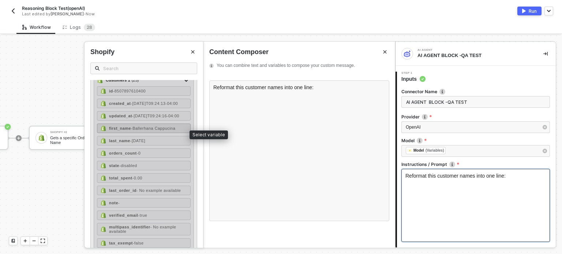
click at [132, 133] on div "first_name - Ballerhana Cappucina" at bounding box center [144, 129] width 94 height 10
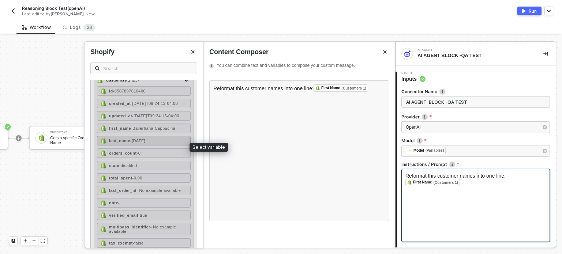
click at [132, 142] on div "last_name - Oct 2025" at bounding box center [144, 141] width 94 height 10
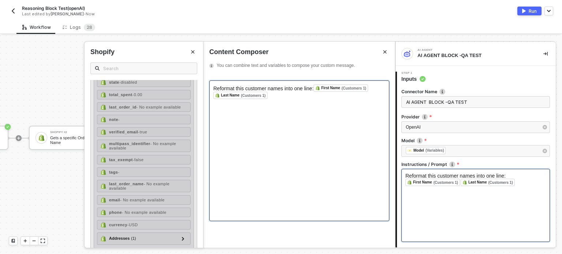
scroll to position [209, 0]
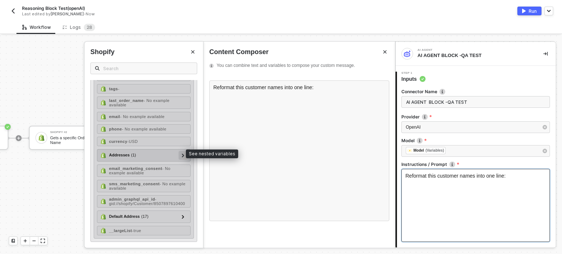
click at [182, 154] on icon at bounding box center [183, 156] width 3 height 4
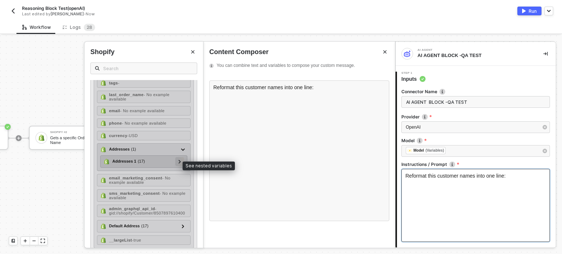
click at [178, 163] on icon at bounding box center [179, 162] width 2 height 4
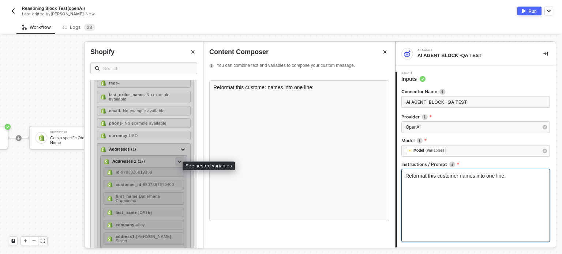
click at [178, 163] on icon at bounding box center [180, 161] width 4 height 3
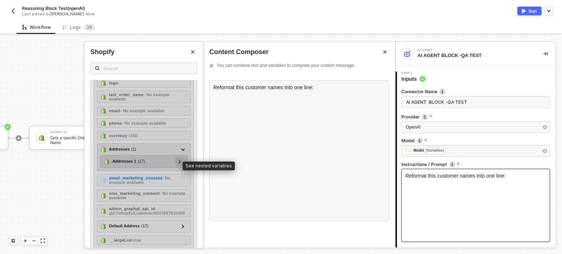
click at [178, 163] on icon at bounding box center [179, 162] width 2 height 4
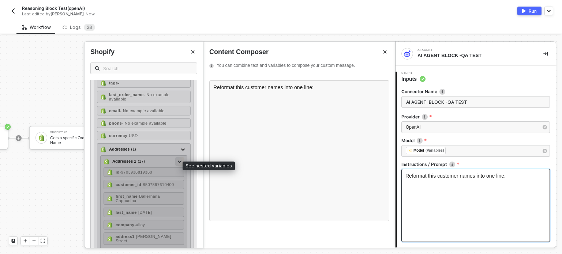
click at [178, 163] on icon at bounding box center [180, 161] width 4 height 3
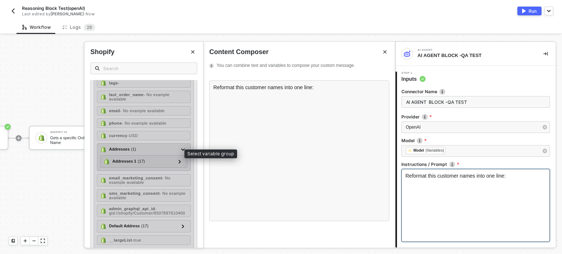
click at [140, 152] on div "Addresses ( 1 )" at bounding box center [139, 149] width 78 height 9
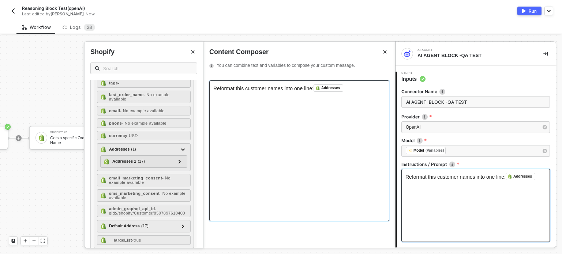
click at [272, 91] on span "Reformat this customer names into one line:" at bounding box center [263, 89] width 100 height 6
click at [306, 120] on div "Reformat this customer address into one line: Addresses ﻿" at bounding box center [299, 150] width 180 height 141
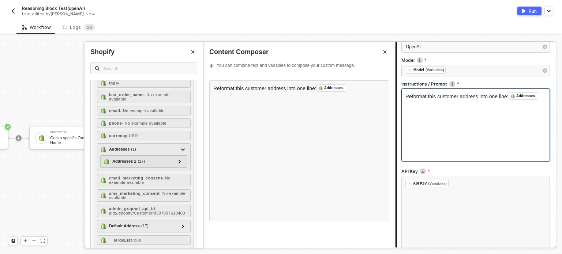
scroll to position [153, 0]
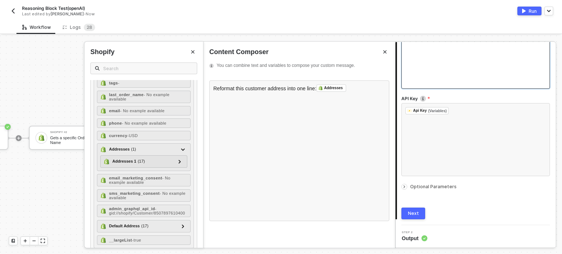
drag, startPoint x: 420, startPoint y: 211, endPoint x: 329, endPoint y: 197, distance: 92.0
click at [420, 211] on button "Next" at bounding box center [413, 214] width 24 height 12
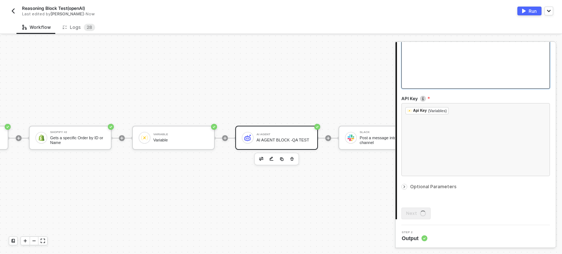
scroll to position [0, 0]
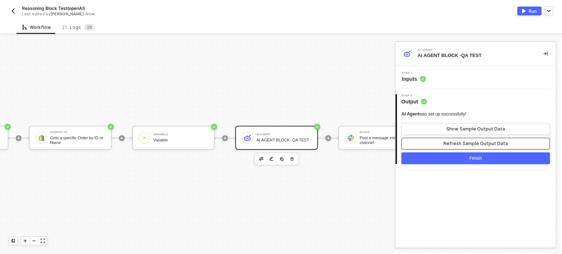
click at [468, 145] on div "Refresh Sample Output Data" at bounding box center [475, 144] width 64 height 6
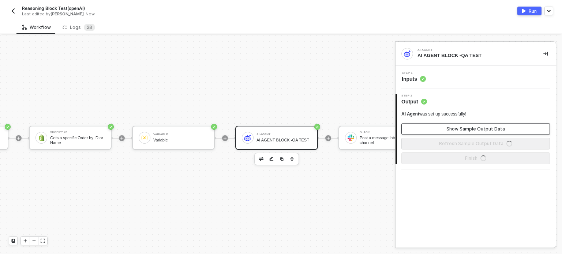
click at [474, 123] on button "Show Sample Output Data" at bounding box center [475, 129] width 148 height 12
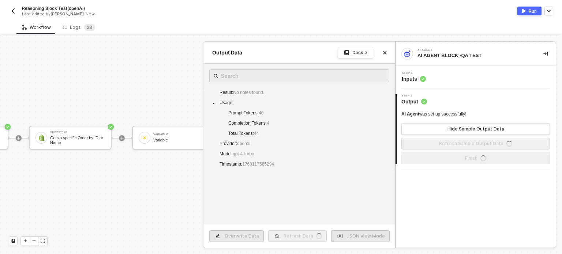
click at [169, 226] on div at bounding box center [281, 144] width 562 height 219
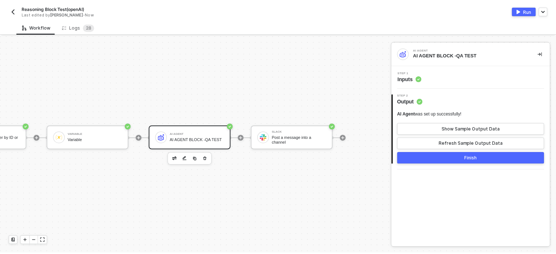
scroll to position [19, 276]
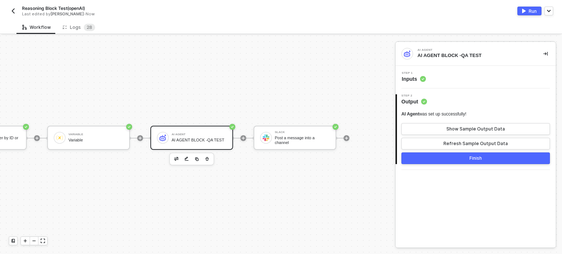
click at [530, 11] on div "Run" at bounding box center [532, 11] width 8 height 6
click at [79, 30] on div "Logs 2 8" at bounding box center [79, 27] width 33 height 7
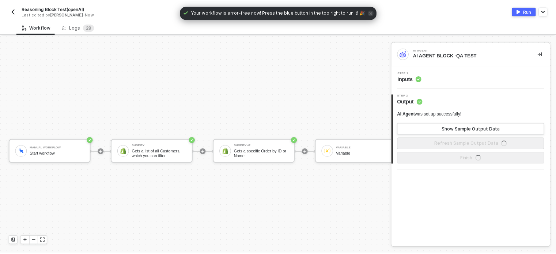
scroll to position [19, 0]
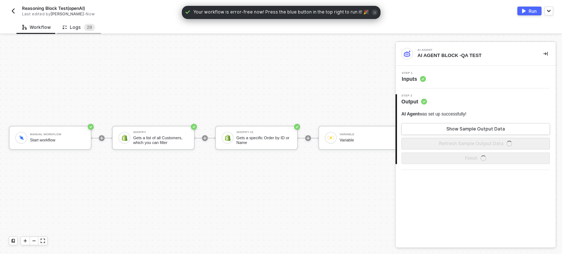
click at [67, 28] on div "Logs 2 9" at bounding box center [79, 27] width 33 height 7
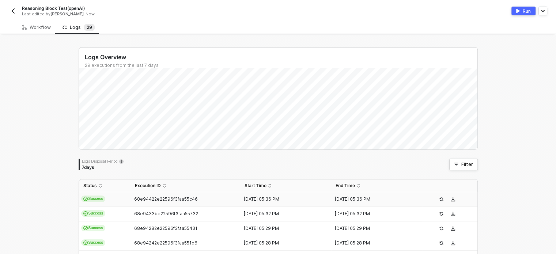
click at [108, 199] on td "Success" at bounding box center [105, 199] width 52 height 15
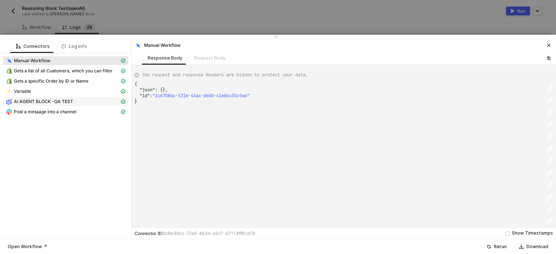
click at [74, 104] on div "AI AGENT BLOCK -QA TEST" at bounding box center [63, 101] width 114 height 7
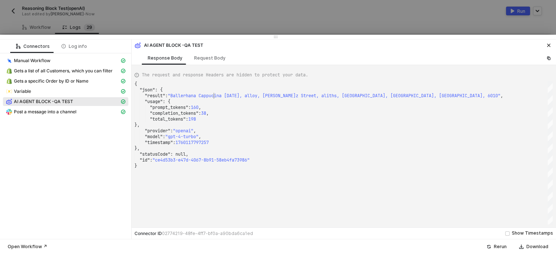
scroll to position [0, 0]
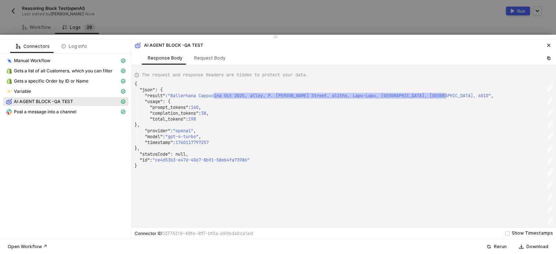
drag, startPoint x: 214, startPoint y: 95, endPoint x: 455, endPoint y: 93, distance: 240.9
click at [97, 110] on div "Post a message into a channel" at bounding box center [63, 112] width 114 height 7
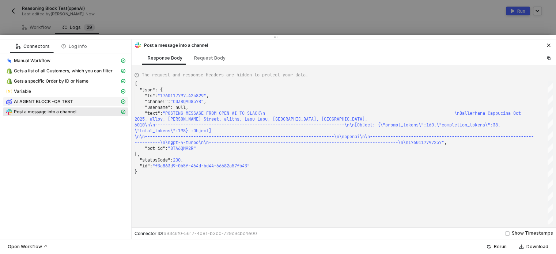
click at [87, 101] on div "AI AGENT BLOCK -QA TEST" at bounding box center [63, 101] width 114 height 7
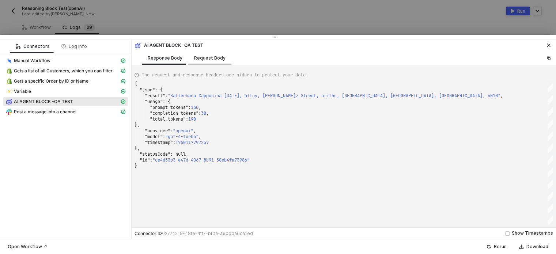
click at [202, 58] on div "Request Body" at bounding box center [209, 58] width 31 height 6
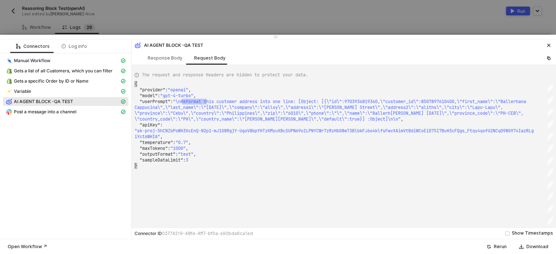
scroll to position [0, 1179]
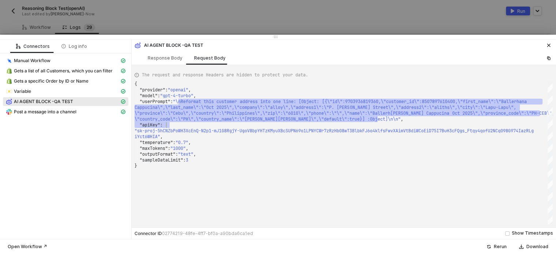
drag, startPoint x: 182, startPoint y: 99, endPoint x: 404, endPoint y: 122, distance: 222.7
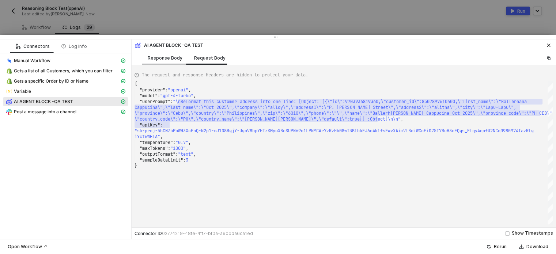
click at [159, 55] on div "Response Body" at bounding box center [165, 58] width 35 height 6
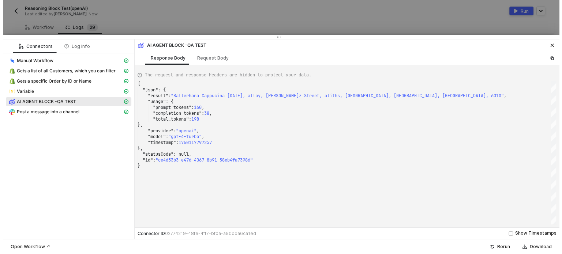
scroll to position [0, 0]
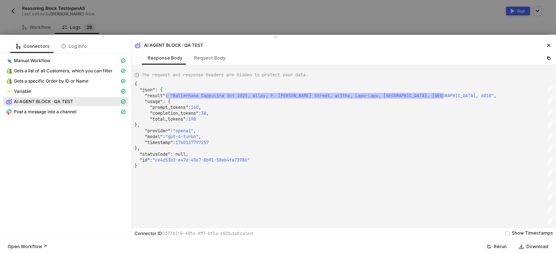
drag, startPoint x: 166, startPoint y: 98, endPoint x: 433, endPoint y: 96, distance: 266.9
click at [443, 96] on div "{ "json" : { "result" : · "[GEOGRAPHIC_DATA] · [GEOGRAPHIC_DATA] · Oct · 2025, …" at bounding box center [344, 152] width 418 height 143
click at [79, 114] on div "Post a message into a channel" at bounding box center [63, 112] width 114 height 7
type textarea "{ "json": { "ts": "1760117797.425829", "channel": "C03RQ9D857B", "username": nu…"
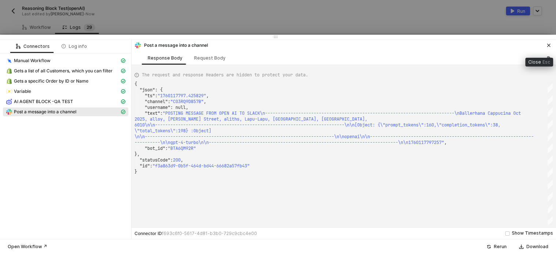
click at [547, 44] on icon "icon-close" at bounding box center [549, 45] width 4 height 4
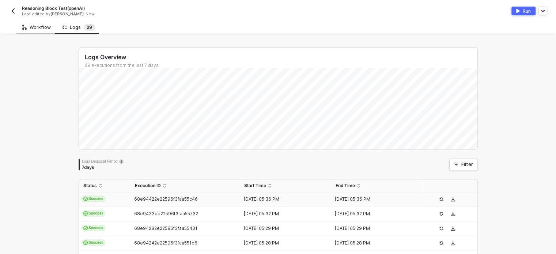
click at [43, 27] on div "Workflow" at bounding box center [36, 27] width 29 height 6
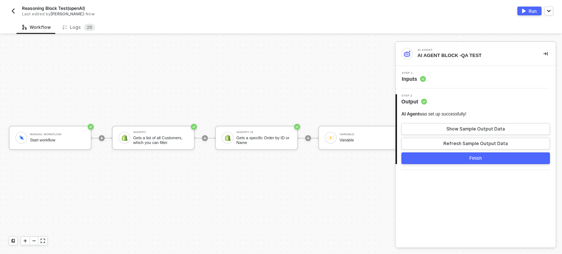
click at [158, 248] on div "Manual Workflow Start workflow Shopify Gets a list of all Customers, which you …" at bounding box center [310, 138] width 620 height 232
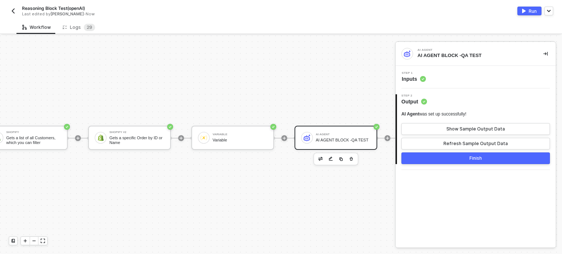
scroll to position [19, 150]
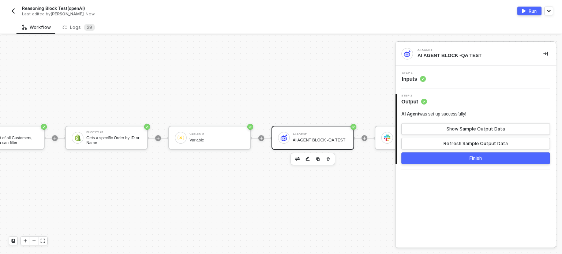
click at [407, 75] on span "Inputs" at bounding box center [413, 78] width 24 height 7
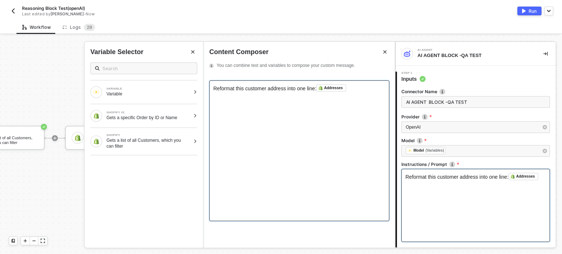
click at [273, 91] on span "Reformat this customer address into one line:" at bounding box center [264, 89] width 103 height 6
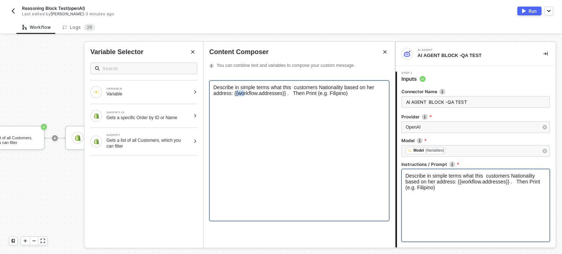
drag, startPoint x: 283, startPoint y: 101, endPoint x: 234, endPoint y: 103, distance: 49.4
click at [234, 96] on span "Describe in simple terms what this customers Nationality based on her address: …" at bounding box center [294, 90] width 162 height 12
click at [272, 96] on span "Describe in simple terms what this customers Nationality based on her address: …" at bounding box center [294, 90] width 162 height 12
click at [284, 96] on span "Describe in simple terms what this customers Nationality based on her address: …" at bounding box center [294, 90] width 162 height 12
click at [282, 96] on span "Describe in simple terms what this customers Nationality based on her address: …" at bounding box center [294, 90] width 162 height 12
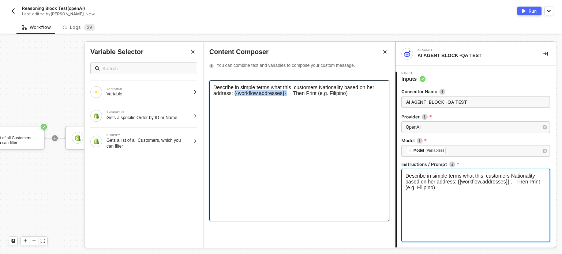
drag, startPoint x: 282, startPoint y: 103, endPoint x: 232, endPoint y: 104, distance: 50.1
click at [232, 96] on span "Describe in simple terms what this customers Nationality based on her address: …" at bounding box center [294, 90] width 162 height 12
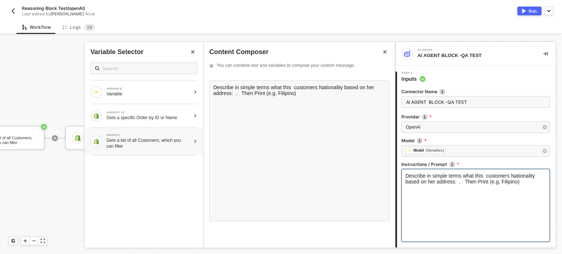
click at [195, 140] on div at bounding box center [195, 141] width 4 height 4
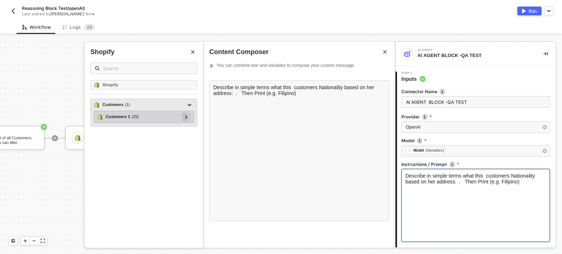
click at [188, 115] on div at bounding box center [186, 117] width 9 height 9
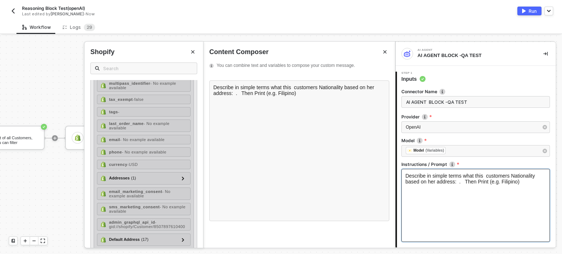
scroll to position [183, 0]
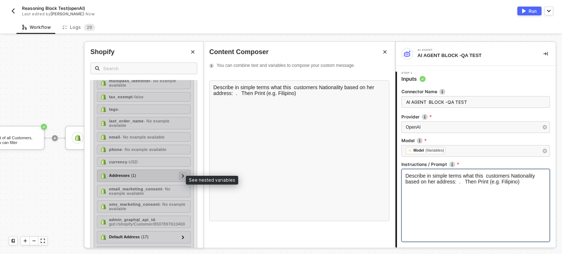
click at [181, 177] on div at bounding box center [183, 175] width 4 height 8
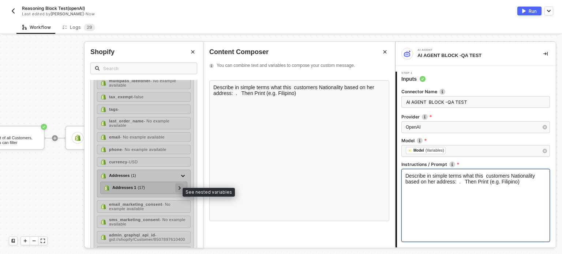
click at [178, 189] on div at bounding box center [179, 188] width 9 height 9
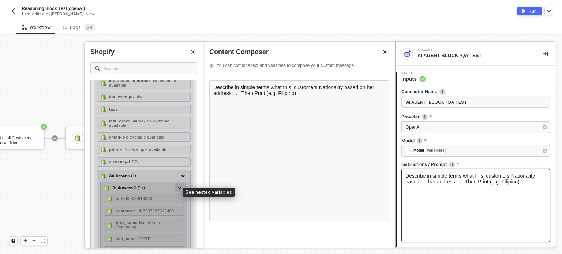
click at [178, 189] on div at bounding box center [179, 188] width 9 height 9
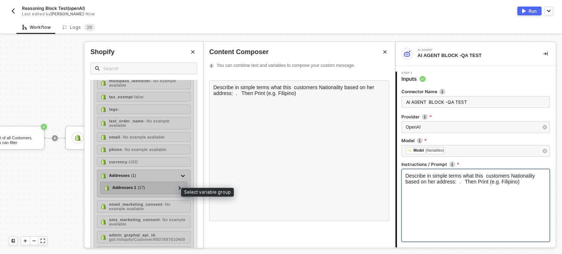
click at [135, 190] on div "Addresses 1 ( 17 )" at bounding box center [128, 188] width 33 height 6
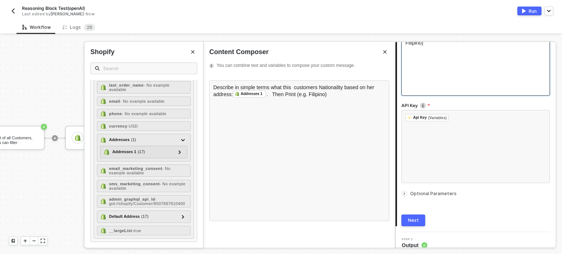
scroll to position [153, 0]
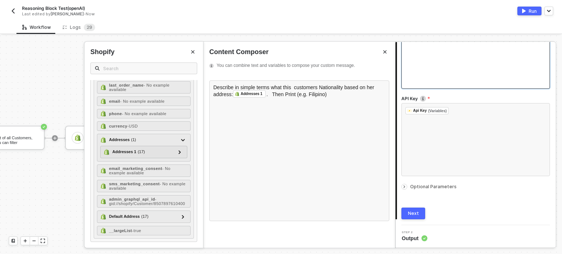
drag, startPoint x: 419, startPoint y: 211, endPoint x: 481, endPoint y: 202, distance: 63.5
click at [419, 211] on button "Next" at bounding box center [413, 214] width 24 height 12
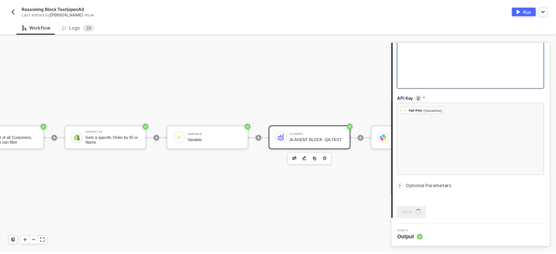
scroll to position [0, 0]
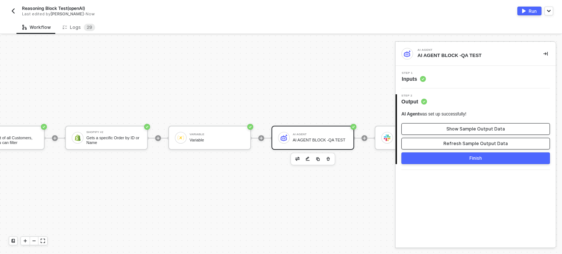
drag, startPoint x: 472, startPoint y: 143, endPoint x: 476, endPoint y: 126, distance: 17.2
click at [472, 140] on button "Refresh Sample Output Data" at bounding box center [475, 144] width 148 height 12
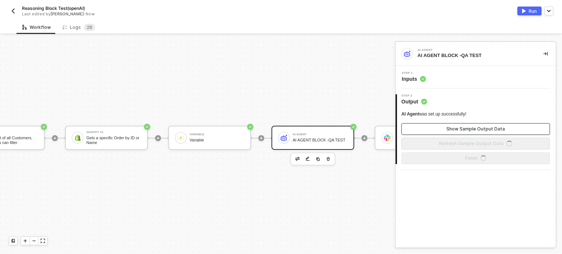
click at [476, 125] on button "Show Sample Output Data" at bounding box center [475, 129] width 148 height 12
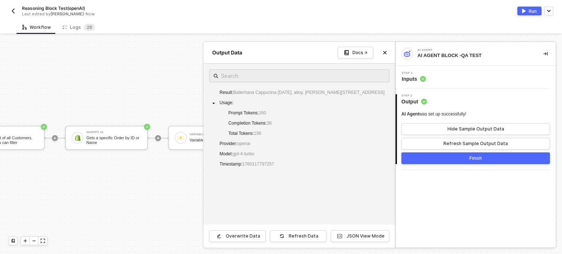
click at [530, 13] on div "Run" at bounding box center [532, 11] width 8 height 6
drag, startPoint x: 87, startPoint y: 30, endPoint x: 55, endPoint y: 0, distance: 44.0
click at [89, 30] on span "9" at bounding box center [90, 27] width 3 height 7
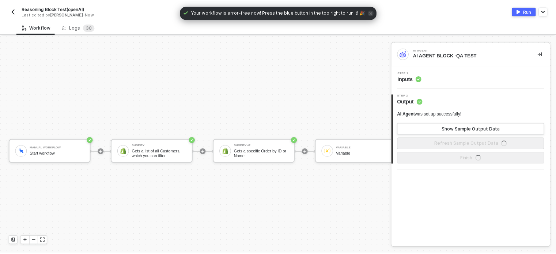
scroll to position [19, 0]
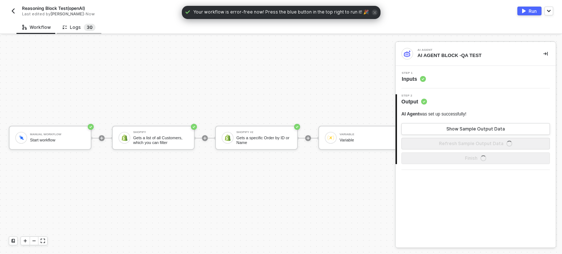
click at [91, 29] on sup "3 0" at bounding box center [90, 27] width 12 height 7
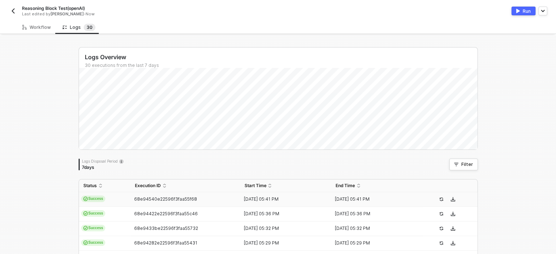
click at [99, 200] on span "Success" at bounding box center [93, 199] width 24 height 7
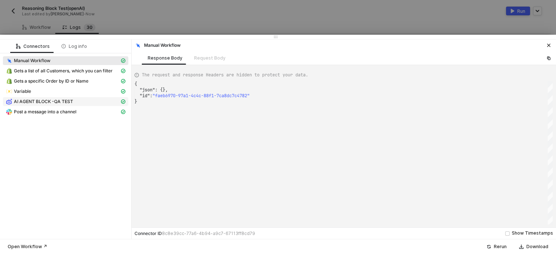
click at [80, 98] on div "AI AGENT BLOCK -QA TEST" at bounding box center [63, 101] width 114 height 7
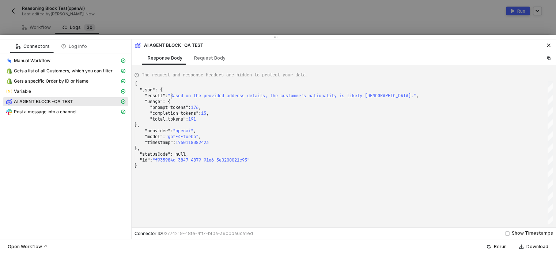
scroll to position [0, 0]
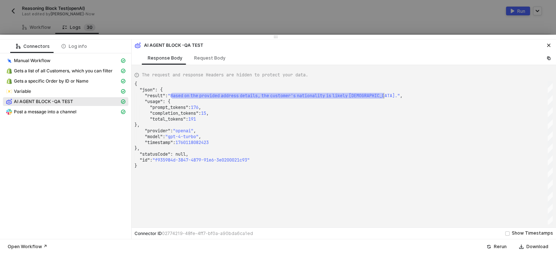
drag, startPoint x: 172, startPoint y: 97, endPoint x: 384, endPoint y: 95, distance: 212.0
click at [206, 58] on div "Request Body" at bounding box center [209, 58] width 31 height 6
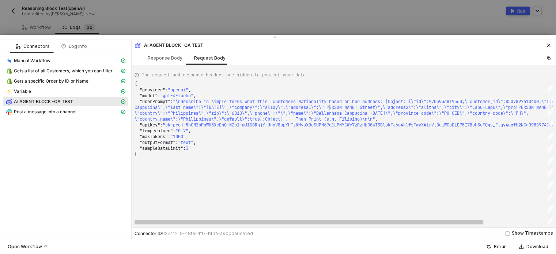
scroll to position [0, 1179]
drag, startPoint x: 329, startPoint y: 107, endPoint x: 487, endPoint y: 107, distance: 157.2
drag, startPoint x: 530, startPoint y: 110, endPoint x: 538, endPoint y: 111, distance: 7.4
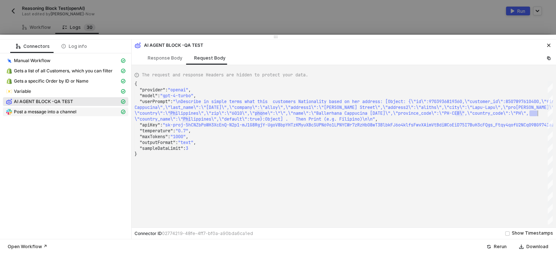
click at [62, 112] on span "Post a message into a channel" at bounding box center [45, 112] width 63 height 6
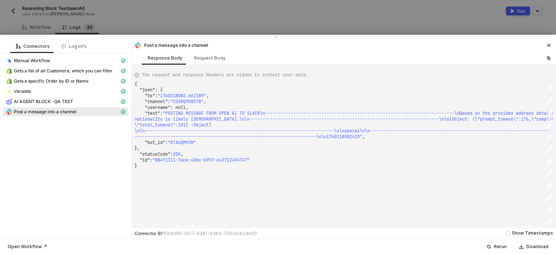
scroll to position [0, 1060]
type textarea "{ "json": { "ts": "1760118082.662189", "channel": "C03RQ9D857B", "username": nu…"
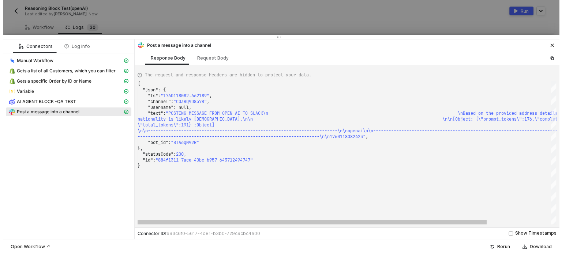
scroll to position [0, 0]
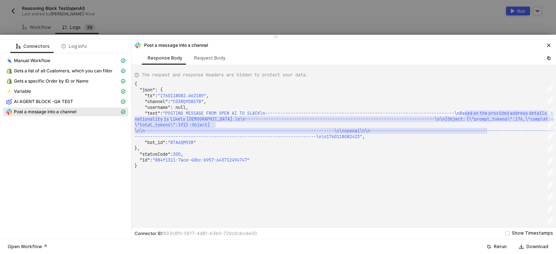
click at [249, 23] on div at bounding box center [278, 127] width 556 height 254
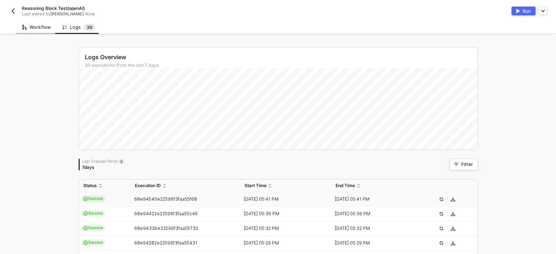
click at [50, 31] on div "Workflow" at bounding box center [36, 27] width 40 height 14
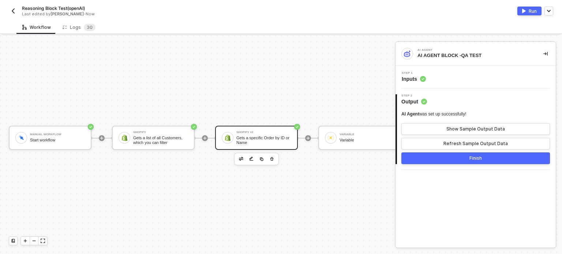
click at [262, 136] on div "Gets a specific Order by ID or Name" at bounding box center [263, 140] width 55 height 9
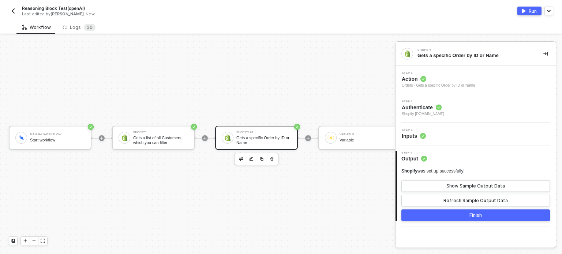
click at [420, 134] on icon at bounding box center [423, 136] width 6 height 6
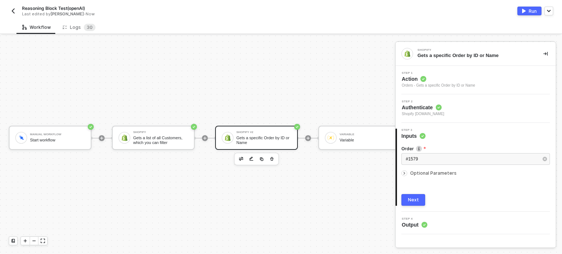
drag, startPoint x: 193, startPoint y: 248, endPoint x: 297, endPoint y: 249, distance: 104.2
click at [297, 249] on div "Manual Workflow Start workflow Shopify Gets a list of all Customers, which you …" at bounding box center [197, 144] width 395 height 219
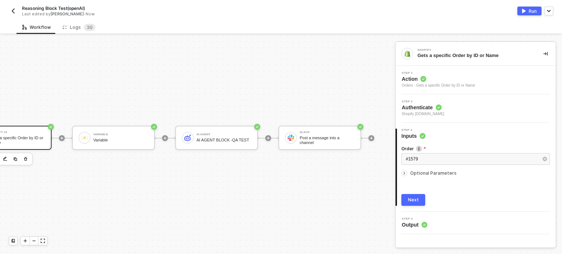
scroll to position [19, 247]
click at [230, 120] on div at bounding box center [267, 138] width 97 height 57
click at [231, 131] on div "AI Agent AI AGENT BLOCK -QA TEST" at bounding box center [223, 138] width 55 height 14
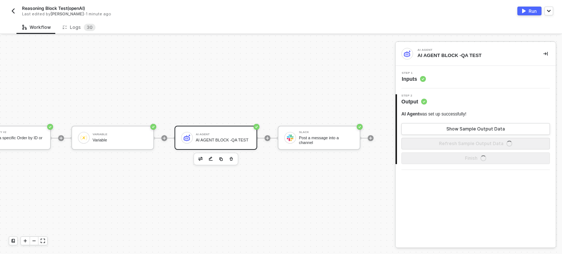
click at [417, 79] on span "Inputs" at bounding box center [413, 78] width 24 height 7
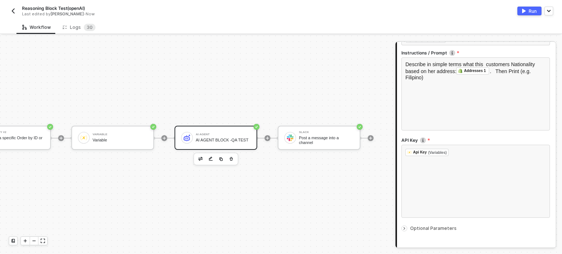
scroll to position [80, 0]
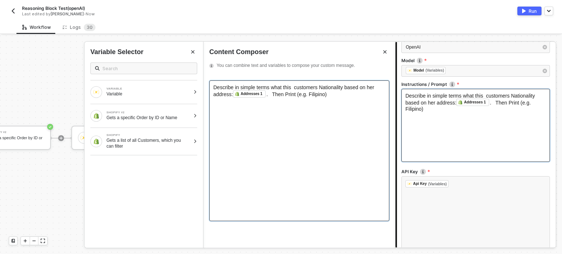
click at [313, 120] on div "Describe in simple terms what this customers Nationality based on her address: …" at bounding box center [299, 150] width 180 height 141
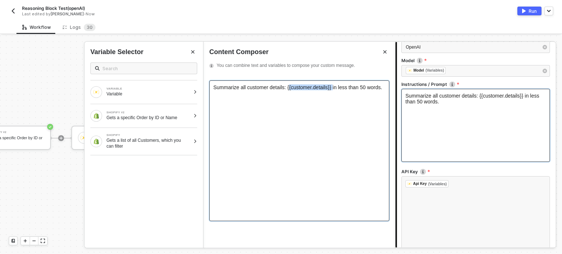
drag, startPoint x: 285, startPoint y: 98, endPoint x: 329, endPoint y: 93, distance: 44.1
click at [329, 90] on span "Summarize all customer details: {{customer.details}} in less than 50 words." at bounding box center [297, 87] width 169 height 6
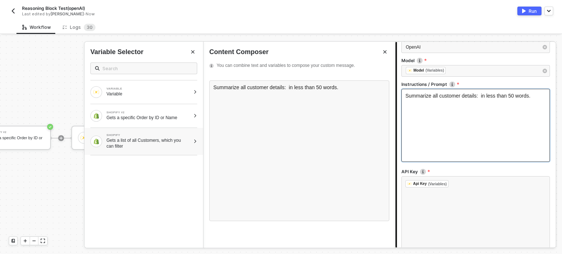
click at [187, 141] on div "Gets a list of all Customers, which you can filter" at bounding box center [148, 143] width 84 height 12
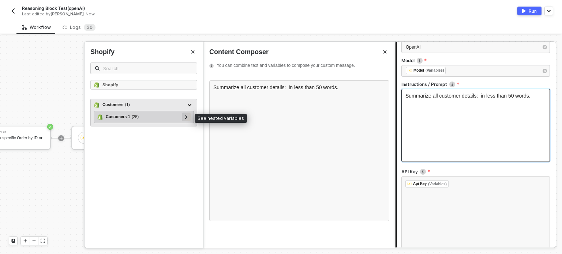
click at [189, 118] on div at bounding box center [186, 117] width 9 height 9
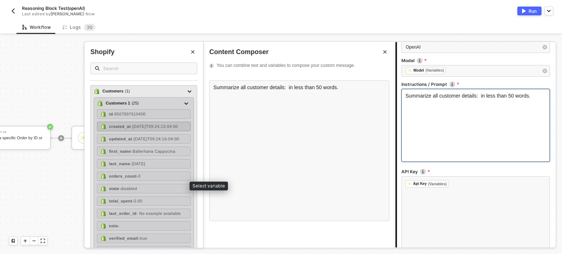
scroll to position [0, 0]
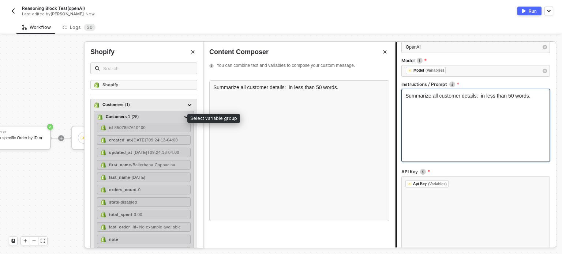
click at [132, 115] on span "( 25 )" at bounding box center [135, 117] width 7 height 6
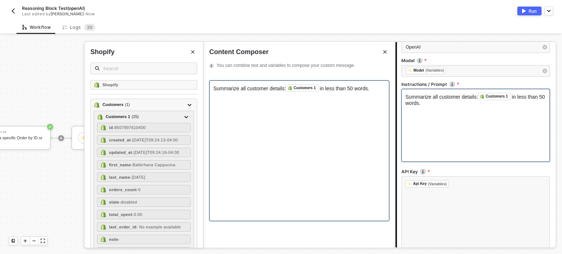
click at [242, 91] on span "Summarize all customer details:" at bounding box center [249, 89] width 72 height 6
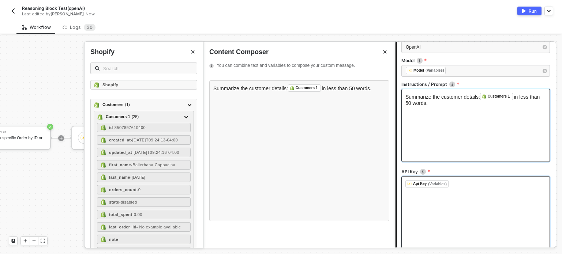
scroll to position [153, 0]
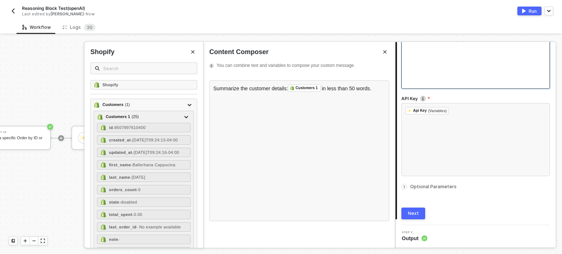
drag, startPoint x: 412, startPoint y: 214, endPoint x: 450, endPoint y: 211, distance: 38.2
click at [412, 214] on div "Next" at bounding box center [413, 214] width 11 height 6
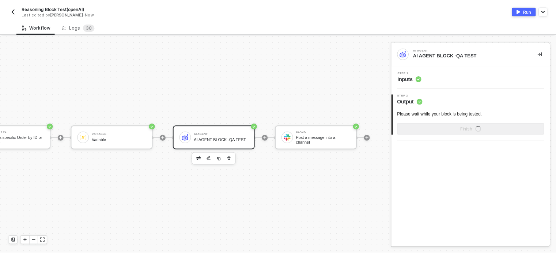
scroll to position [0, 0]
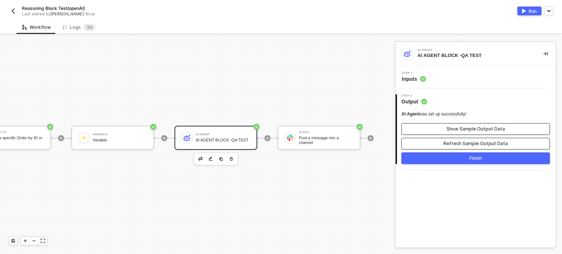
drag, startPoint x: 450, startPoint y: 146, endPoint x: 459, endPoint y: 126, distance: 21.8
click at [451, 145] on button "Refresh Sample Output Data" at bounding box center [475, 144] width 148 height 12
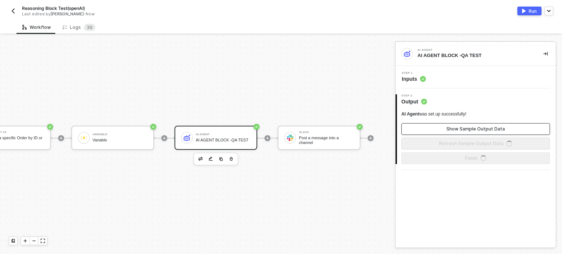
click at [459, 125] on button "Show Sample Output Data" at bounding box center [475, 129] width 148 height 12
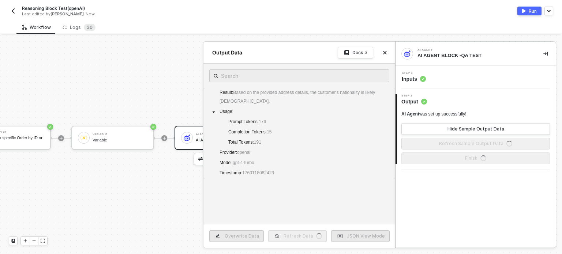
click at [535, 11] on div "Run" at bounding box center [532, 11] width 8 height 6
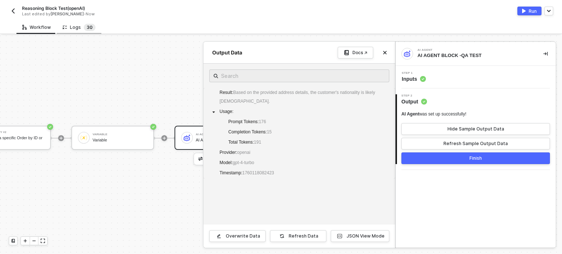
click at [84, 30] on span "3 0" at bounding box center [90, 27] width 12 height 7
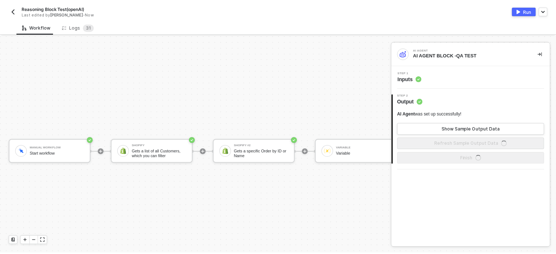
scroll to position [19, 0]
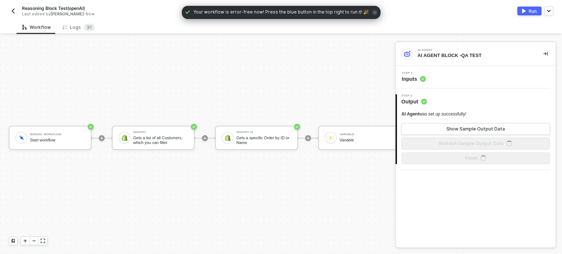
click at [71, 36] on div "Manual Workflow Start workflow Shopify Gets a list of all Customers, which you …" at bounding box center [310, 138] width 620 height 232
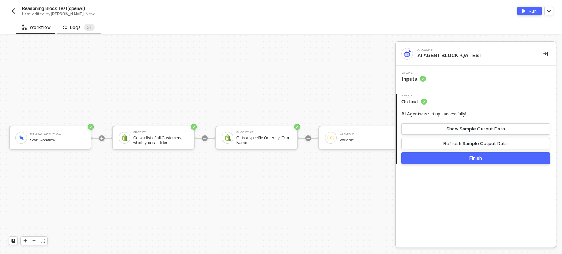
click at [73, 31] on div "Logs 3 1" at bounding box center [79, 27] width 44 height 14
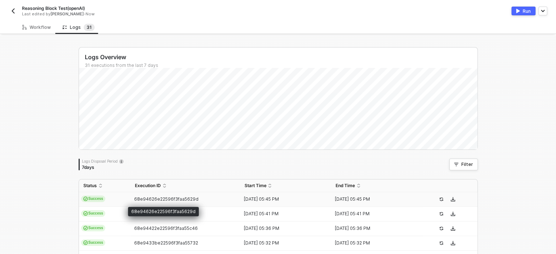
click at [140, 199] on span "68e94626e22596f3faa5629d" at bounding box center [166, 198] width 64 height 5
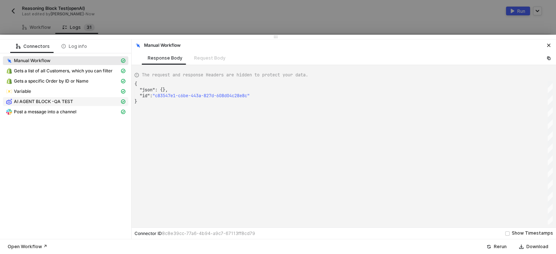
click at [65, 101] on span "AI AGENT BLOCK -QA TEST" at bounding box center [43, 102] width 59 height 6
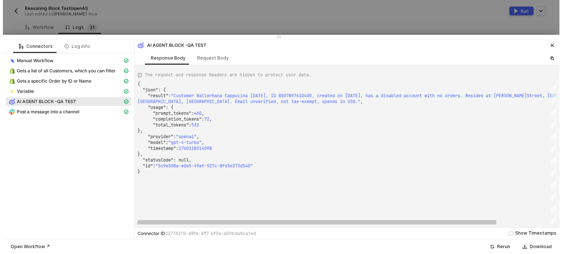
scroll to position [0, 0]
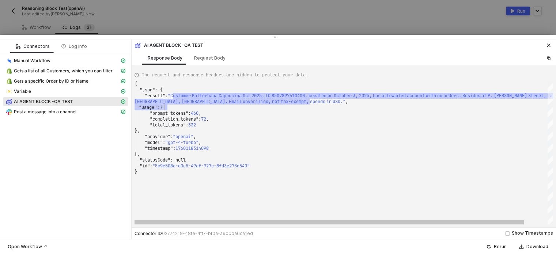
drag, startPoint x: 176, startPoint y: 97, endPoint x: 442, endPoint y: 105, distance: 266.2
drag, startPoint x: 326, startPoint y: 104, endPoint x: 171, endPoint y: 96, distance: 155.2
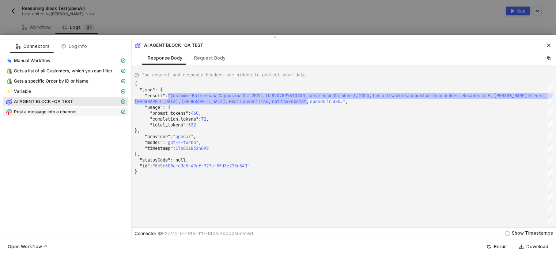
click at [89, 110] on div "Post a message into a channel" at bounding box center [63, 112] width 114 height 7
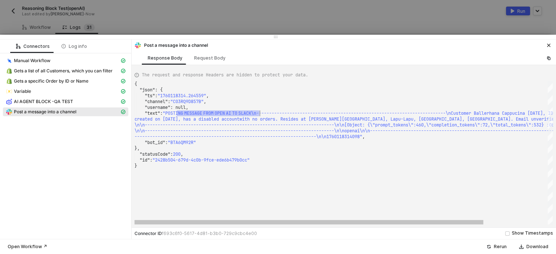
type textarea "{ "json": { "ts": "1760118314.264559", "channel": "C03RQ9D857B", "username": nu…"
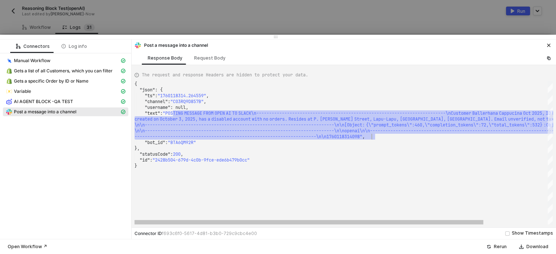
drag, startPoint x: 177, startPoint y: 114, endPoint x: 374, endPoint y: 139, distance: 198.7
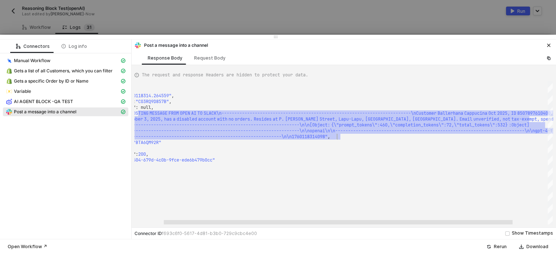
drag, startPoint x: 263, startPoint y: 222, endPoint x: 260, endPoint y: 219, distance: 3.9
click at [260, 219] on div "{ "json" : { "ts" : "1760118314.264559" , "channel" : "C03RQ9D857B" , "username…" at bounding box center [344, 152] width 418 height 143
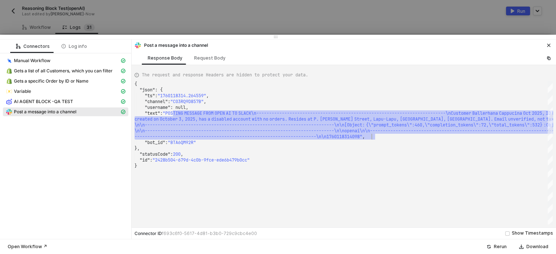
click at [548, 44] on icon "icon-close" at bounding box center [549, 45] width 4 height 4
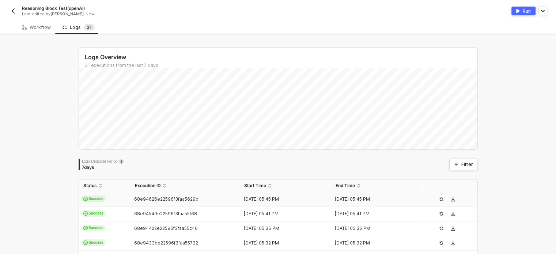
drag, startPoint x: 27, startPoint y: 22, endPoint x: 55, endPoint y: 15, distance: 28.6
click at [28, 22] on div "Workflow" at bounding box center [36, 27] width 40 height 14
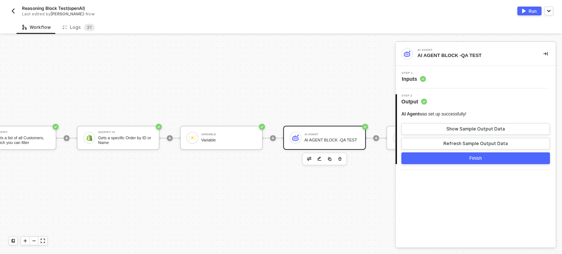
scroll to position [19, 165]
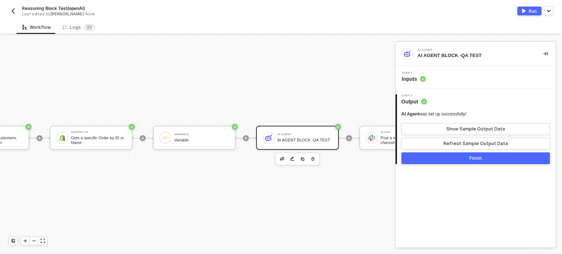
click at [419, 72] on span "Step 1" at bounding box center [413, 73] width 24 height 3
